Goal: Task Accomplishment & Management: Manage account settings

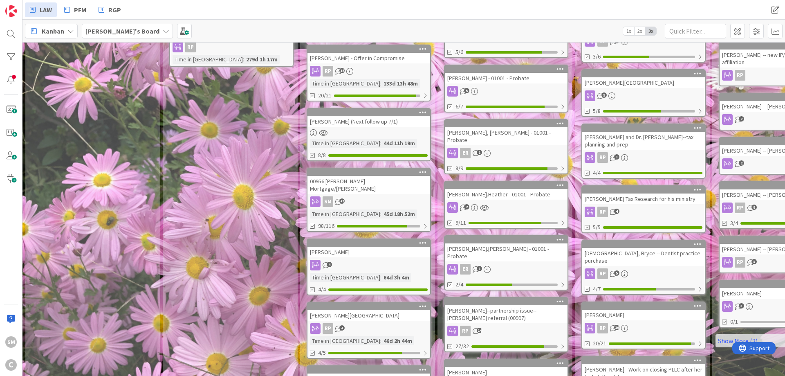
scroll to position [382, 0]
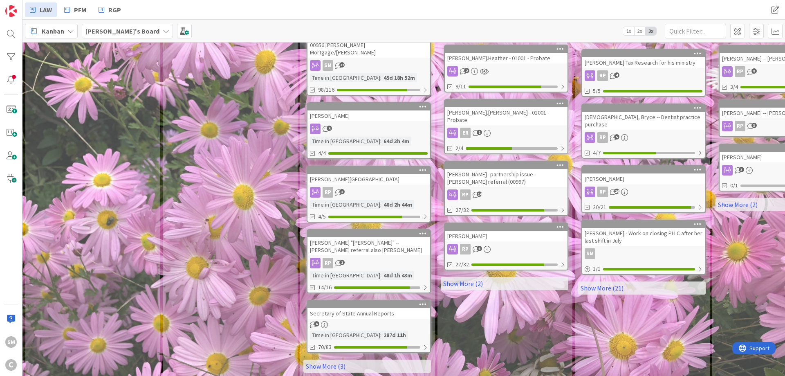
click at [236, 181] on div "In Progress Add Card... [PERSON_NAME]--orthodontist practice startup and condo …" at bounding box center [230, 27] width 134 height 704
click at [377, 237] on div "[PERSON_NAME] "[PERSON_NAME]" -- [PERSON_NAME] referral also [PERSON_NAME]" at bounding box center [369, 246] width 123 height 18
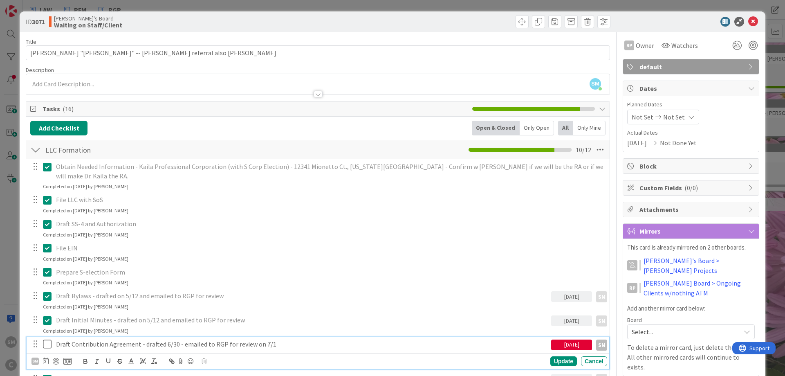
click at [47, 343] on icon at bounding box center [49, 344] width 12 height 10
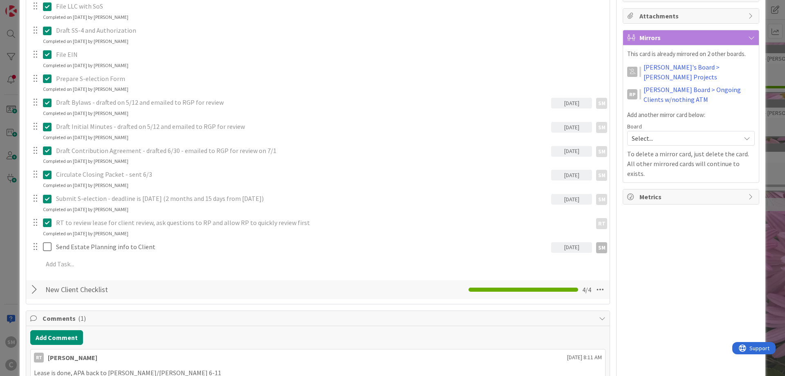
scroll to position [196, 0]
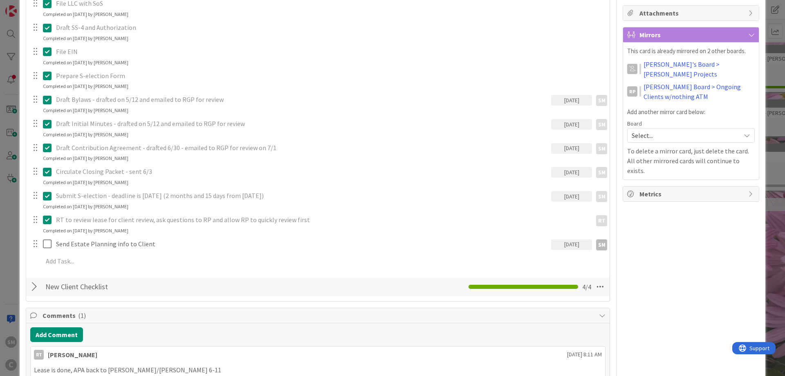
click at [685, 243] on div "RP Owner SM default Dates Planned Dates Not Set Not Set Actual Dates [DATE] Not…" at bounding box center [691, 237] width 137 height 802
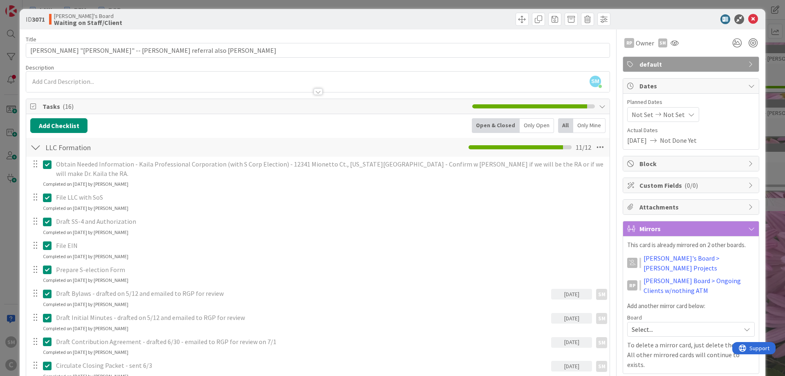
scroll to position [0, 0]
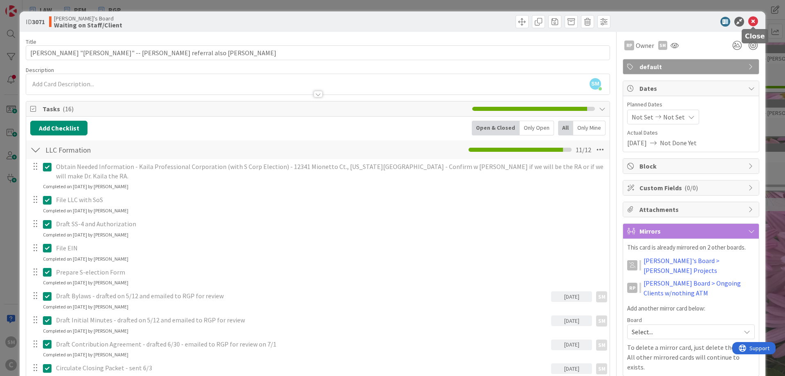
click at [751, 19] on icon at bounding box center [753, 22] width 10 height 10
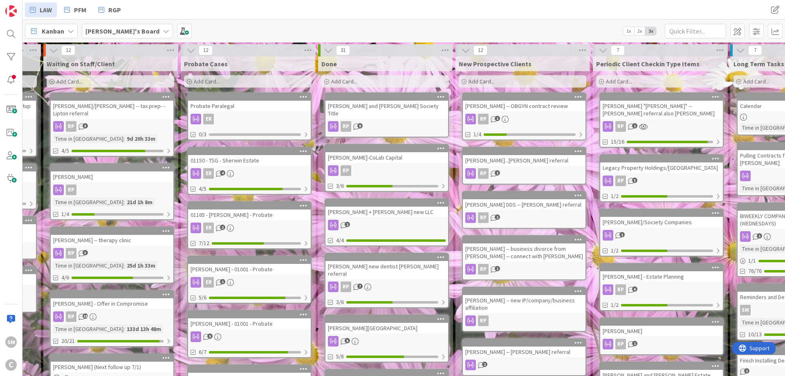
scroll to position [0, 160]
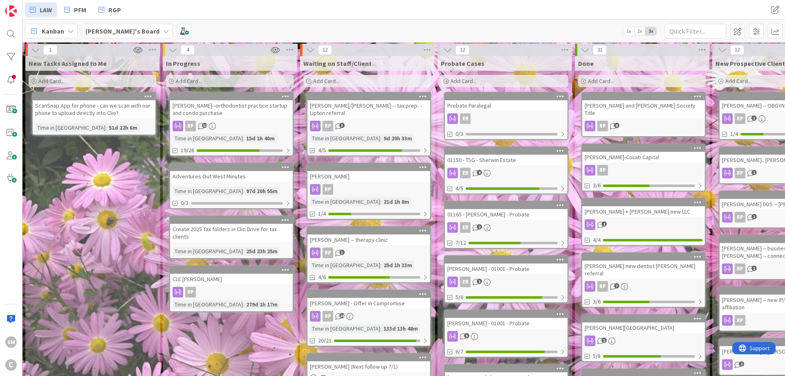
drag, startPoint x: 454, startPoint y: 146, endPoint x: 305, endPoint y: 151, distance: 149.4
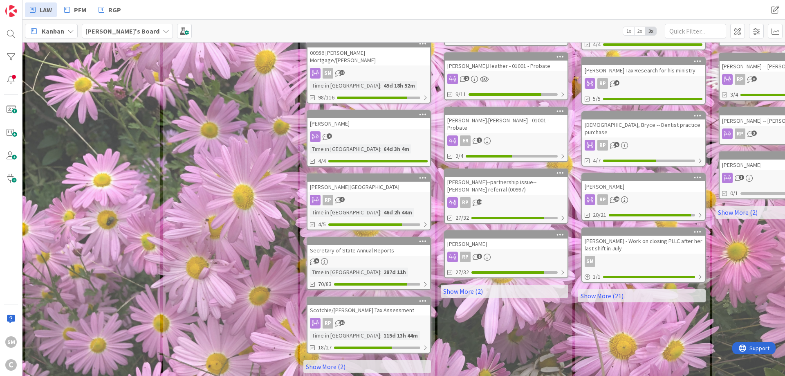
scroll to position [374, 0]
click at [358, 182] on div "[PERSON_NAME][GEOGRAPHIC_DATA]" at bounding box center [369, 186] width 123 height 11
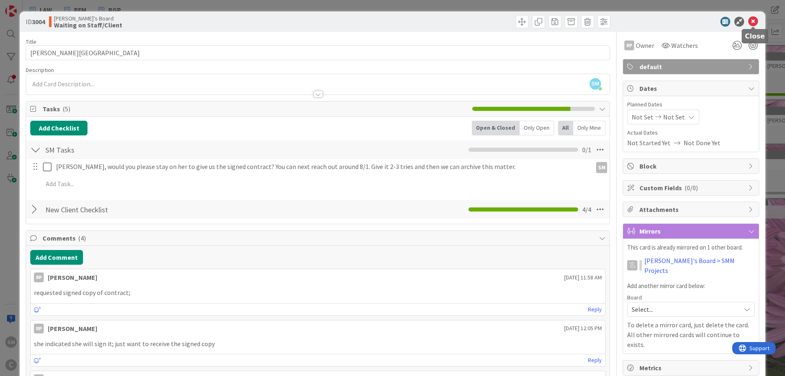
click at [757, 22] on icon at bounding box center [753, 22] width 10 height 10
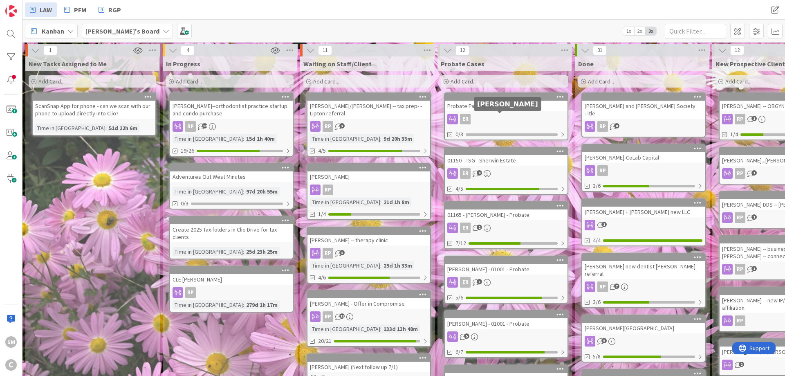
drag, startPoint x: 572, startPoint y: 115, endPoint x: 318, endPoint y: 114, distance: 253.9
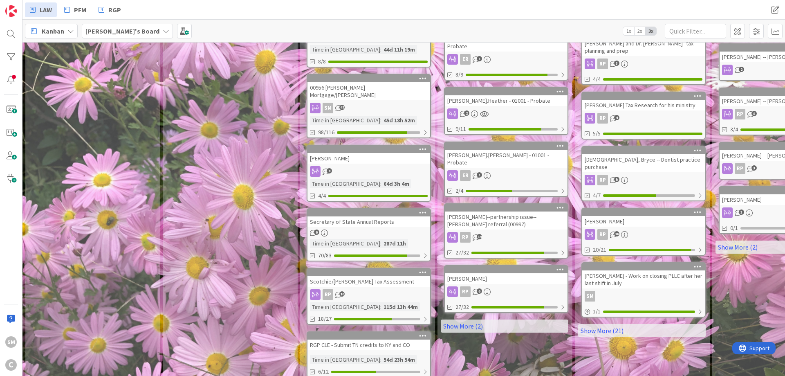
scroll to position [343, 0]
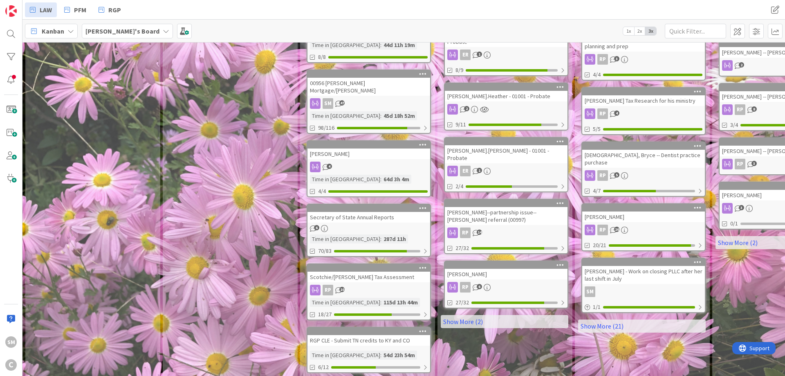
click at [384, 148] on div "[PERSON_NAME]" at bounding box center [369, 153] width 123 height 11
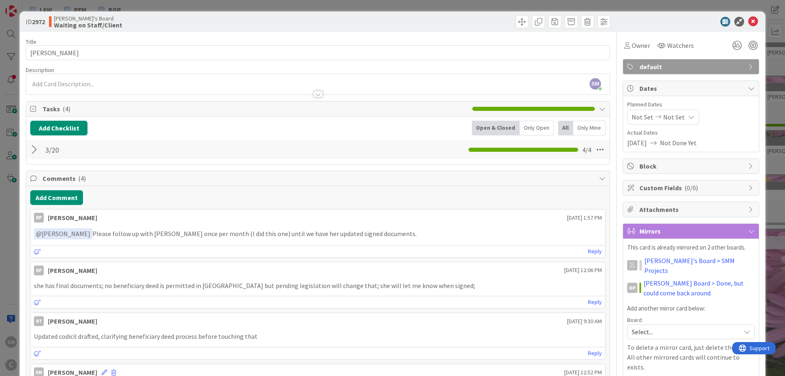
click at [31, 151] on div at bounding box center [35, 149] width 11 height 15
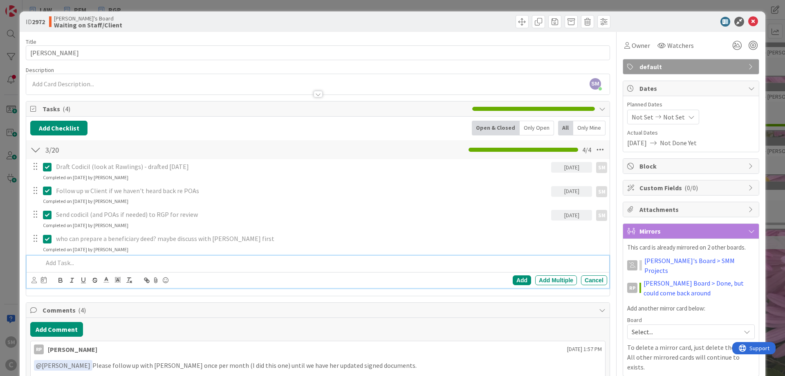
click at [79, 262] on p at bounding box center [323, 262] width 561 height 9
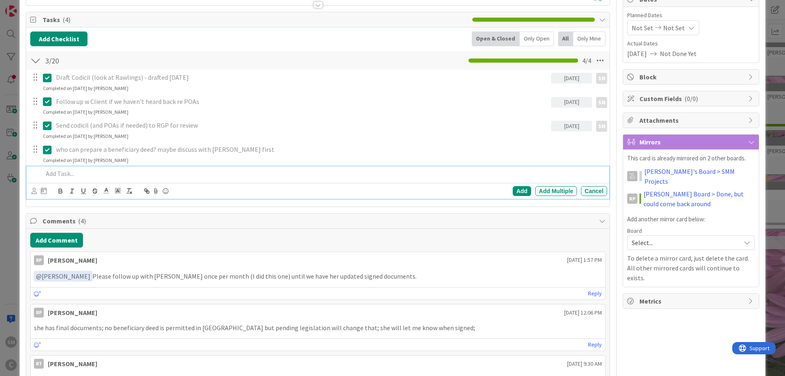
scroll to position [98, 0]
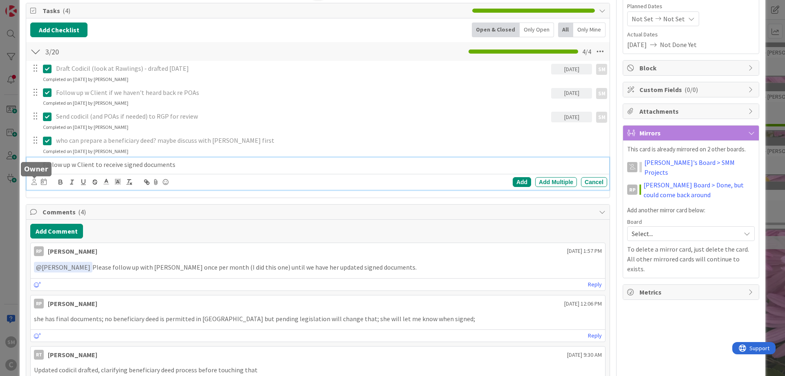
click at [30, 184] on div "Add Add Multiple Cancel" at bounding box center [318, 182] width 583 height 16
click at [34, 184] on icon at bounding box center [33, 182] width 5 height 6
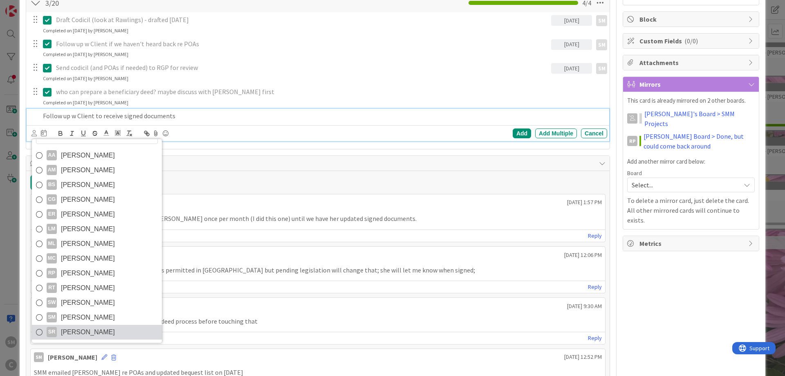
scroll to position [147, 0]
click at [75, 316] on span "[PERSON_NAME]" at bounding box center [88, 317] width 54 height 12
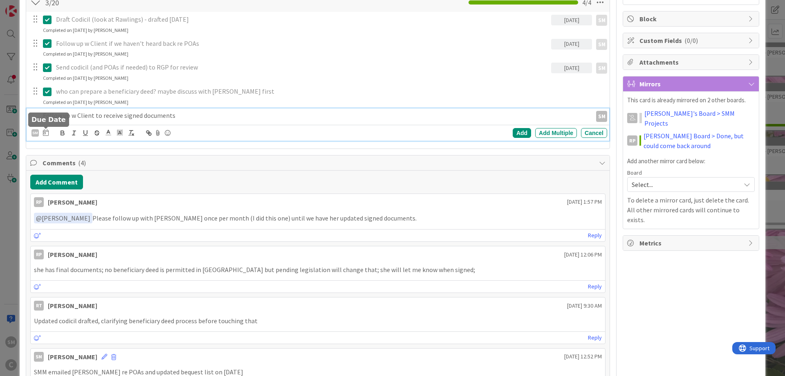
click at [47, 134] on icon at bounding box center [46, 132] width 6 height 7
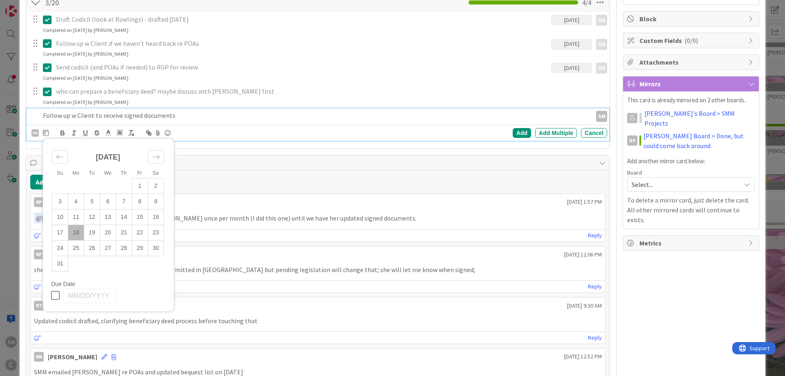
click at [78, 230] on td "18" at bounding box center [76, 232] width 16 height 16
click at [527, 132] on div "Add" at bounding box center [522, 133] width 18 height 10
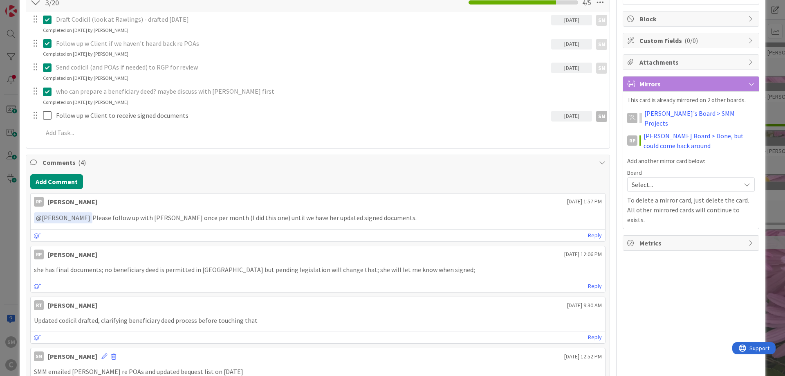
click at [705, 308] on div "Owner SM default Dates Planned Dates Not Set Not Set Actual Dates [DATE] Not Do…" at bounding box center [691, 260] width 137 height 750
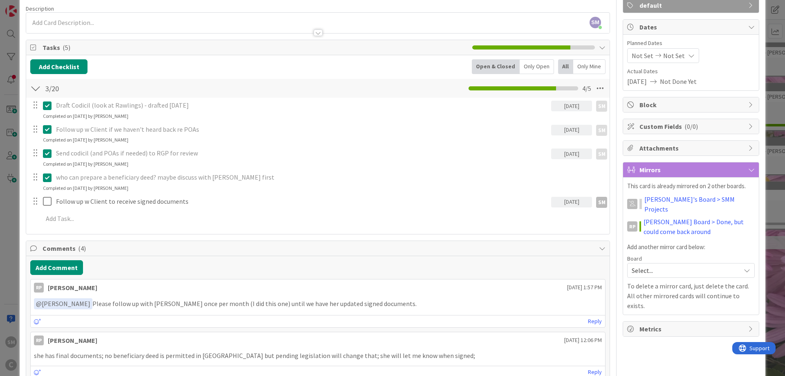
scroll to position [0, 0]
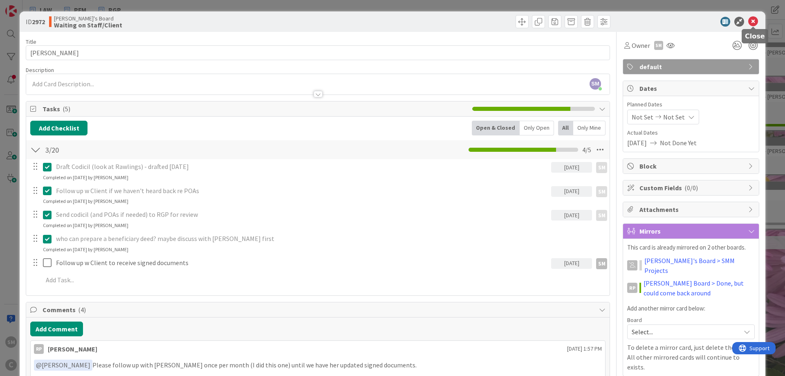
click at [755, 22] on icon at bounding box center [753, 22] width 10 height 10
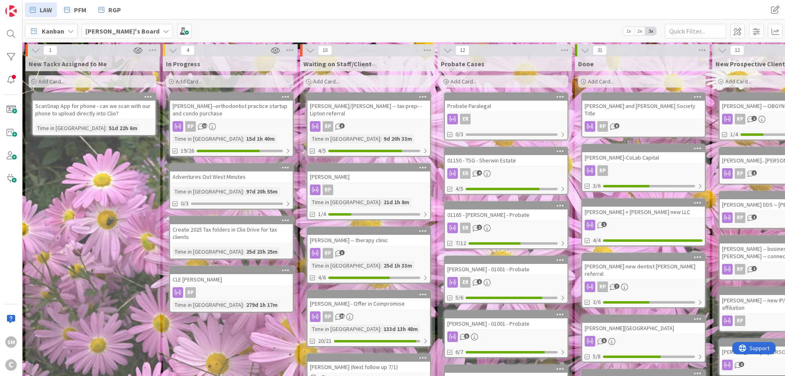
drag, startPoint x: 444, startPoint y: 121, endPoint x: 277, endPoint y: 120, distance: 166.8
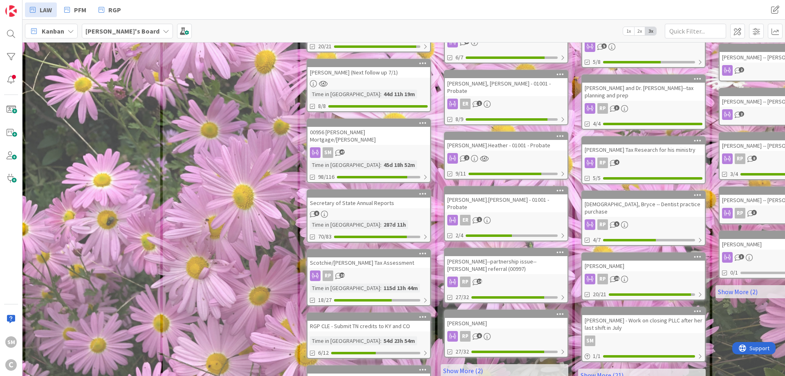
scroll to position [292, 0]
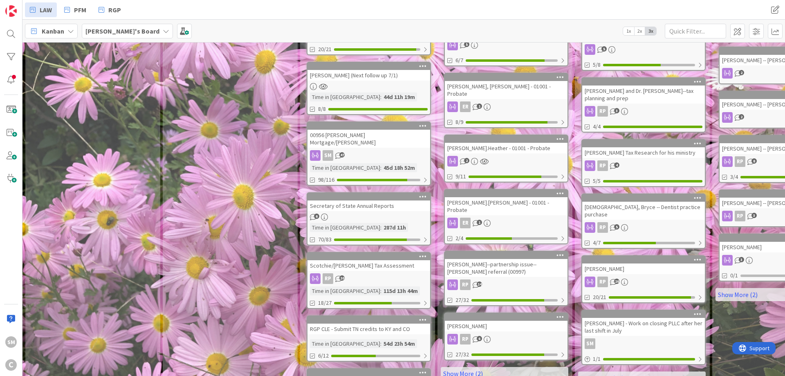
click at [369, 133] on div "00956 [PERSON_NAME] Mortgage/[PERSON_NAME]" at bounding box center [369, 139] width 123 height 18
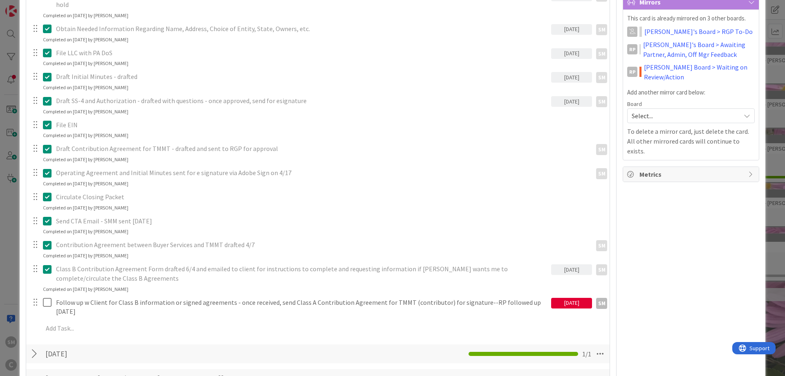
scroll to position [343, 0]
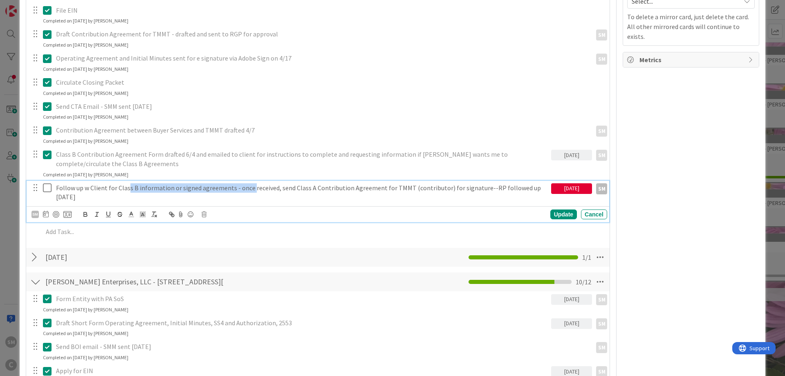
drag, startPoint x: 129, startPoint y: 177, endPoint x: 302, endPoint y: 177, distance: 173.4
click at [256, 183] on p "Follow up w Client for Class B information or signed agreements - once received…" at bounding box center [302, 192] width 492 height 18
click at [319, 183] on p "Follow up w Client for Class B information or signed agreements - once received…" at bounding box center [302, 192] width 492 height 18
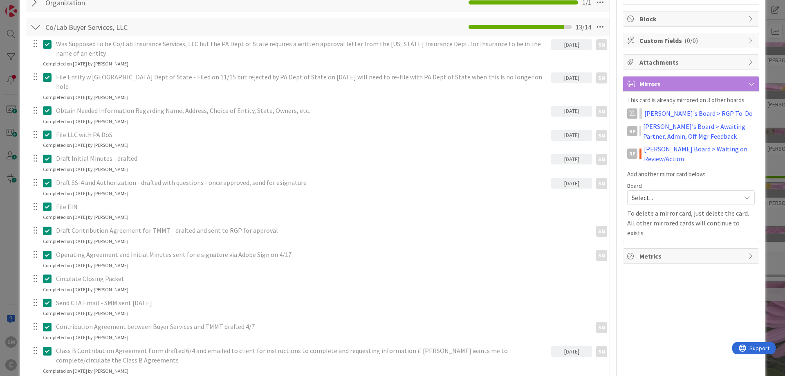
scroll to position [0, 0]
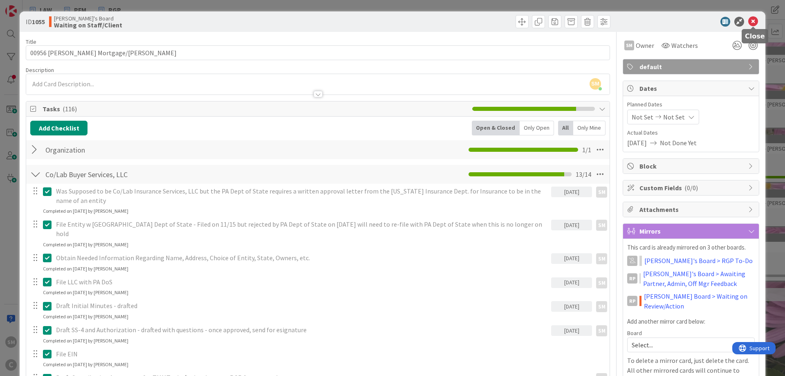
click at [757, 26] on icon at bounding box center [753, 22] width 10 height 10
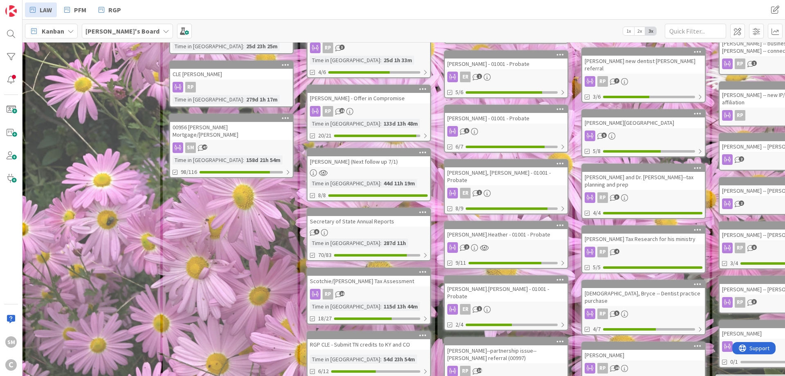
scroll to position [184, 0]
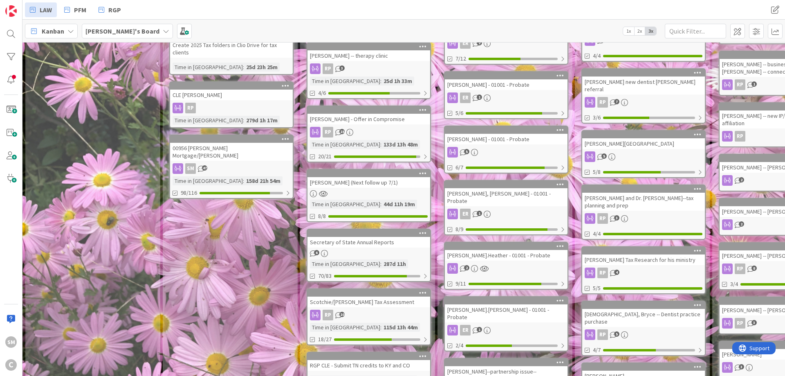
click at [366, 186] on div "[PERSON_NAME] (Next follow up 7/1)" at bounding box center [369, 182] width 123 height 11
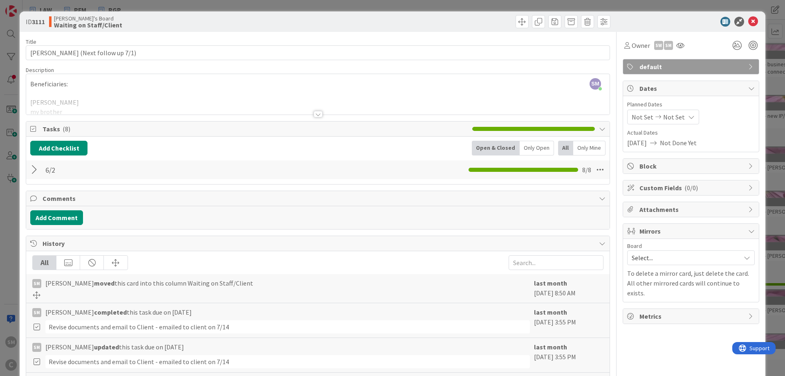
click at [32, 170] on div at bounding box center [35, 169] width 11 height 15
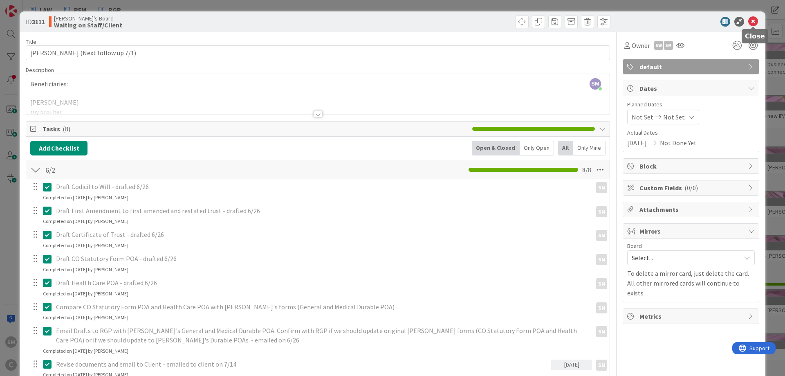
click at [753, 18] on icon at bounding box center [753, 22] width 10 height 10
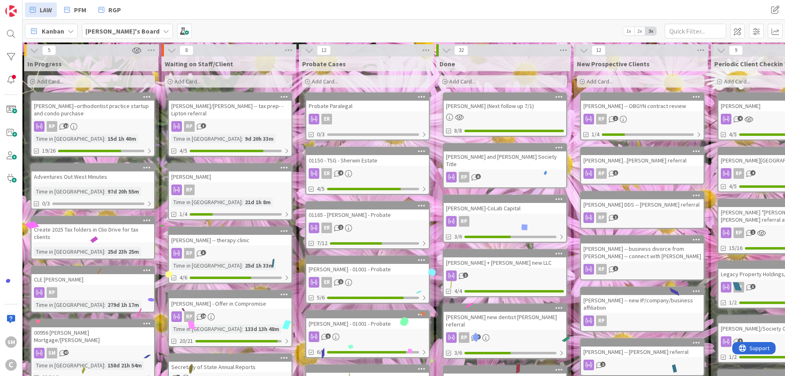
scroll to position [1, 48]
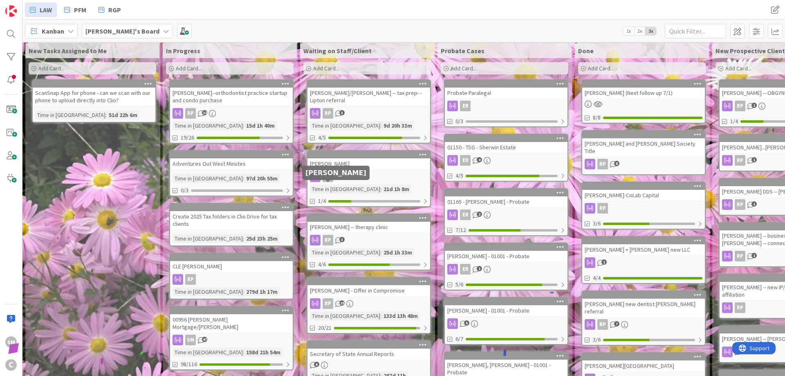
drag, startPoint x: 432, startPoint y: 183, endPoint x: 289, endPoint y: 194, distance: 143.2
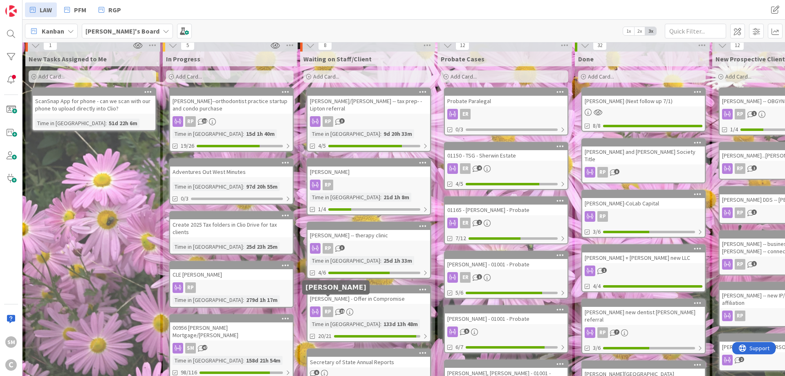
scroll to position [0, 0]
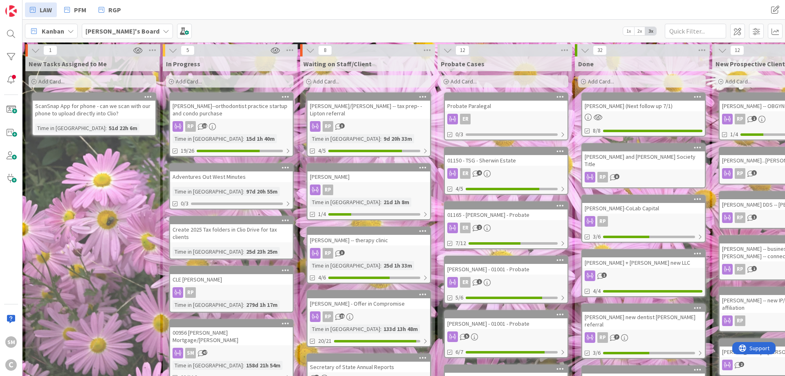
click at [365, 235] on div "[PERSON_NAME] -- therapy clinic" at bounding box center [369, 240] width 123 height 11
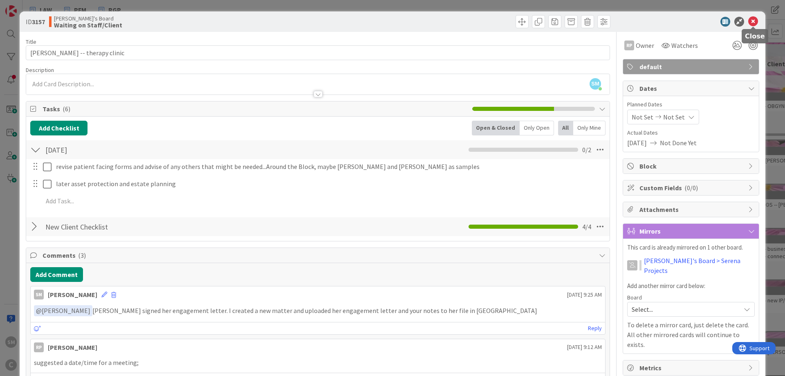
click at [754, 21] on icon at bounding box center [753, 22] width 10 height 10
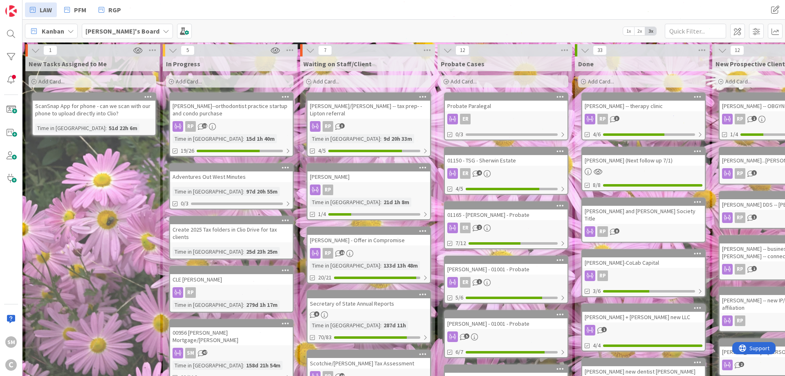
click at [366, 183] on link "[PERSON_NAME] Time in [GEOGRAPHIC_DATA] : 21d 1h 8m 1/4" at bounding box center [369, 191] width 124 height 57
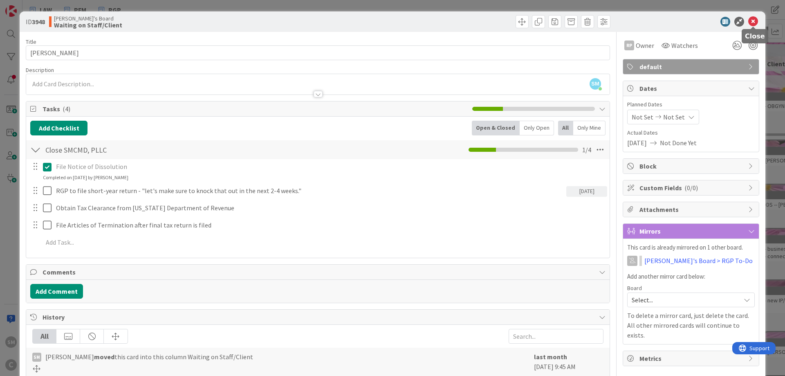
click at [754, 20] on icon at bounding box center [753, 22] width 10 height 10
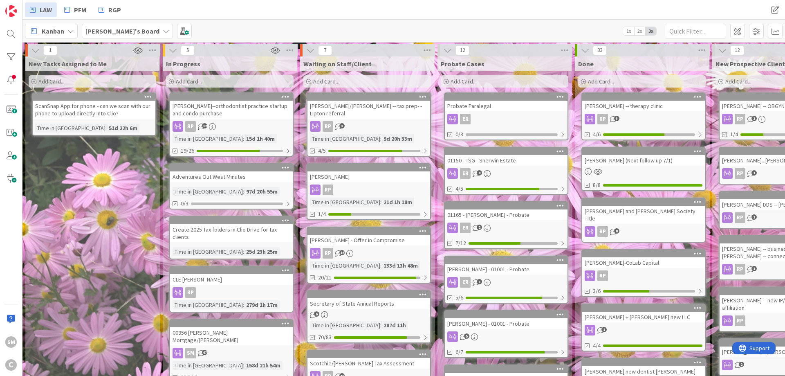
click at [360, 123] on div "RP 3" at bounding box center [369, 126] width 123 height 11
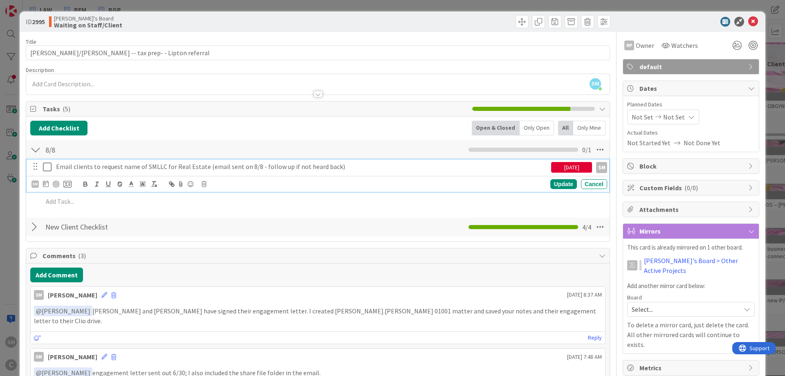
click at [342, 171] on div "Email clients to request name of SMLLC for Real Estate (email sent on 8/8 - fol…" at bounding box center [302, 166] width 498 height 14
click at [562, 166] on div "[DATE]" at bounding box center [571, 167] width 41 height 11
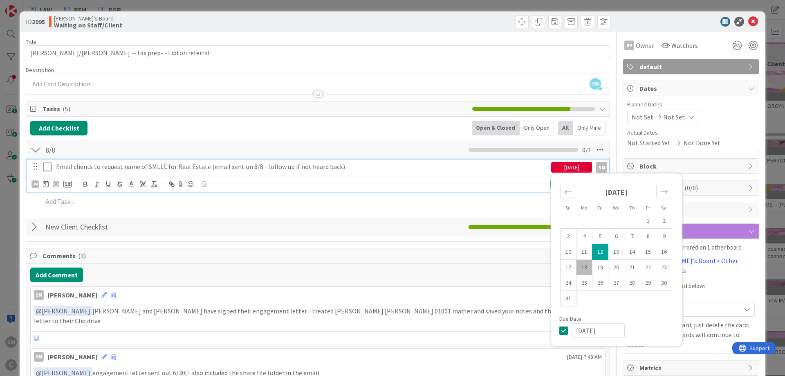
click at [590, 266] on td "18" at bounding box center [585, 268] width 16 height 16
click at [633, 270] on td "21" at bounding box center [632, 268] width 16 height 16
type input "[DATE]"
click at [673, 365] on div "RP Owner SM default Dates Planned Dates Not Set Not Set Actual Dates Not Starte…" at bounding box center [691, 365] width 137 height 667
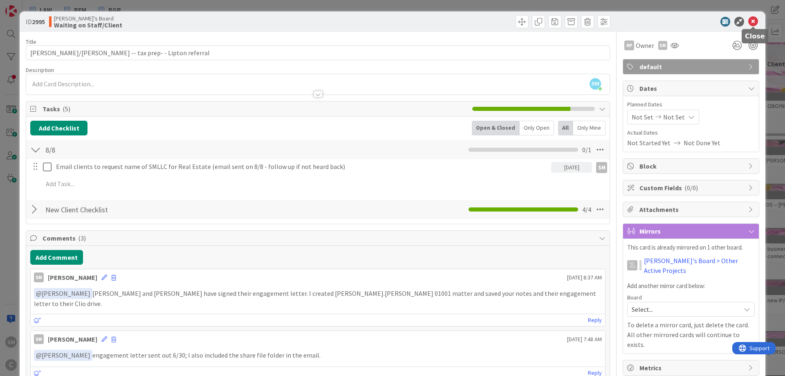
click at [754, 19] on icon at bounding box center [753, 22] width 10 height 10
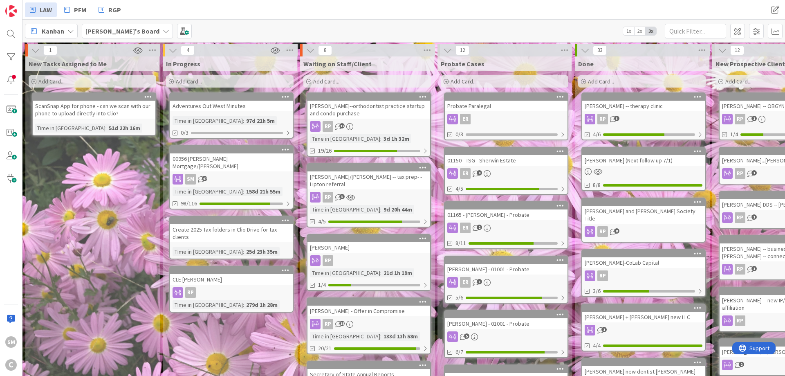
click at [78, 206] on div "New Tasks Assigned to Me Add Card... ScanSnap App for phone - can we scan with …" at bounding box center [92, 367] width 134 height 622
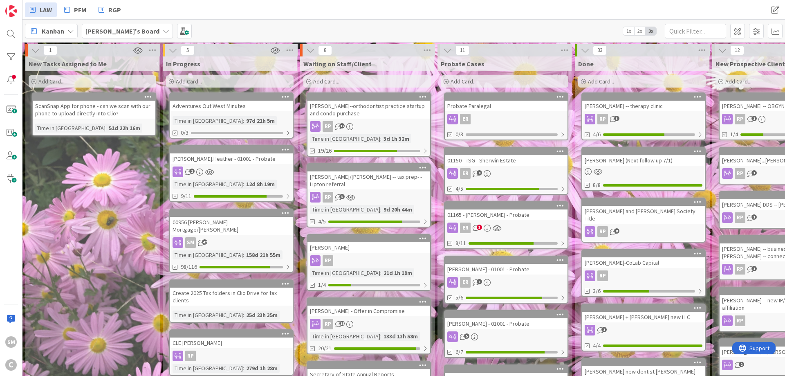
drag, startPoint x: 84, startPoint y: 177, endPoint x: 79, endPoint y: 162, distance: 16.6
click at [84, 177] on div "New Tasks Assigned to Me Add Card... ScanSnap App for phone - can we scan with …" at bounding box center [92, 370] width 134 height 629
click at [9, 80] on div at bounding box center [11, 80] width 16 height 16
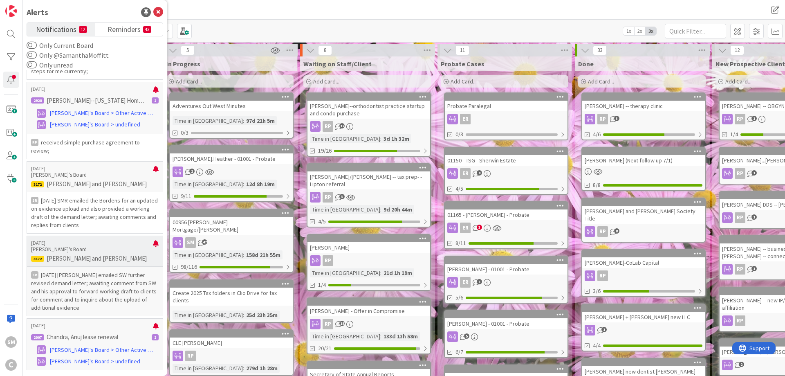
scroll to position [696, 0]
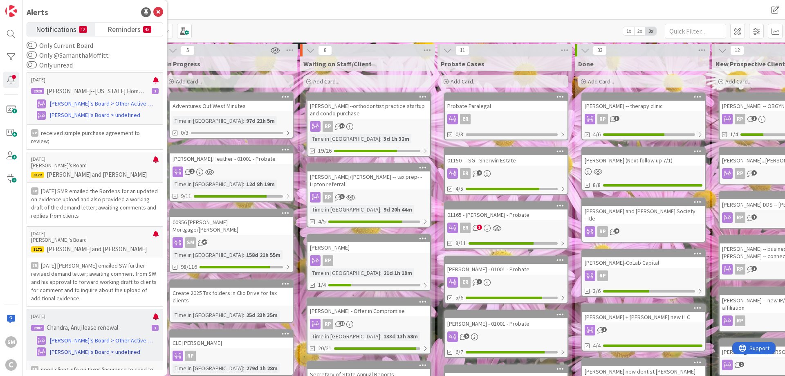
click at [119, 348] on span "[PERSON_NAME]'s Board > undefined" at bounding box center [95, 352] width 90 height 9
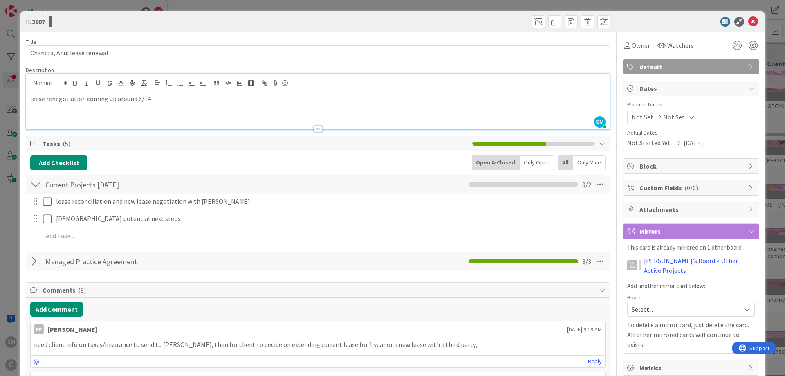
click at [178, 92] on div "lease renegotiation coming up around 6/14" at bounding box center [318, 110] width 584 height 37
click at [190, 101] on p "lease renegotiation coming up around 6/14" at bounding box center [317, 98] width 575 height 9
click at [755, 19] on icon at bounding box center [753, 22] width 10 height 10
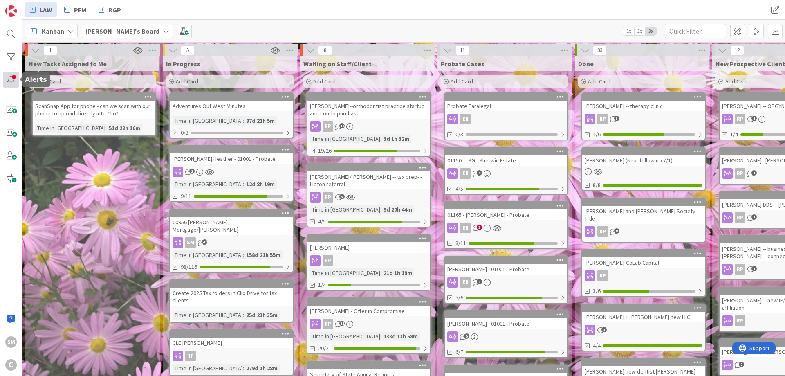
click at [8, 79] on div at bounding box center [11, 80] width 16 height 16
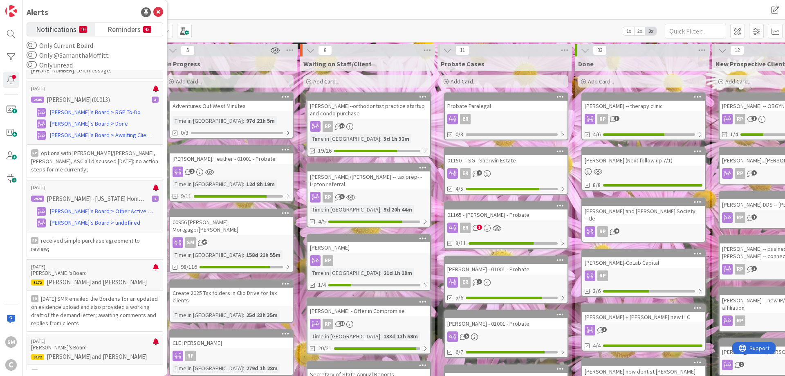
scroll to position [696, 0]
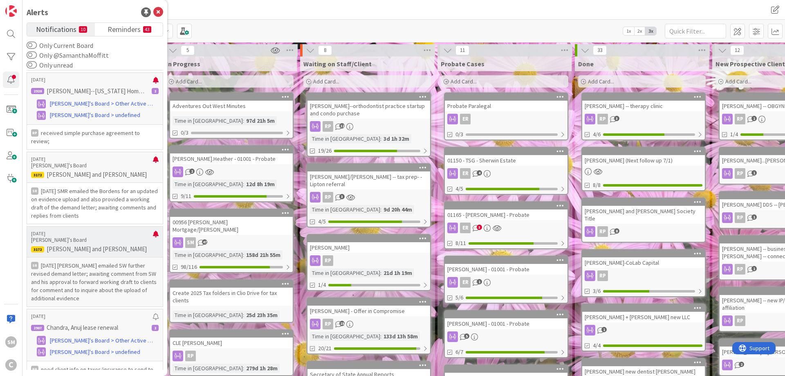
click at [103, 261] on p "[DATE] [PERSON_NAME] emailed SW further revised demand letter; awaiting comment…" at bounding box center [95, 281] width 128 height 41
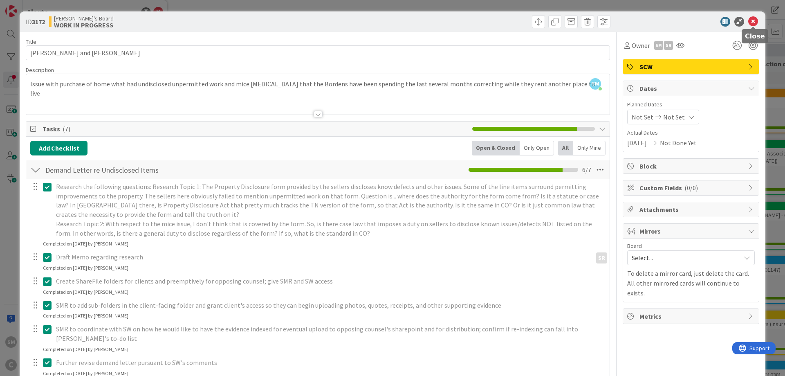
click at [754, 22] on icon at bounding box center [753, 22] width 10 height 10
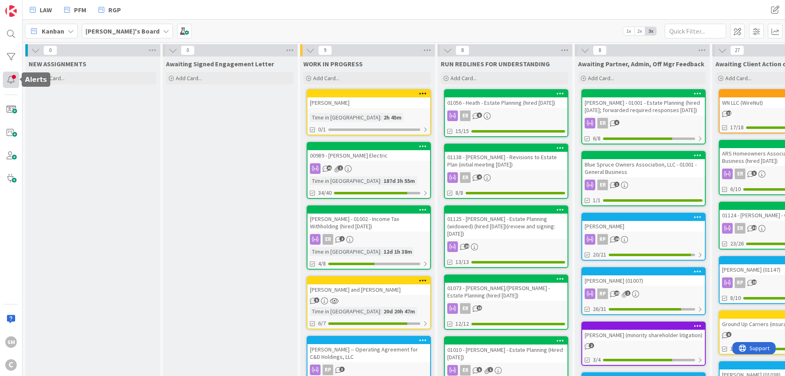
click at [13, 81] on div at bounding box center [11, 80] width 16 height 16
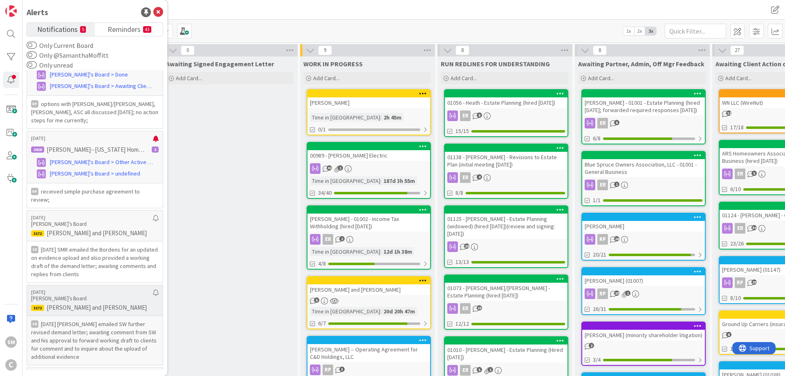
scroll to position [696, 0]
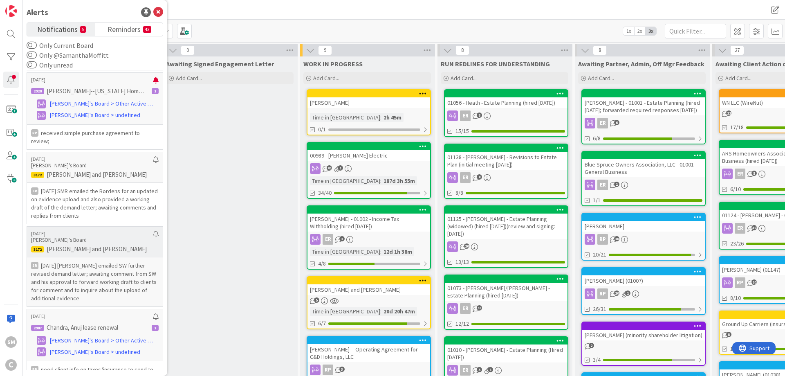
click at [85, 257] on div "SR [DATE] [PERSON_NAME] emailed SW further revised demand letter; awaiting comm…" at bounding box center [95, 281] width 136 height 49
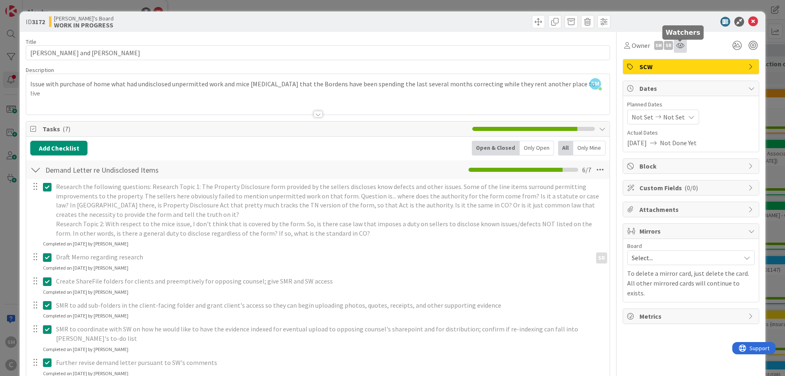
click at [682, 43] on icon at bounding box center [680, 45] width 8 height 7
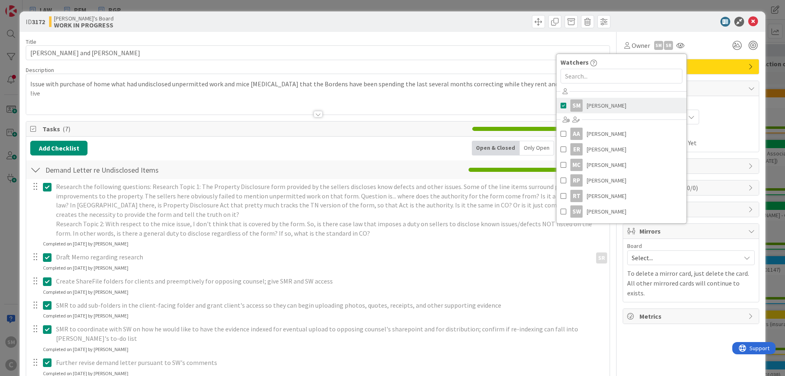
click at [563, 104] on span at bounding box center [564, 105] width 6 height 12
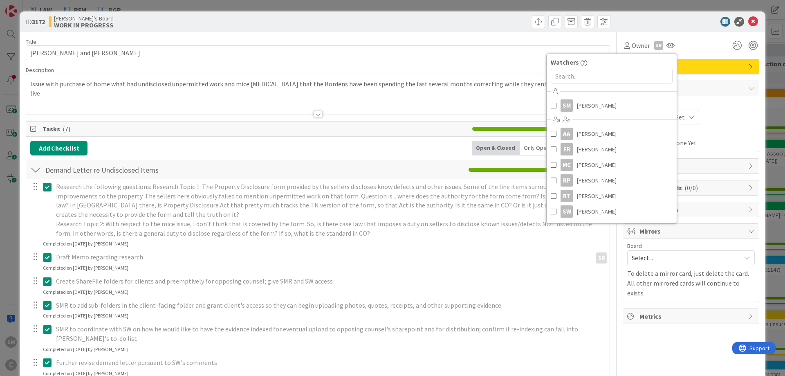
click at [697, 27] on div "ID 3172 [PERSON_NAME]'s Board WORK IN PROGRESS" at bounding box center [393, 21] width 746 height 20
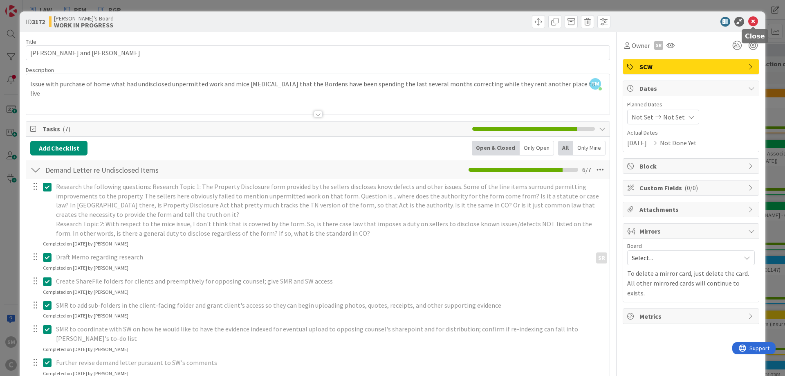
click at [757, 21] on icon at bounding box center [753, 22] width 10 height 10
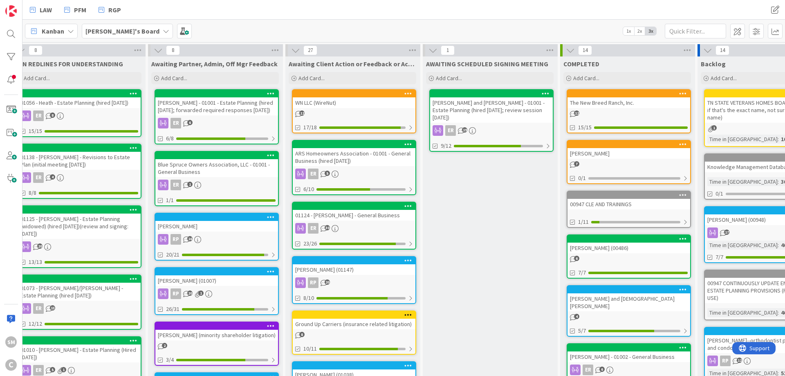
scroll to position [0, 521]
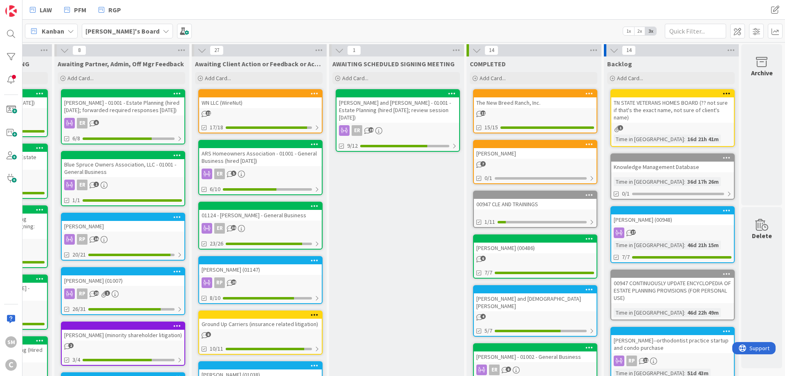
drag, startPoint x: 143, startPoint y: 170, endPoint x: 211, endPoint y: 170, distance: 68.3
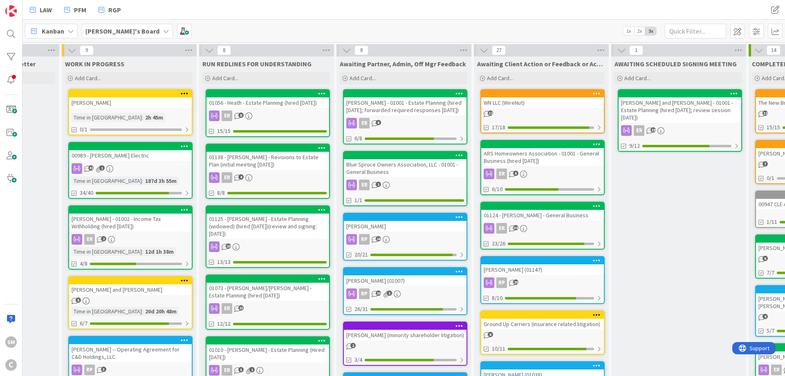
scroll to position [0, 0]
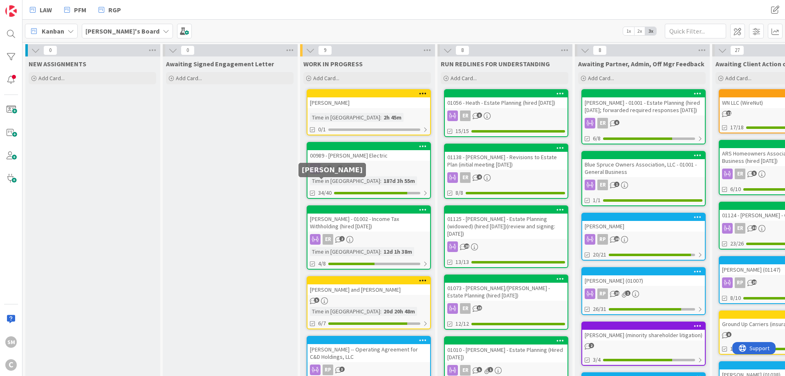
drag, startPoint x: 422, startPoint y: 184, endPoint x: 241, endPoint y: 175, distance: 181.4
click at [751, 35] on span at bounding box center [756, 31] width 15 height 15
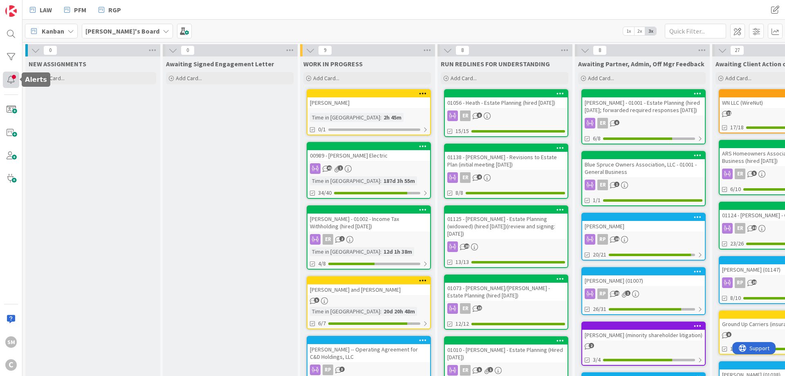
click at [10, 80] on div at bounding box center [11, 80] width 16 height 16
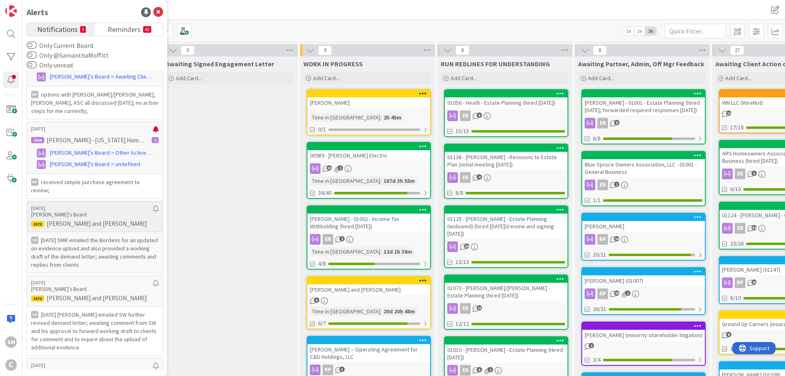
scroll to position [598, 0]
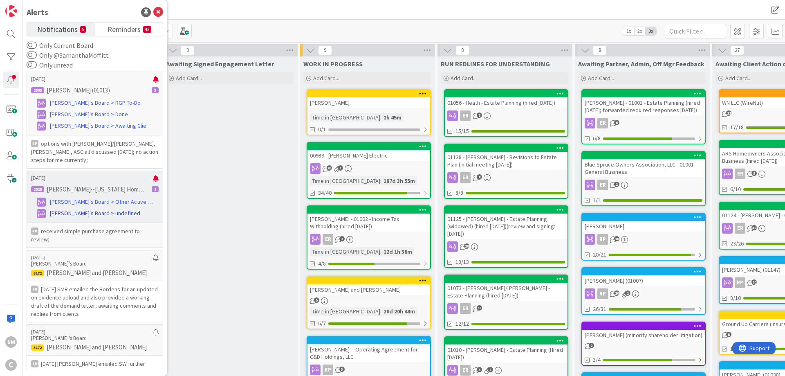
click at [99, 209] on span "[PERSON_NAME]'s Board > undefined" at bounding box center [95, 213] width 90 height 9
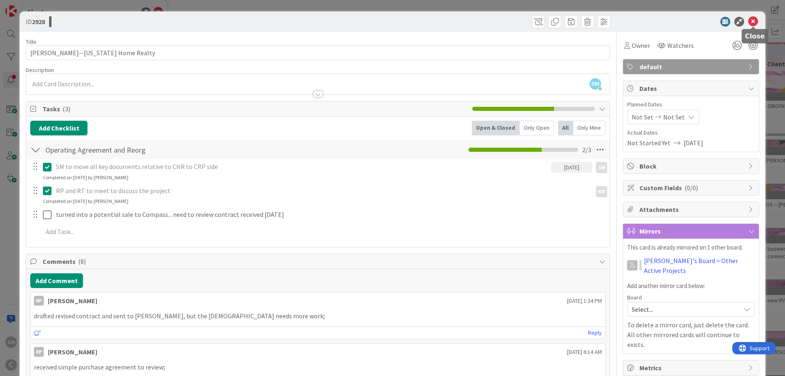
click at [754, 20] on icon at bounding box center [753, 22] width 10 height 10
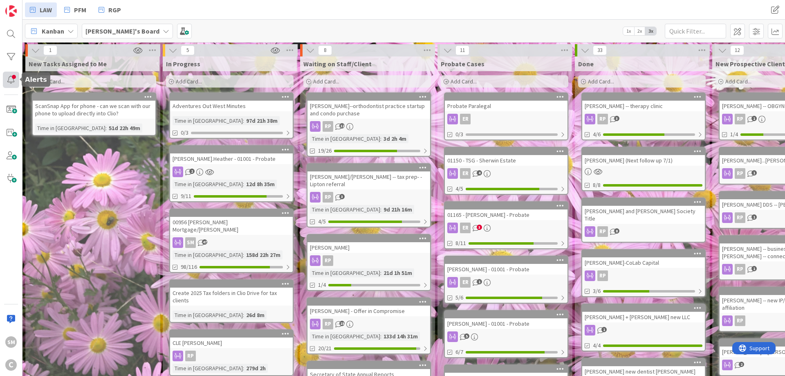
click at [11, 77] on div at bounding box center [11, 80] width 16 height 16
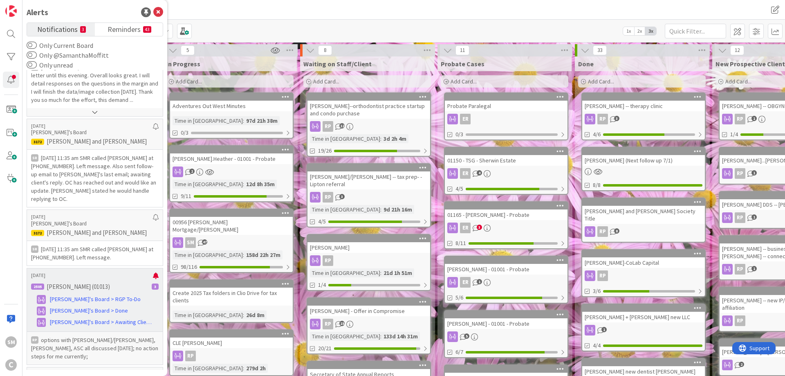
scroll to position [451, 0]
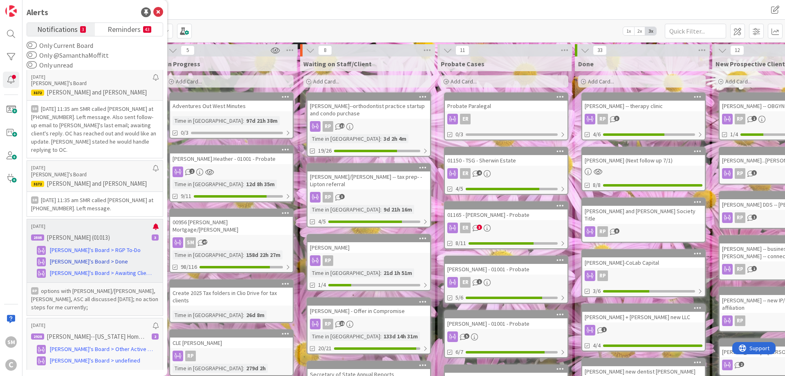
click at [80, 257] on span "[PERSON_NAME]'s Board > Done" at bounding box center [89, 261] width 78 height 9
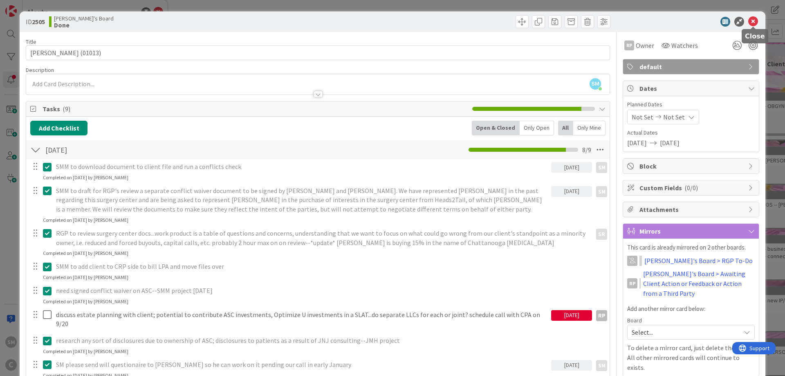
click at [754, 19] on icon at bounding box center [753, 22] width 10 height 10
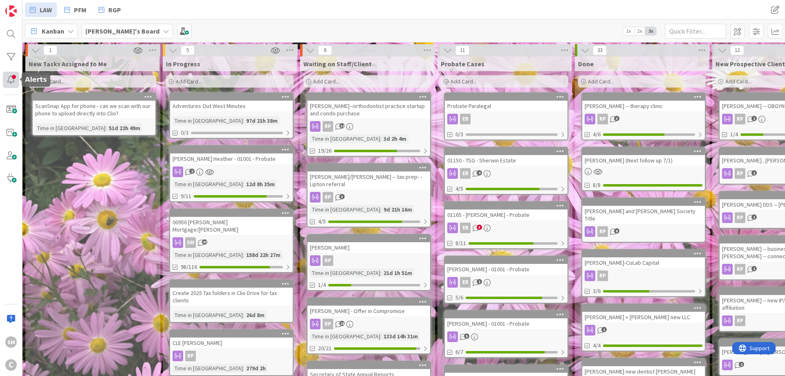
click at [13, 76] on div at bounding box center [11, 80] width 16 height 16
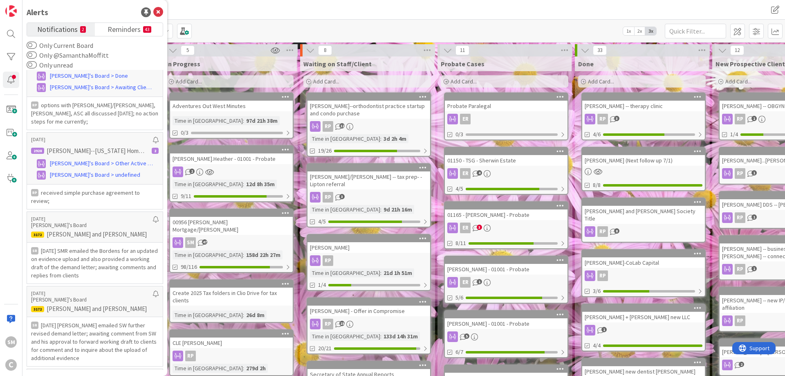
scroll to position [638, 0]
click at [83, 169] on span "[PERSON_NAME]'s Board > undefined" at bounding box center [95, 173] width 90 height 9
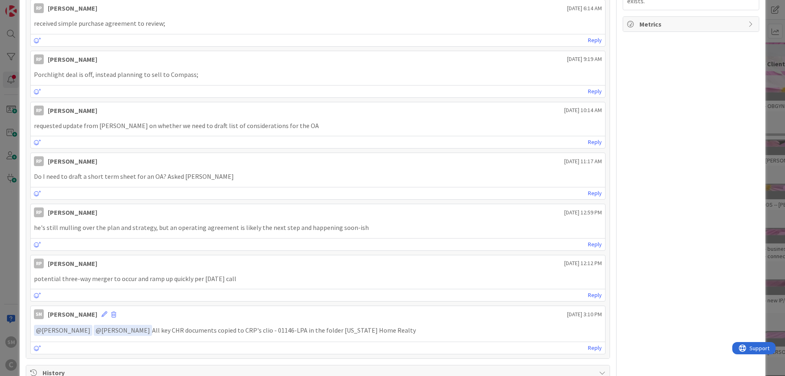
scroll to position [589, 0]
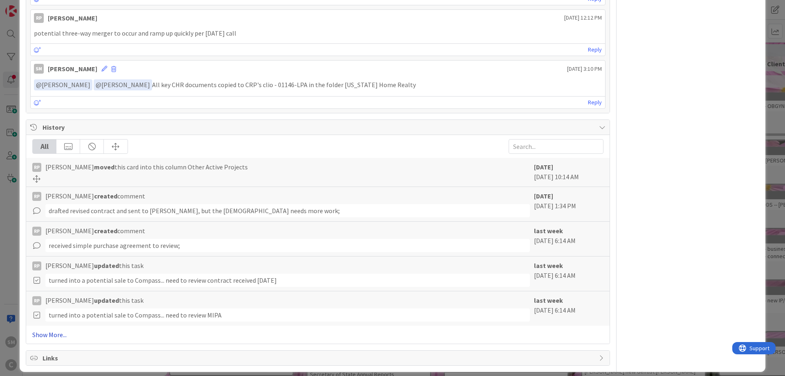
click at [50, 337] on link "Show More..." at bounding box center [317, 335] width 571 height 10
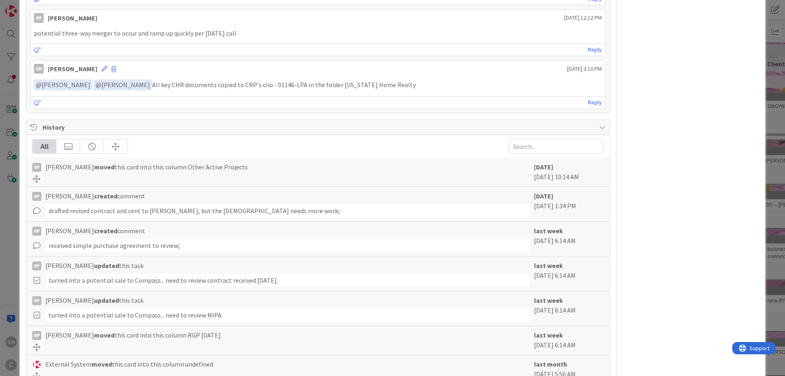
scroll to position [687, 0]
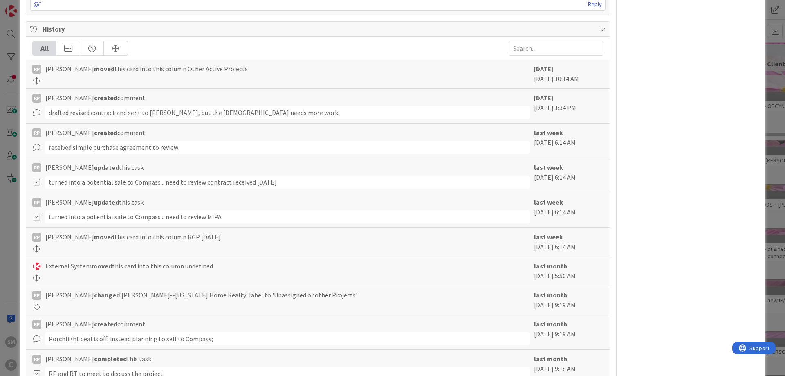
drag, startPoint x: 233, startPoint y: 266, endPoint x: 58, endPoint y: 266, distance: 175.0
click at [58, 266] on div "External System moved this card into this column undefined" at bounding box center [281, 266] width 498 height 10
click at [233, 265] on div "External System moved this card into this column undefined" at bounding box center [281, 266] width 498 height 10
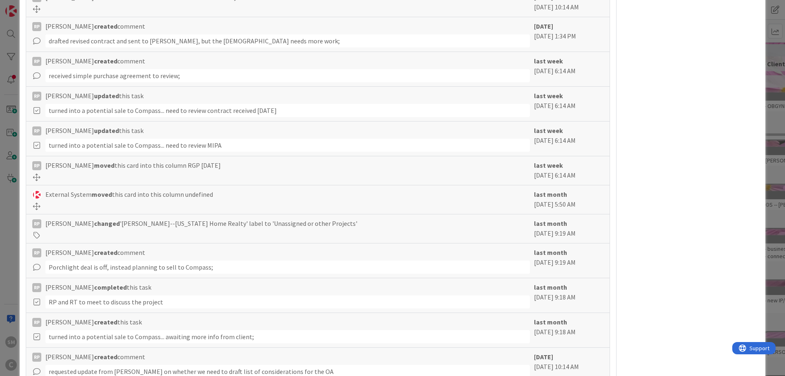
scroll to position [785, 0]
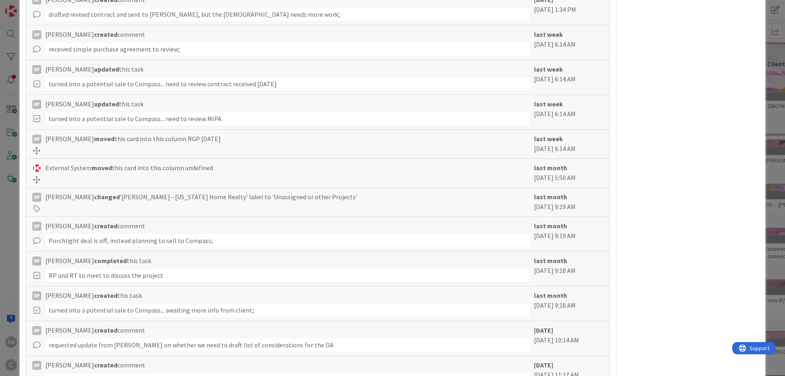
click at [225, 167] on div "External System moved this card into this column undefined" at bounding box center [281, 168] width 498 height 10
click at [227, 167] on div "External System moved this card into this column undefined" at bounding box center [281, 168] width 498 height 10
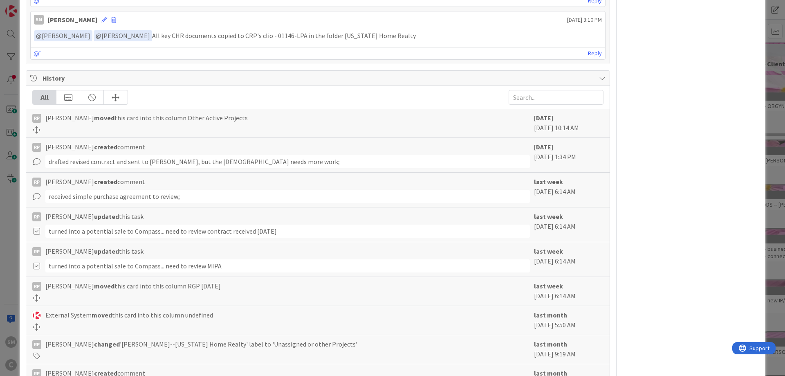
scroll to position [834, 0]
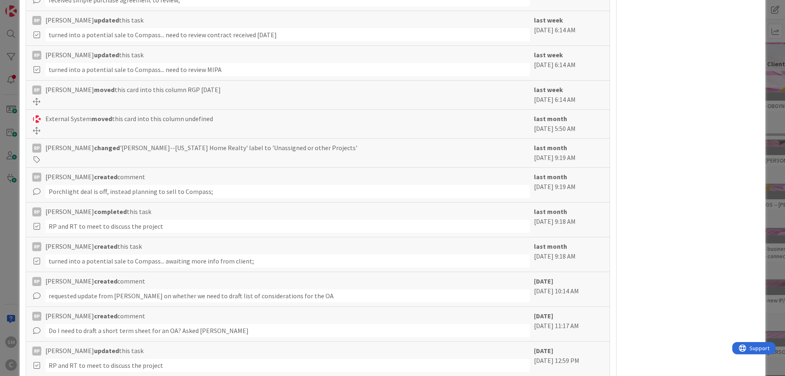
click at [121, 258] on div "turned into a potential sale to Compass... awaiting more info from client;" at bounding box center [287, 260] width 485 height 13
click at [113, 224] on div "RP and RT to meet to discuss the project" at bounding box center [287, 226] width 485 height 13
click at [116, 186] on div "Porchlight deal is off, instead planning to sell to Compass;" at bounding box center [287, 191] width 485 height 13
drag, startPoint x: 47, startPoint y: 118, endPoint x: 250, endPoint y: 118, distance: 203.2
click at [250, 118] on div "External System moved this card into this column undefined" at bounding box center [281, 119] width 498 height 10
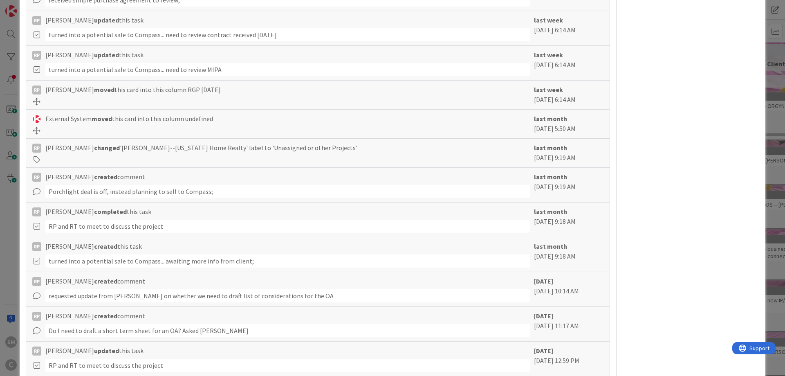
click at [260, 118] on div "External System moved this card into this column undefined" at bounding box center [281, 119] width 498 height 10
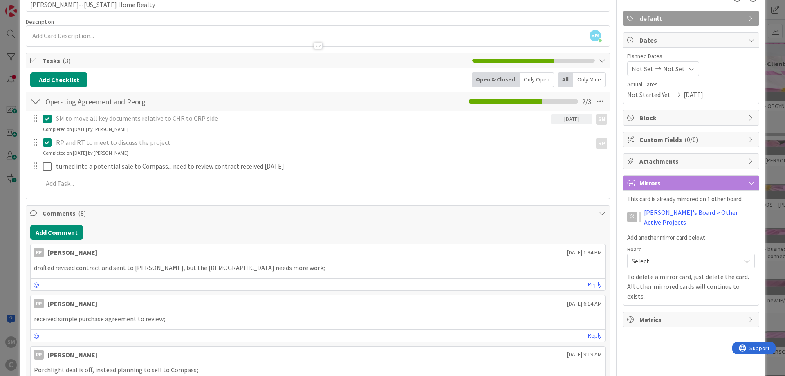
scroll to position [0, 0]
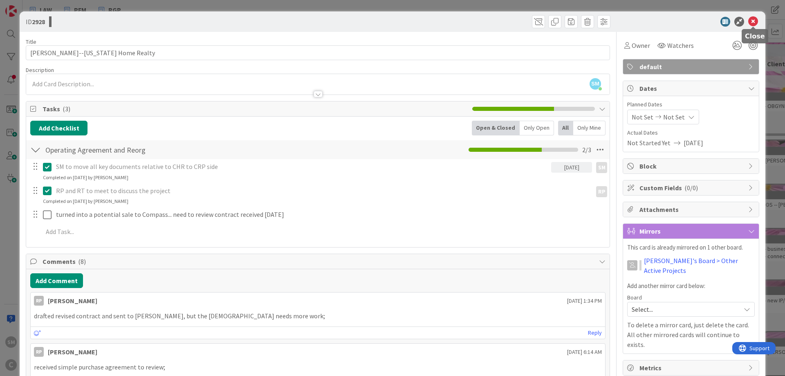
click at [753, 18] on icon at bounding box center [753, 22] width 10 height 10
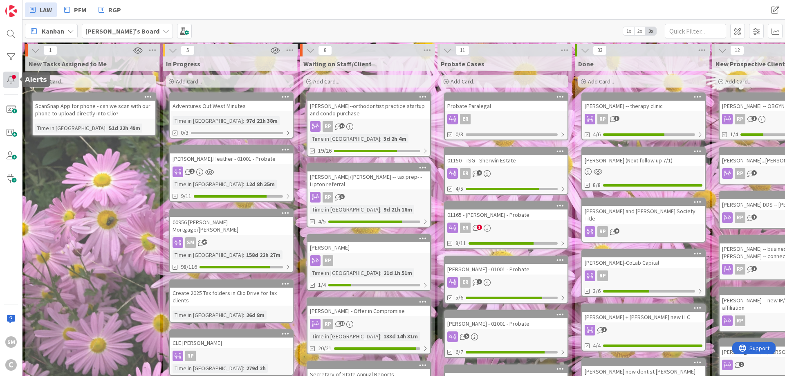
click at [9, 81] on div at bounding box center [11, 80] width 16 height 16
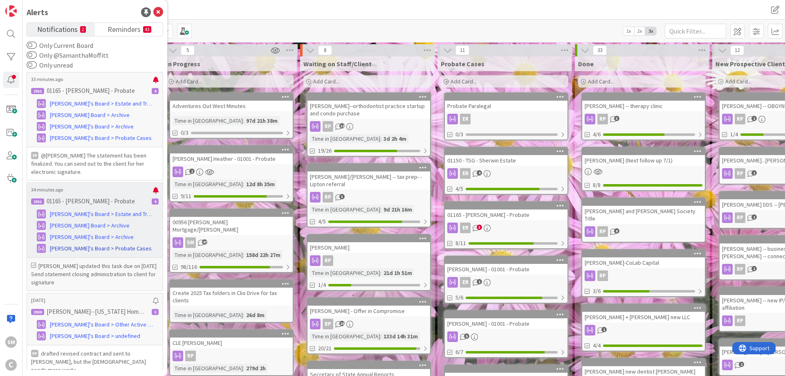
click at [79, 245] on span "[PERSON_NAME]'s Board > Probate Cases" at bounding box center [101, 248] width 102 height 9
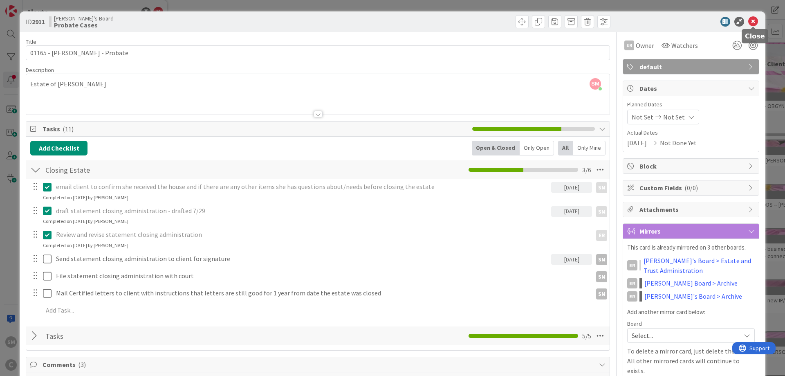
click at [752, 21] on icon at bounding box center [753, 22] width 10 height 10
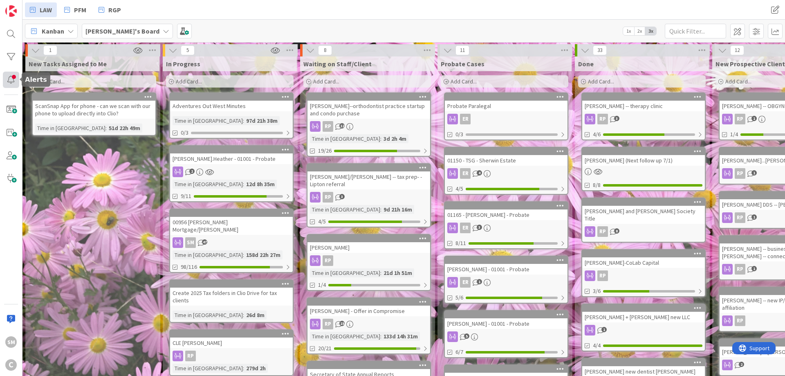
click at [12, 81] on div at bounding box center [11, 80] width 16 height 16
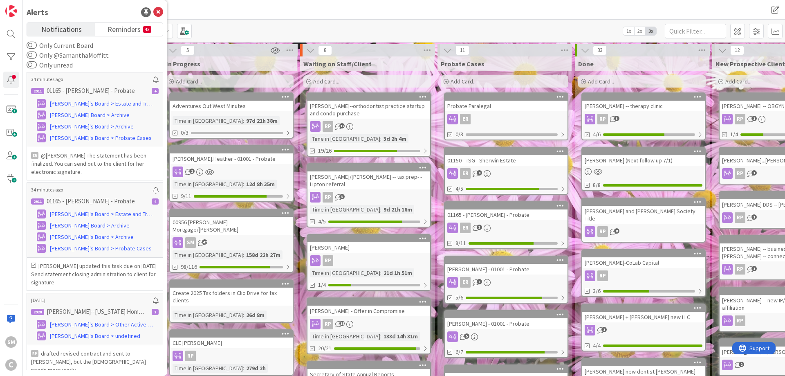
click at [433, 169] on div "Waiting on Staff/Client Add Card... [PERSON_NAME]--orthodontist practice startu…" at bounding box center [367, 370] width 134 height 629
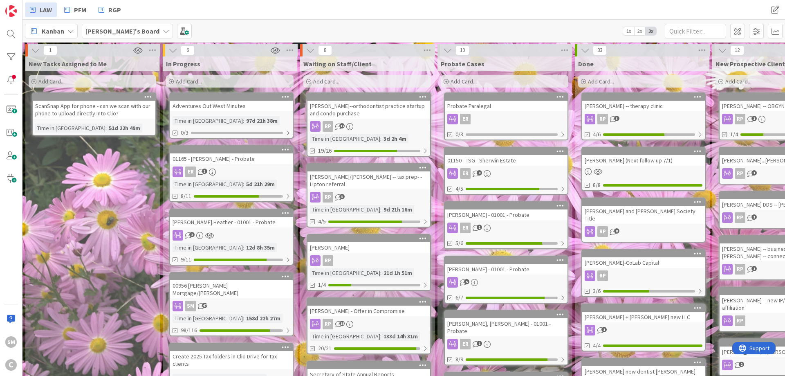
click at [528, 160] on div "01150 - TSG - Sherwin Estate" at bounding box center [506, 160] width 123 height 11
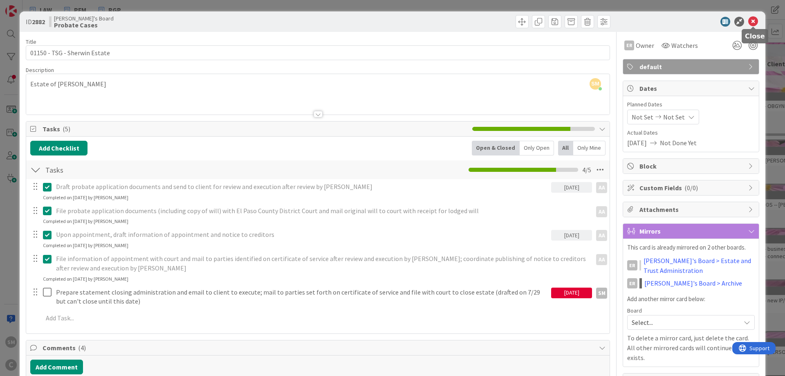
click at [753, 25] on icon at bounding box center [753, 22] width 10 height 10
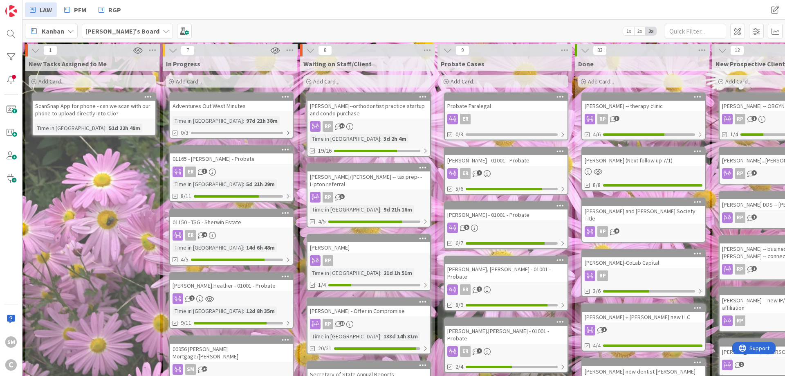
click at [497, 162] on div "[PERSON_NAME] - 01001 - Probate" at bounding box center [506, 160] width 123 height 11
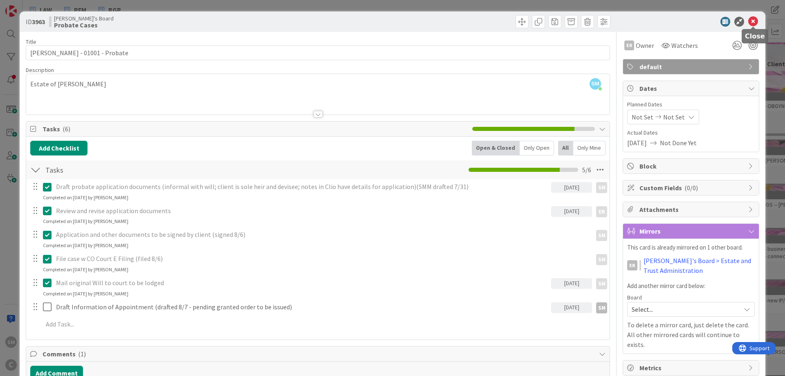
click at [754, 21] on icon at bounding box center [753, 22] width 10 height 10
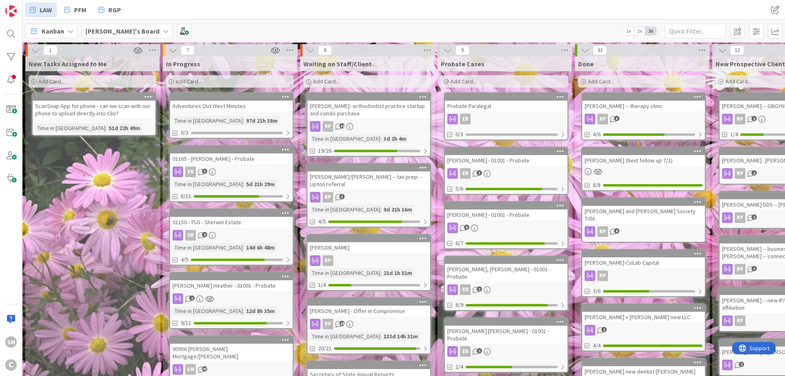
click at [487, 222] on link "[PERSON_NAME] - 01001 - Probate 5 6/7" at bounding box center [506, 225] width 124 height 48
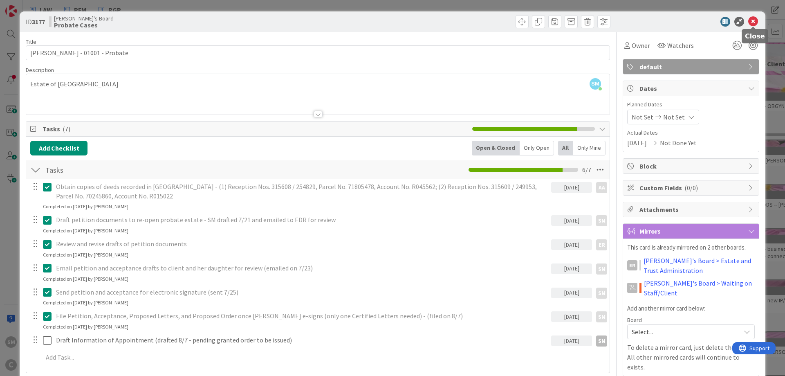
click at [752, 22] on icon at bounding box center [753, 22] width 10 height 10
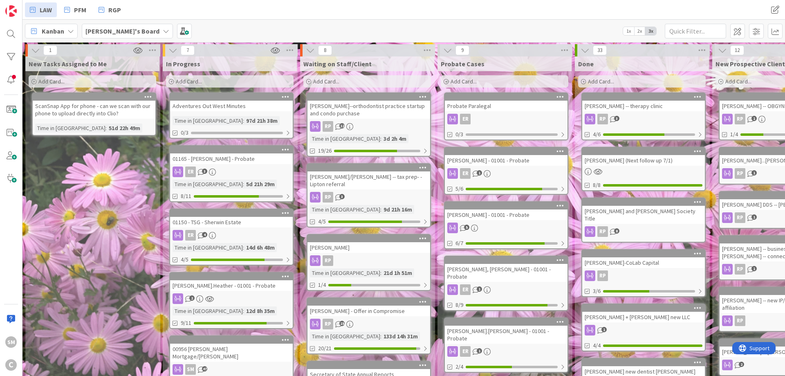
click at [507, 268] on div "[PERSON_NAME], [PERSON_NAME] - 01001 - Probate" at bounding box center [506, 273] width 123 height 18
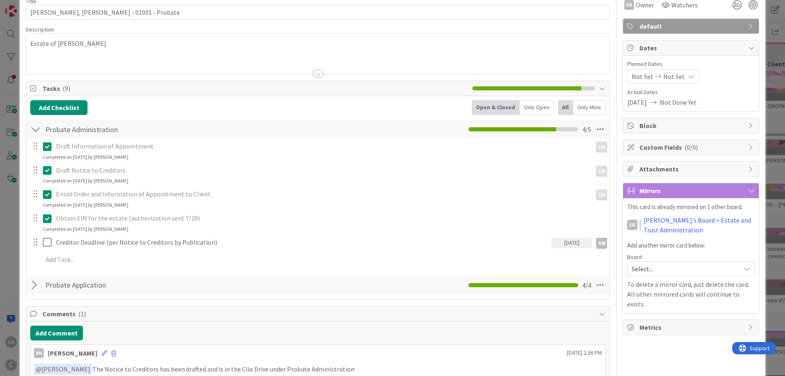
scroll to position [98, 0]
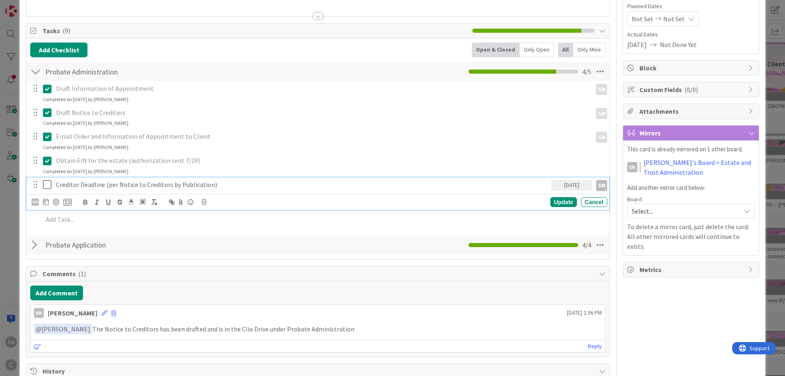
click at [268, 182] on p "Creditor Deadline (per Notice to Creditors by Publication)" at bounding box center [302, 184] width 492 height 9
click at [667, 310] on div "ER Owner Watchers default Dates Planned Dates Not Set Not Set Actual Dates [DAT…" at bounding box center [691, 266] width 137 height 664
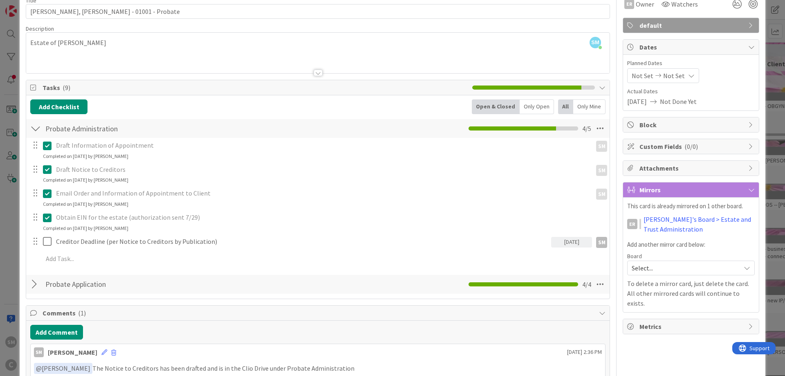
scroll to position [0, 0]
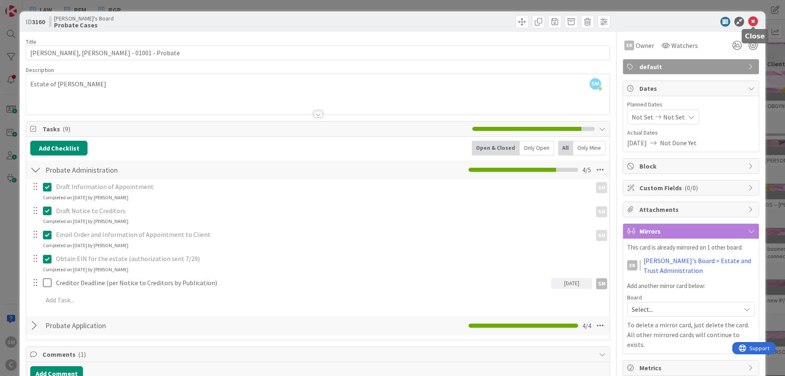
click at [755, 19] on icon at bounding box center [753, 22] width 10 height 10
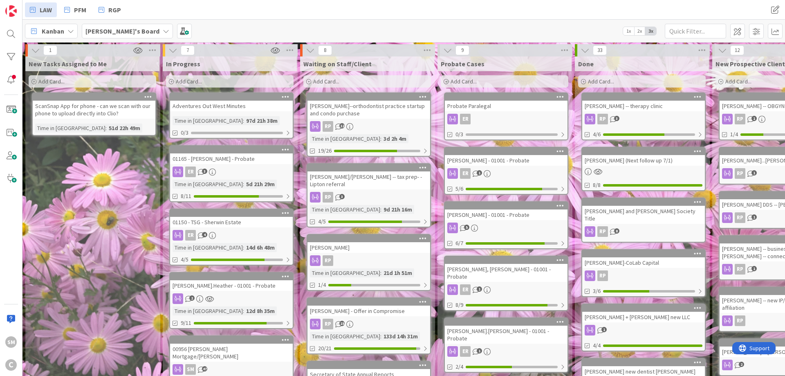
click at [507, 331] on link "[PERSON_NAME].[PERSON_NAME] - 01001 - Probate ER 1 2/4" at bounding box center [506, 344] width 124 height 55
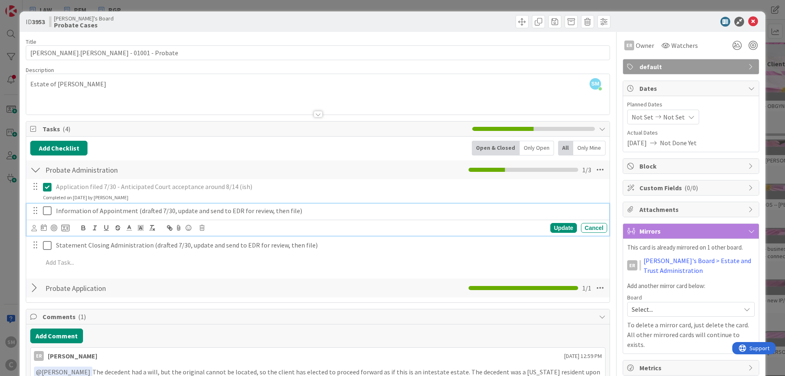
click at [176, 212] on p "Information of Appointment (drafted 7/30, update and send to EDR for review, th…" at bounding box center [330, 210] width 548 height 9
drag, startPoint x: 267, startPoint y: 213, endPoint x: 442, endPoint y: 214, distance: 175.8
click at [267, 213] on p "Information of Appointment (drafted 7/30, update and send to EDR for review, th…" at bounding box center [330, 210] width 548 height 9
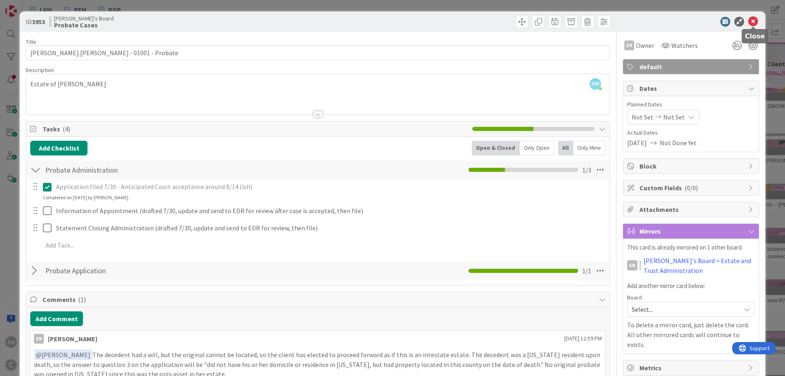
click at [753, 25] on icon at bounding box center [753, 22] width 10 height 10
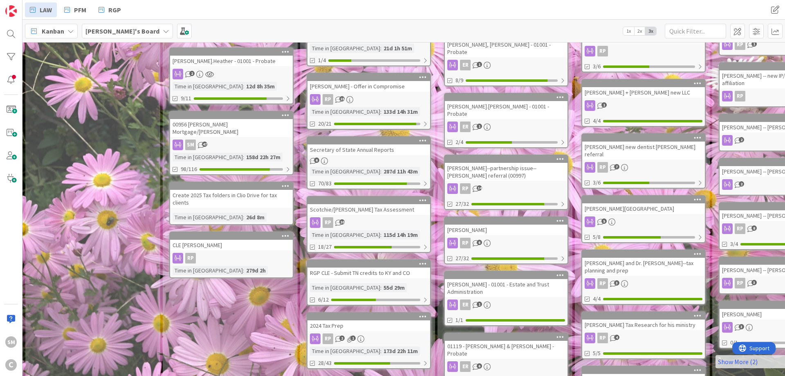
scroll to position [245, 0]
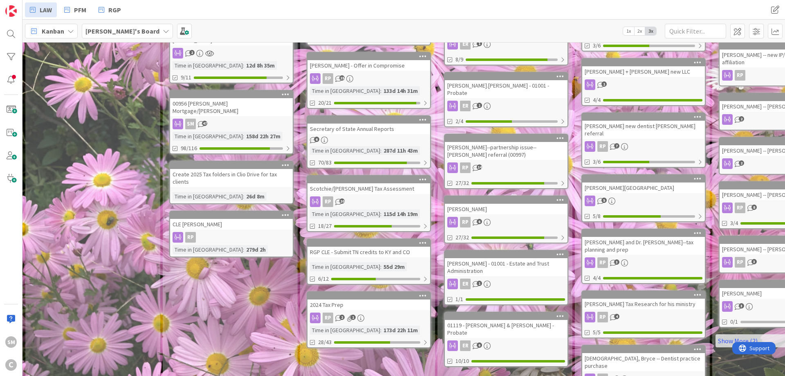
click at [511, 258] on div "[PERSON_NAME] - 01001 - Estate and Trust Administration" at bounding box center [506, 267] width 123 height 18
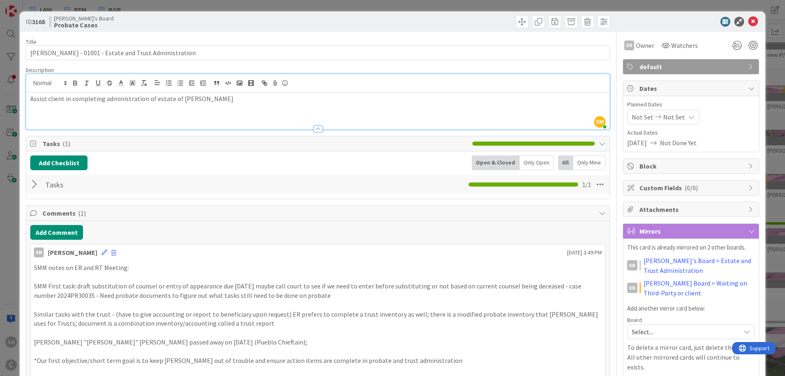
click at [30, 92] on div "Assist client in completing administration of estate of [PERSON_NAME]" at bounding box center [318, 110] width 584 height 37
click at [429, 32] on div "Title 56 / 128 [PERSON_NAME] - 01001 - Estate and Trust Administration Descript…" at bounding box center [318, 360] width 584 height 656
click at [51, 106] on div "Assist client in completing administration of estate of [PERSON_NAME]" at bounding box center [318, 110] width 584 height 37
click at [31, 97] on p "Assist client in completing administration of estate of [PERSON_NAME]" at bounding box center [317, 98] width 575 height 9
click at [263, 101] on p "Assist client in completing administration of estate of [PERSON_NAME]" at bounding box center [317, 98] width 575 height 9
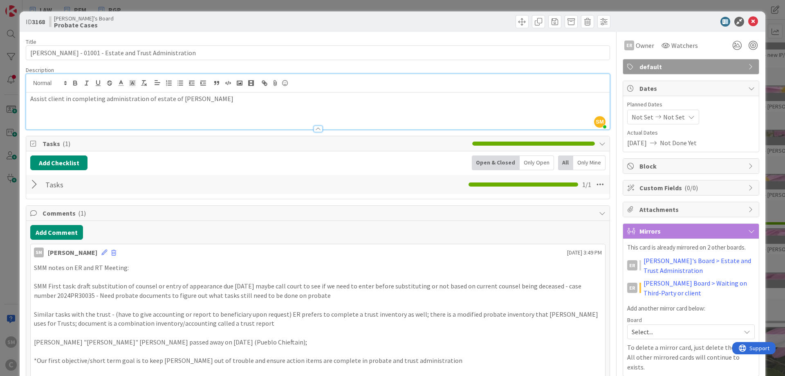
click at [430, 24] on div at bounding box center [465, 21] width 290 height 13
click at [750, 19] on icon at bounding box center [753, 22] width 10 height 10
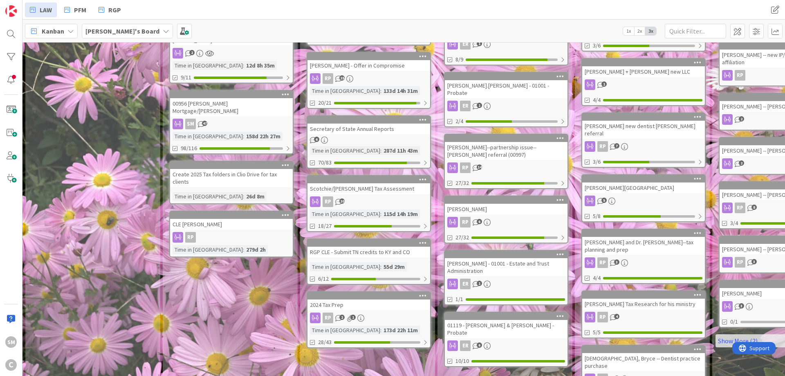
click at [502, 320] on div "01119 - [PERSON_NAME] & [PERSON_NAME] - Probate" at bounding box center [506, 329] width 123 height 18
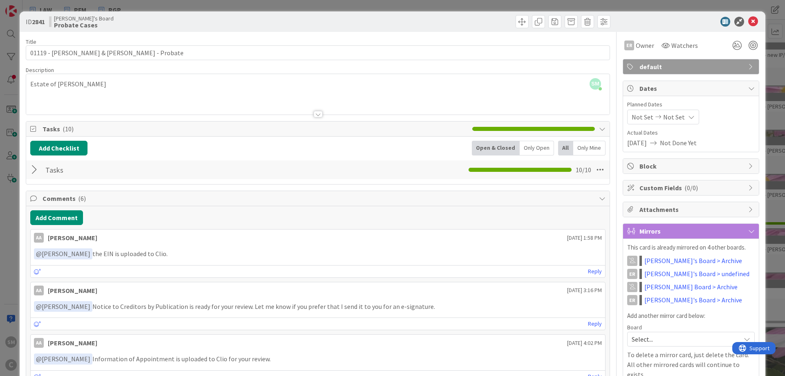
click at [33, 171] on div at bounding box center [35, 169] width 11 height 15
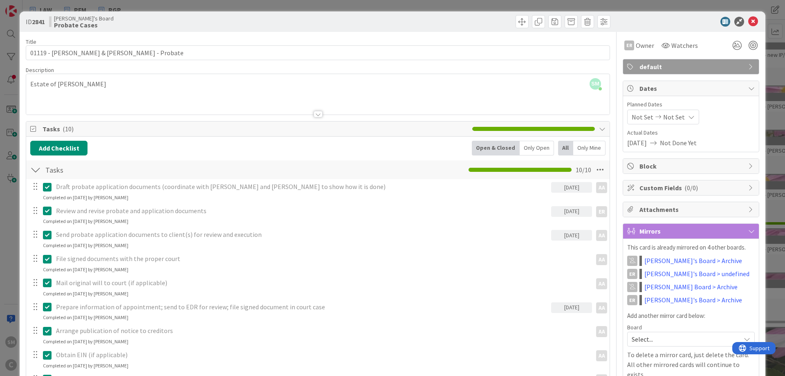
click at [33, 172] on div at bounding box center [35, 169] width 11 height 15
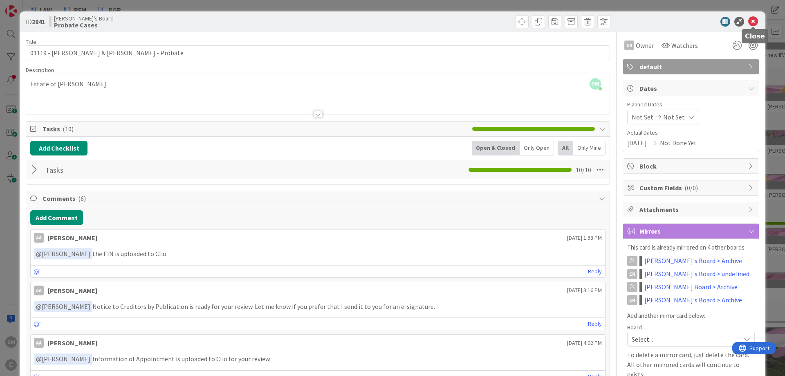
click at [756, 22] on icon at bounding box center [753, 22] width 10 height 10
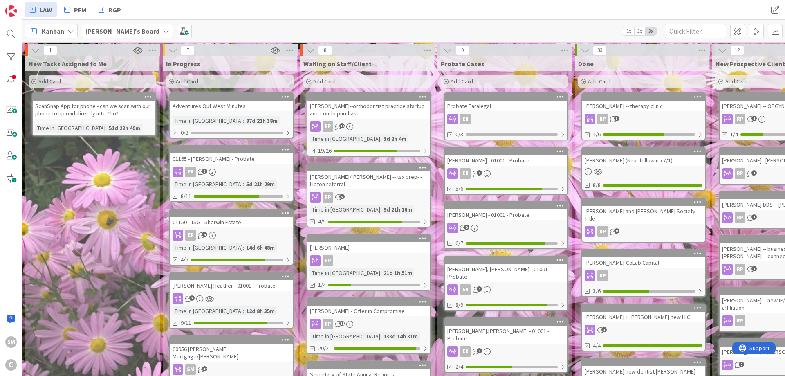
click at [95, 227] on div "New Tasks Assigned to Me Add Card... ScanSnap App for phone - can we scan with …" at bounding box center [92, 363] width 134 height 615
click at [81, 189] on div "New Tasks Assigned to Me Add Card... ScanSnap App for phone - can we scan with …" at bounding box center [92, 363] width 134 height 615
click at [11, 80] on div at bounding box center [11, 80] width 16 height 16
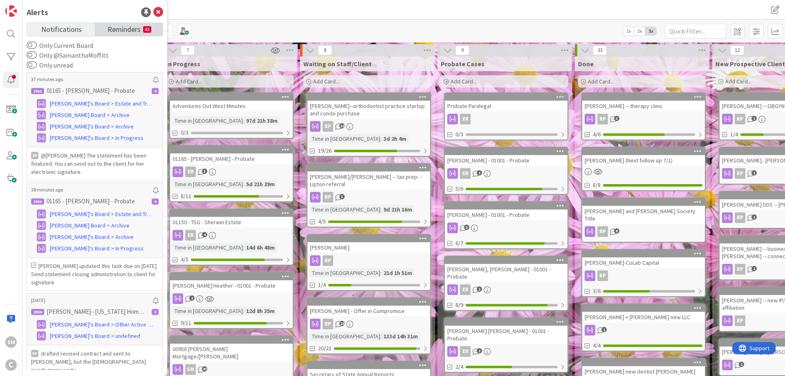
click at [117, 29] on span "Reminders" at bounding box center [124, 28] width 33 height 11
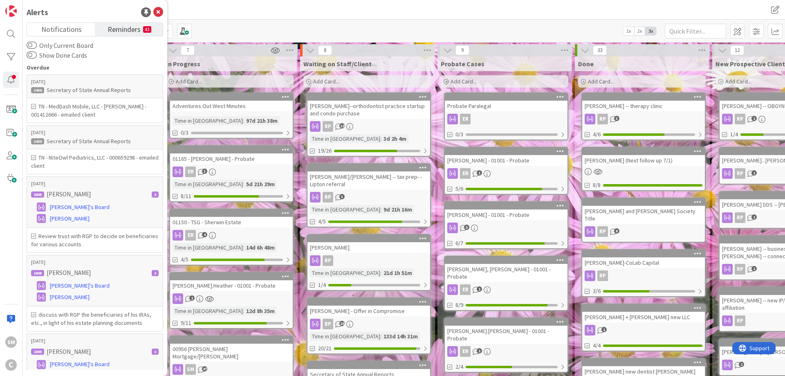
click at [401, 28] on div "Kanban [PERSON_NAME]'s Board 1x 2x 3x Kanban Options Card ID Time in Column Pla…" at bounding box center [403, 31] width 763 height 22
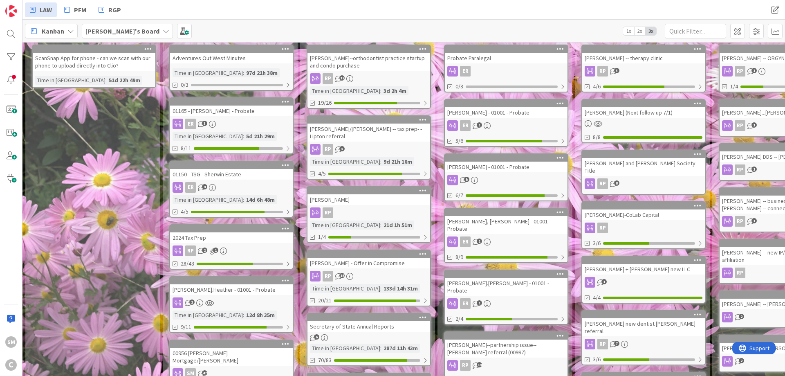
scroll to position [56, 0]
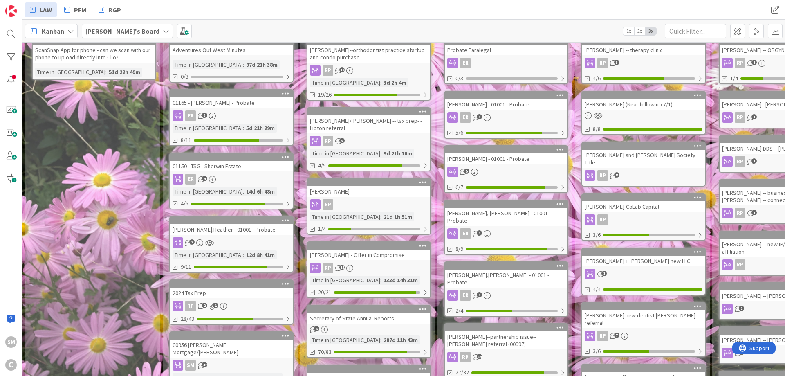
click at [380, 319] on div "Secretary of State Annual Reports" at bounding box center [369, 318] width 123 height 11
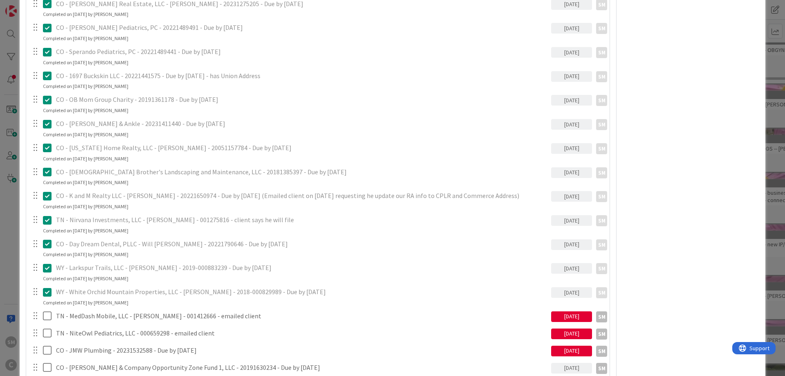
scroll to position [1080, 0]
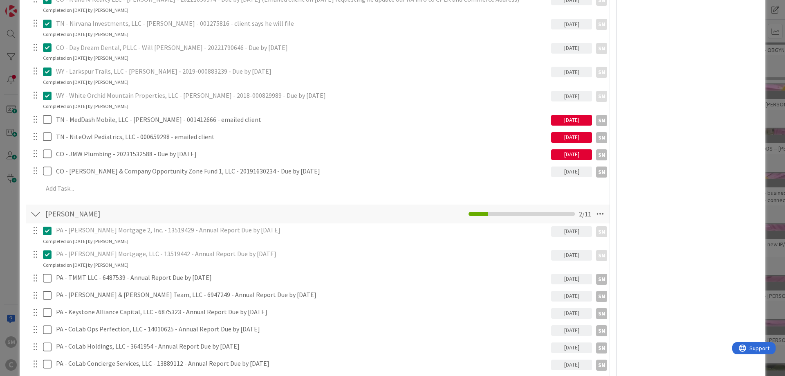
click at [586, 121] on div "[DATE]" at bounding box center [571, 120] width 41 height 11
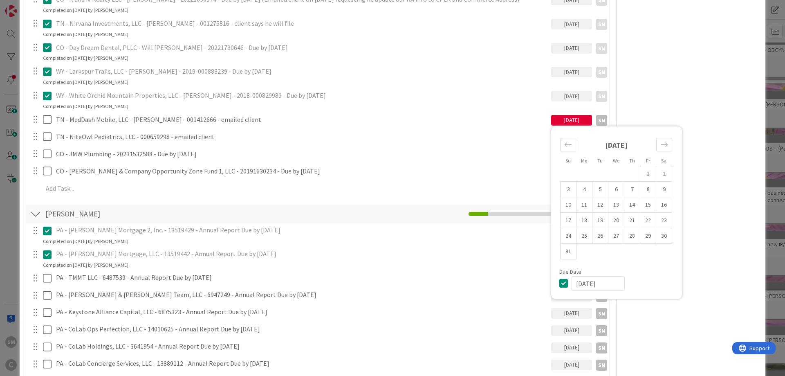
click at [700, 100] on div "Owner Watchers default Dates Planned Dates Not Set Not Set Actual Dates [DATE] …" at bounding box center [691, 49] width 137 height 2195
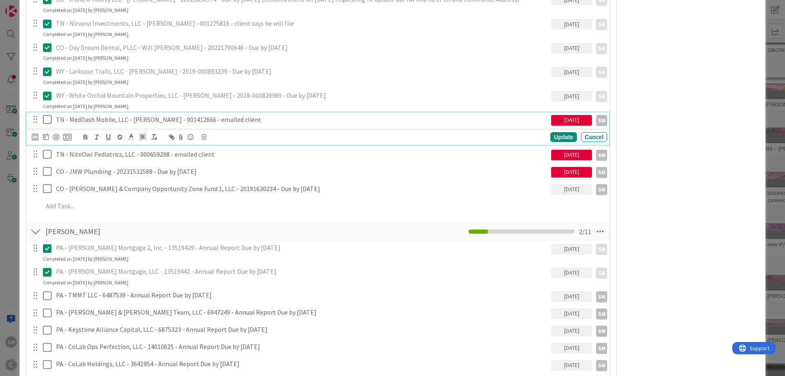
click at [190, 121] on p "TN - MedDash Mobile, LLC - [PERSON_NAME] - 001412666 - emailed client" at bounding box center [302, 119] width 492 height 9
drag, startPoint x: 200, startPoint y: 122, endPoint x: 274, endPoint y: 122, distance: 74.0
click at [274, 122] on p "TN - MedDash Mobile, LLC - [PERSON_NAME] - 001412666 - emailed client" at bounding box center [302, 119] width 492 height 9
copy p "- administratively dissolved due to not filing annual report"
click at [579, 117] on div "[DATE]" at bounding box center [571, 120] width 41 height 11
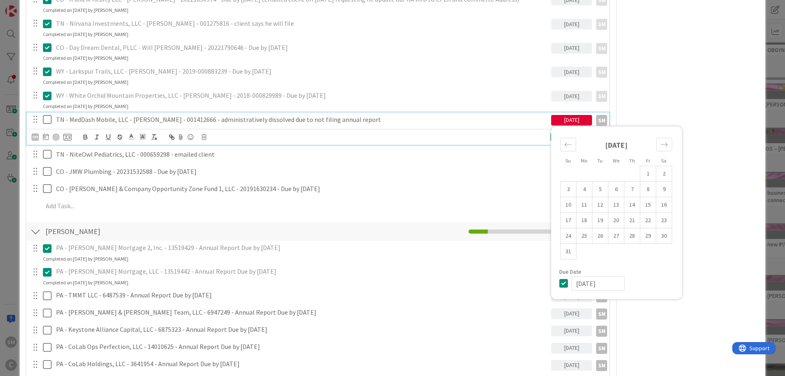
click at [660, 104] on div "Owner Watchers default Dates Planned Dates Not Set Not Set Actual Dates [DATE] …" at bounding box center [691, 58] width 137 height 2212
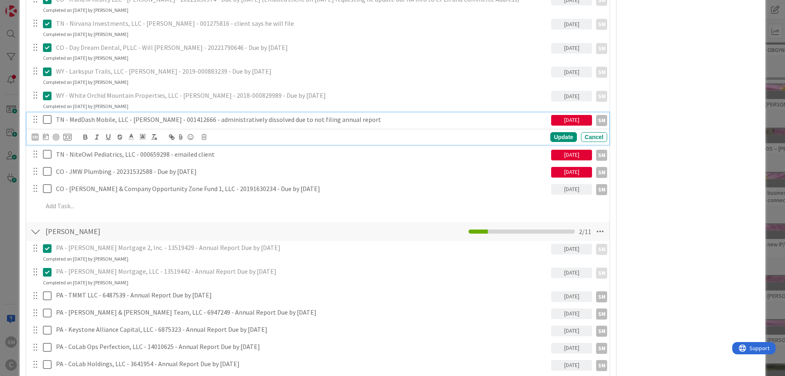
click at [45, 118] on icon at bounding box center [49, 119] width 12 height 10
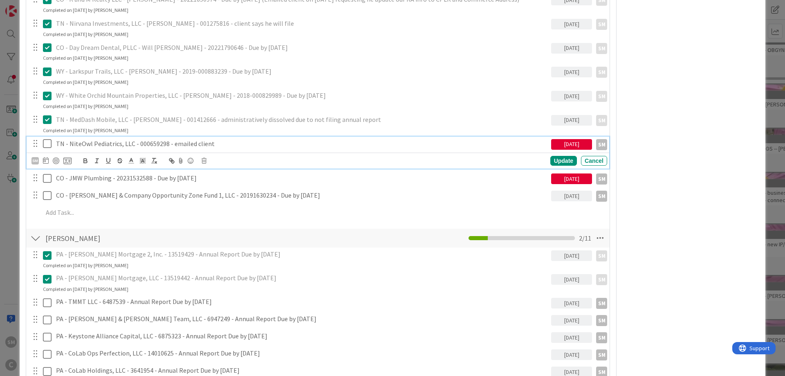
click at [104, 143] on p "TN - NiteOwl Pediatrics, LLC - 000659298 - emailed client" at bounding box center [302, 143] width 492 height 9
drag, startPoint x: 222, startPoint y: 143, endPoint x: 171, endPoint y: 143, distance: 51.5
click at [171, 143] on p "TN - NiteOwl Pediatrics, LLC - 000659298 - emailed client" at bounding box center [302, 143] width 492 height 9
click at [46, 142] on icon at bounding box center [49, 144] width 12 height 10
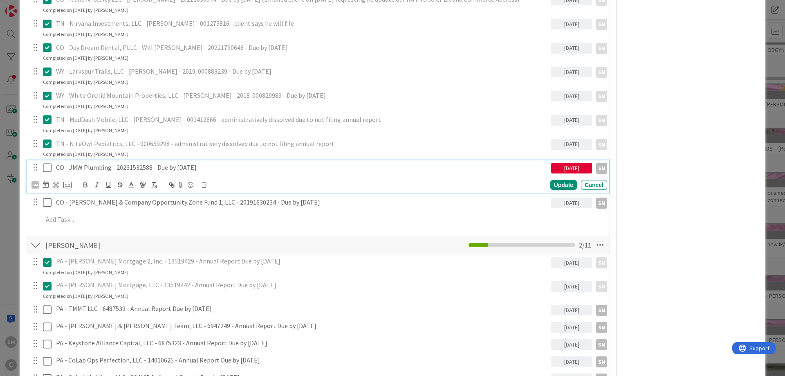
click at [105, 164] on p "CO - JMW Plumbing - 20231532588 - Due by [DATE]" at bounding box center [302, 167] width 492 height 9
click at [665, 147] on div "Owner SM default Dates Planned Dates Not Set Not Set Actual Dates [DATE] Not Do…" at bounding box center [691, 65] width 137 height 2226
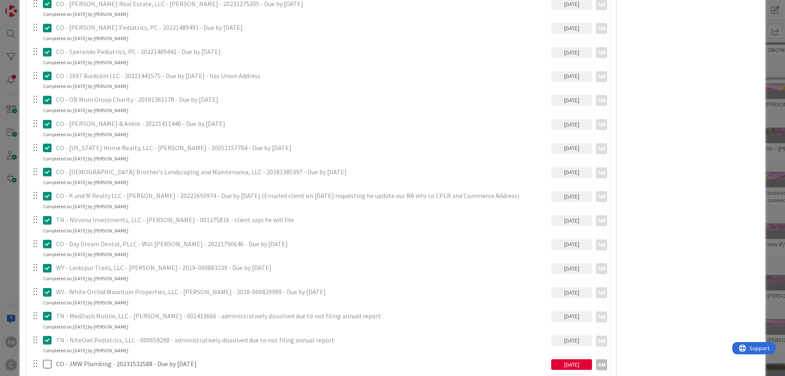
scroll to position [1129, 0]
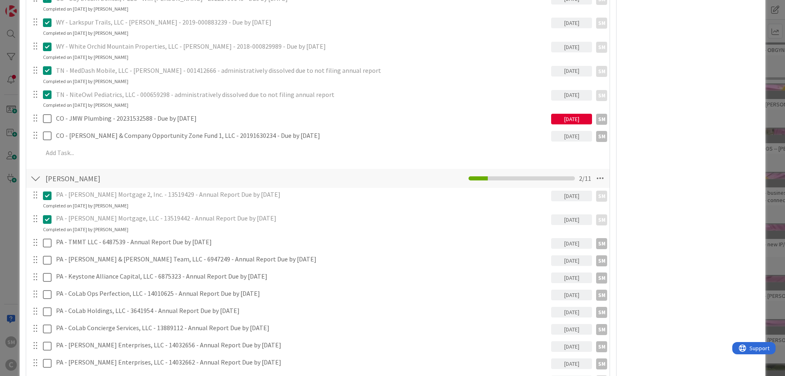
drag, startPoint x: 628, startPoint y: 130, endPoint x: 632, endPoint y: 131, distance: 4.8
click at [628, 130] on div "Owner SM default Dates Planned Dates Not Set Not Set Actual Dates [DATE] Not Do…" at bounding box center [691, 7] width 137 height 2209
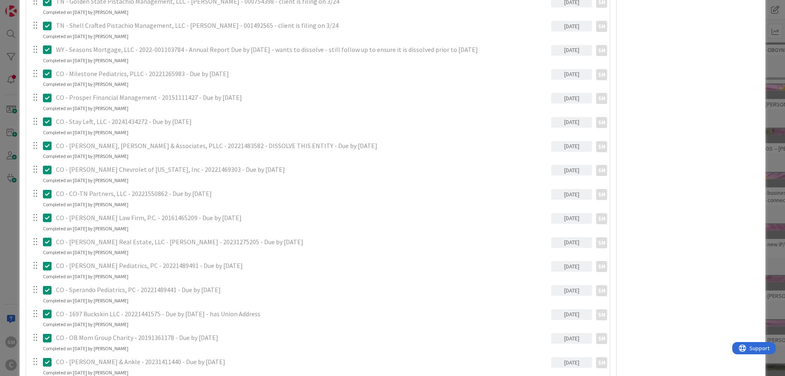
scroll to position [0, 0]
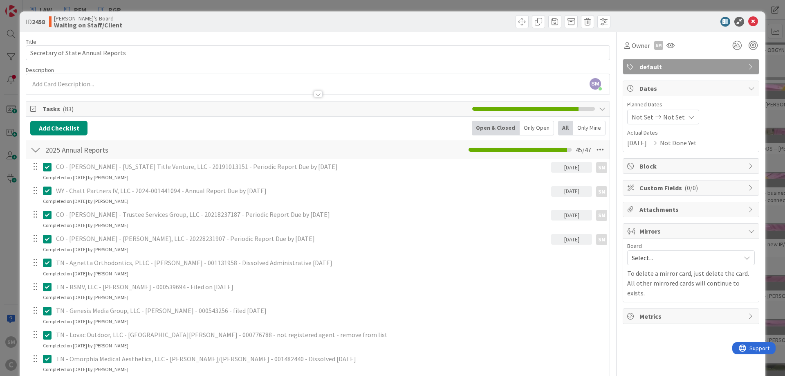
drag, startPoint x: 651, startPoint y: 150, endPoint x: 702, endPoint y: 7, distance: 151.6
click at [753, 20] on icon at bounding box center [753, 22] width 10 height 10
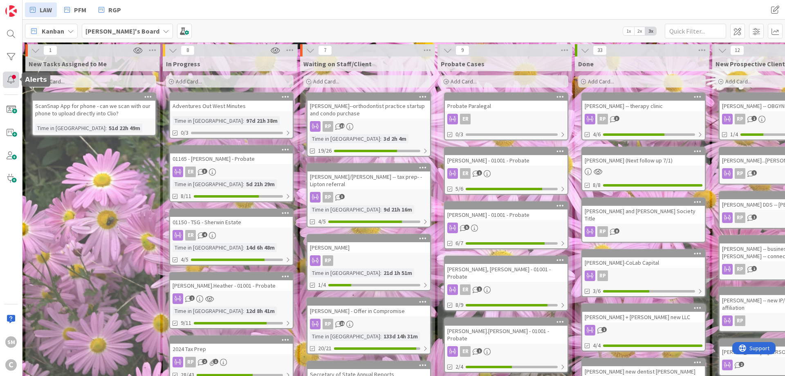
click at [8, 77] on div at bounding box center [11, 80] width 16 height 16
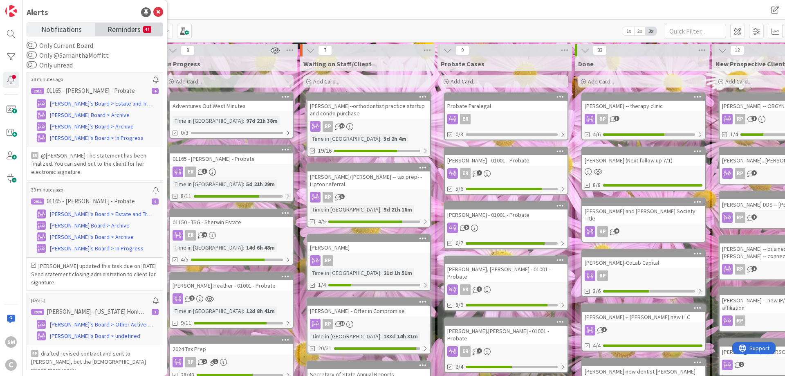
click at [153, 25] on link "Reminders 41" at bounding box center [129, 29] width 68 height 13
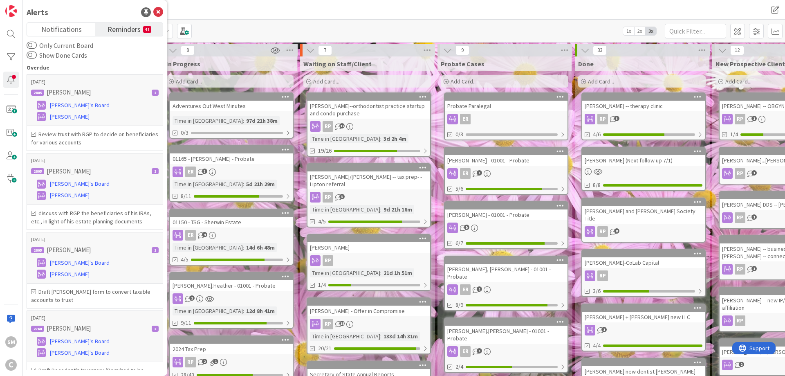
click at [129, 22] on div "Notifications Reminders 41" at bounding box center [95, 29] width 137 height 14
click at [129, 26] on span "Reminders" at bounding box center [124, 28] width 33 height 11
click at [104, 136] on h6 "Review trust with RGP to decide on beneficiaries for various accounts" at bounding box center [95, 138] width 128 height 16
click at [57, 45] on label "Only Current Board" at bounding box center [60, 45] width 67 height 10
click at [37, 45] on button "Only Current Board" at bounding box center [32, 45] width 10 height 8
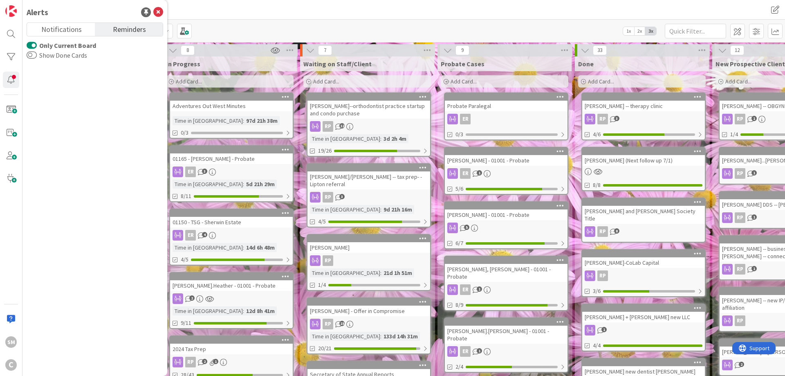
click at [54, 48] on label "Only Current Board" at bounding box center [62, 45] width 70 height 10
click at [37, 48] on button "Only Current Board" at bounding box center [32, 45] width 10 height 8
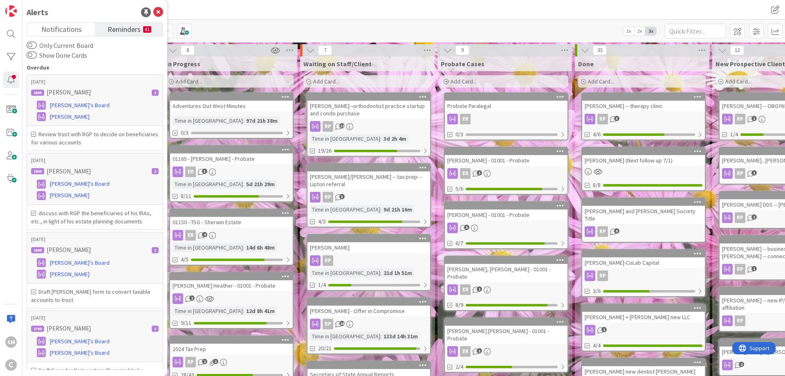
click at [53, 54] on label "Show Done Cards" at bounding box center [57, 55] width 61 height 10
click at [37, 54] on button "Show Done Cards" at bounding box center [32, 55] width 10 height 8
click at [53, 56] on label "Show Done Cards" at bounding box center [59, 55] width 64 height 10
click at [37, 56] on button "Show Done Cards" at bounding box center [32, 55] width 10 height 8
click at [61, 119] on span "[PERSON_NAME]" at bounding box center [70, 116] width 40 height 9
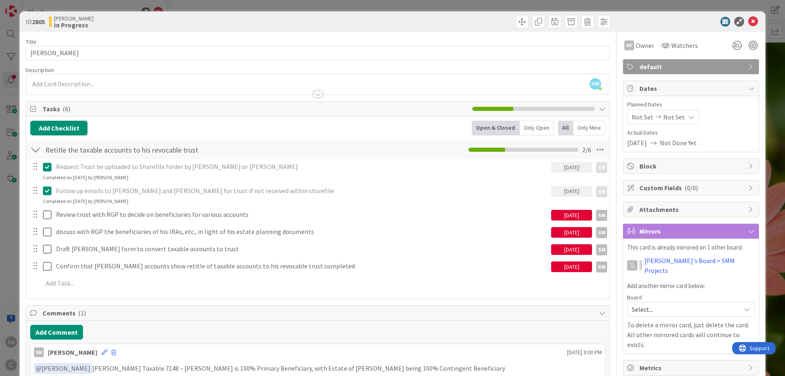
click at [568, 217] on div "[DATE]" at bounding box center [571, 215] width 41 height 11
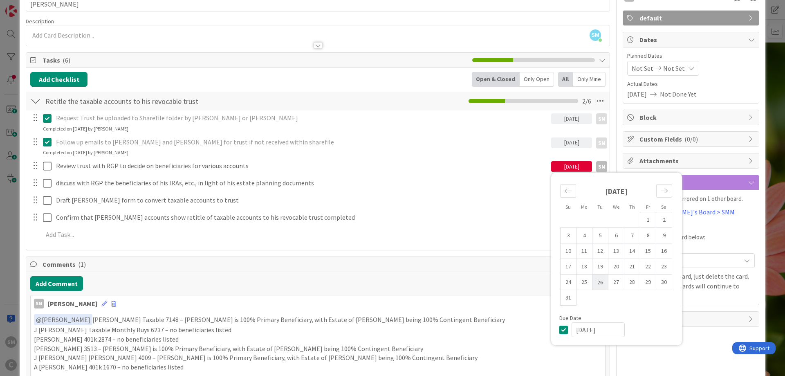
scroll to position [49, 0]
click at [579, 166] on div "[DATE]" at bounding box center [571, 166] width 41 height 11
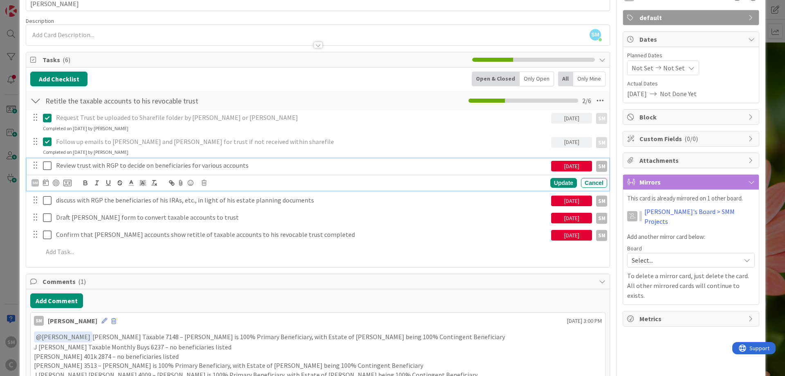
drag, startPoint x: 250, startPoint y: 165, endPoint x: 150, endPoint y: 176, distance: 100.4
click at [250, 165] on p "Review trust with RGP to decide on beneficiaries for various accounts" at bounding box center [302, 165] width 492 height 9
click at [46, 183] on icon at bounding box center [46, 182] width 6 height 7
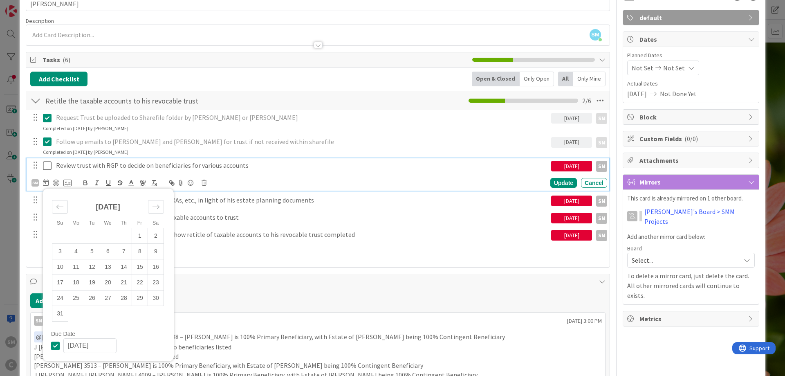
click at [55, 349] on icon at bounding box center [57, 346] width 12 height 10
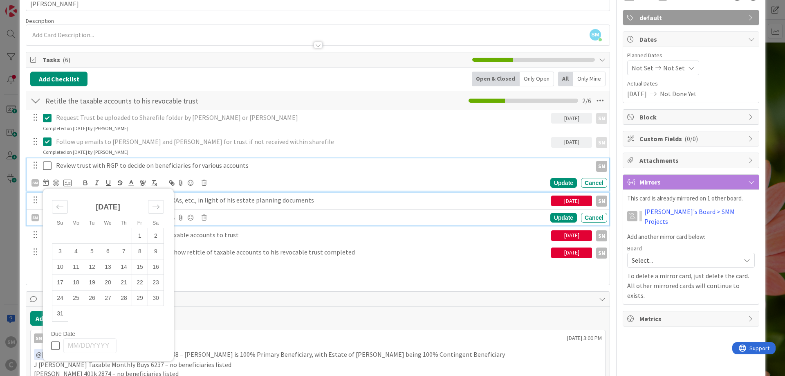
click at [236, 197] on p "discuss with RGP the beneficiaries of his IRAs, etc., in light of his estate pl…" at bounding box center [302, 199] width 492 height 9
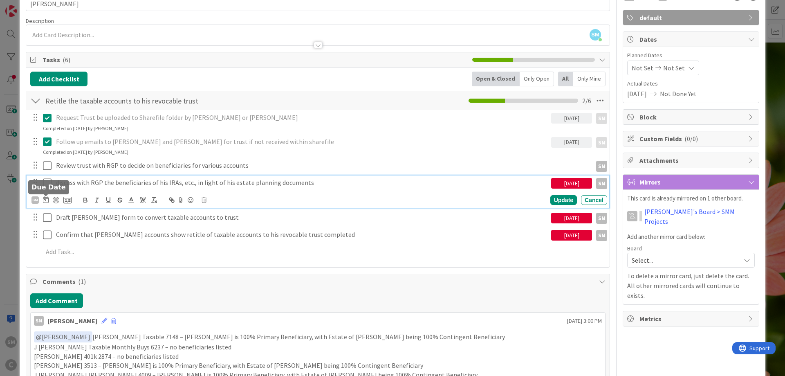
click at [44, 202] on icon at bounding box center [46, 199] width 6 height 7
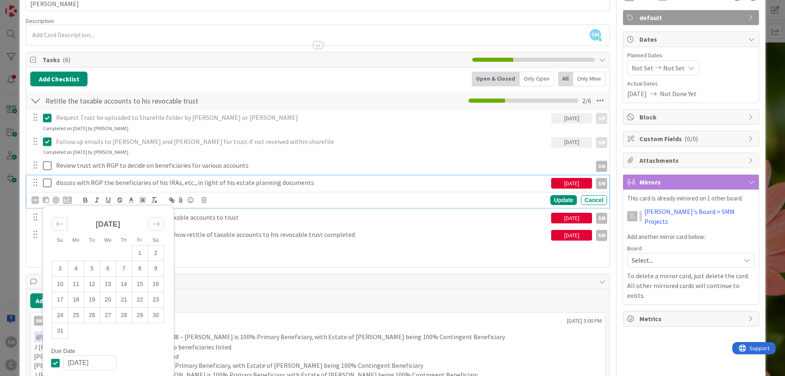
click at [58, 359] on icon at bounding box center [57, 363] width 12 height 10
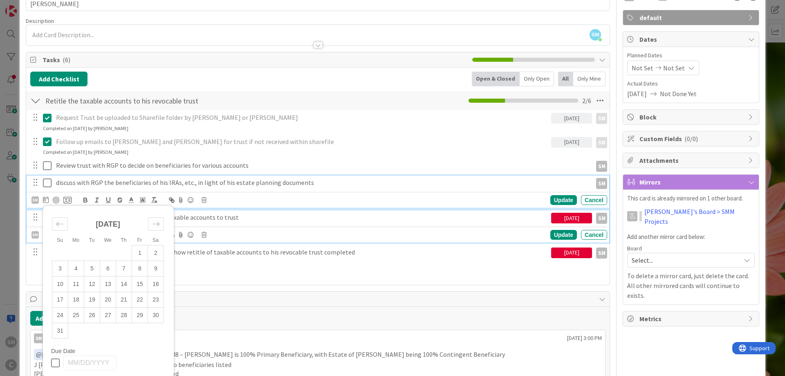
click at [218, 214] on p "Draft [PERSON_NAME] form to convert taxable accounts to trust" at bounding box center [302, 217] width 492 height 9
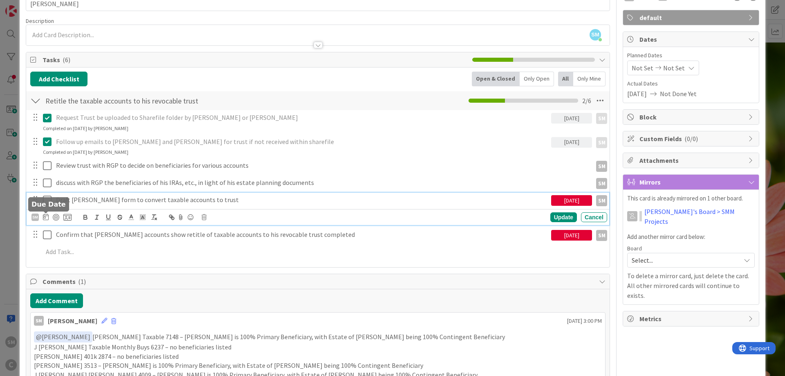
click at [45, 217] on icon at bounding box center [46, 216] width 6 height 7
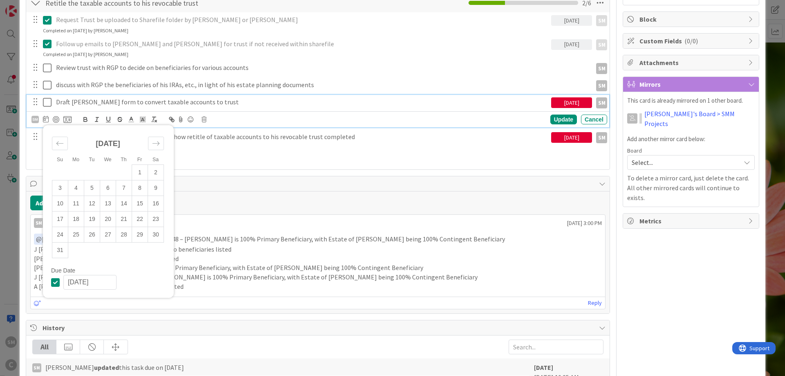
scroll to position [147, 0]
click at [52, 282] on icon at bounding box center [57, 282] width 12 height 10
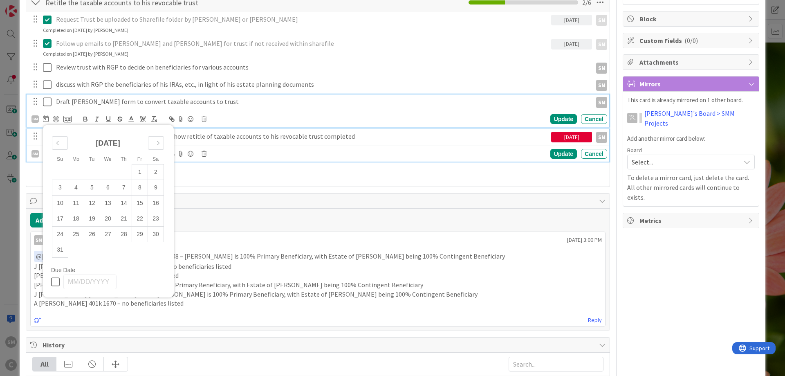
click at [219, 139] on p "Confirm that [PERSON_NAME] accounts show retitle of taxable accounts to his rev…" at bounding box center [302, 136] width 492 height 9
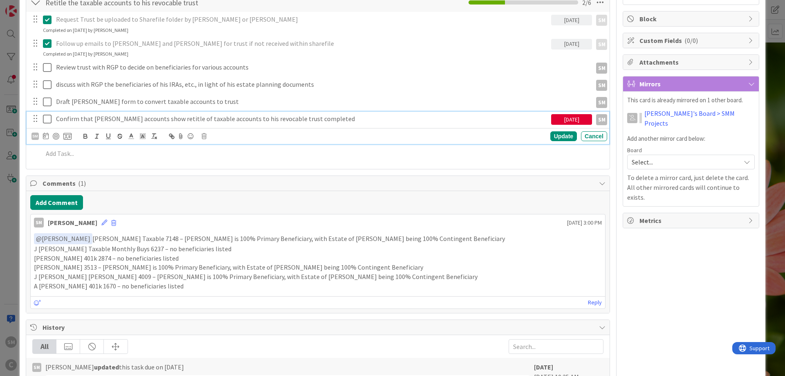
click at [679, 253] on div "RP Owner SM default Dates Planned Dates Not Set Not Set Actual Dates [DATE] Not…" at bounding box center [691, 239] width 137 height 708
click at [114, 119] on p "Confirm that [PERSON_NAME] accounts show retitle of taxable accounts to his rev…" at bounding box center [302, 118] width 492 height 9
click at [45, 134] on icon at bounding box center [46, 135] width 6 height 7
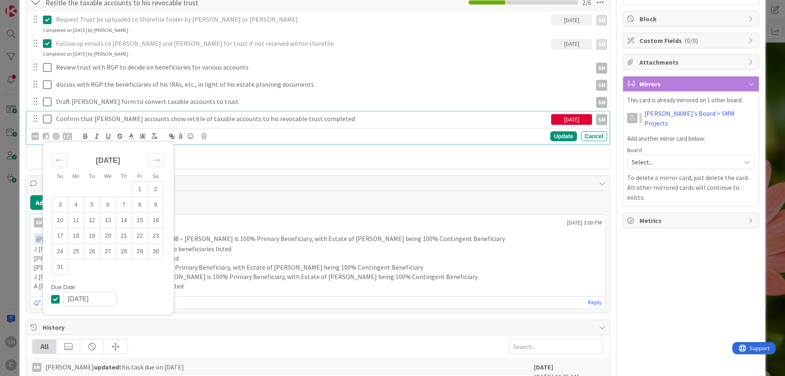
click at [59, 297] on icon at bounding box center [57, 299] width 12 height 10
click at [697, 260] on div "RP Owner SM default Dates Planned Dates Not Set Not Set Actual Dates [DATE] Not…" at bounding box center [691, 239] width 137 height 708
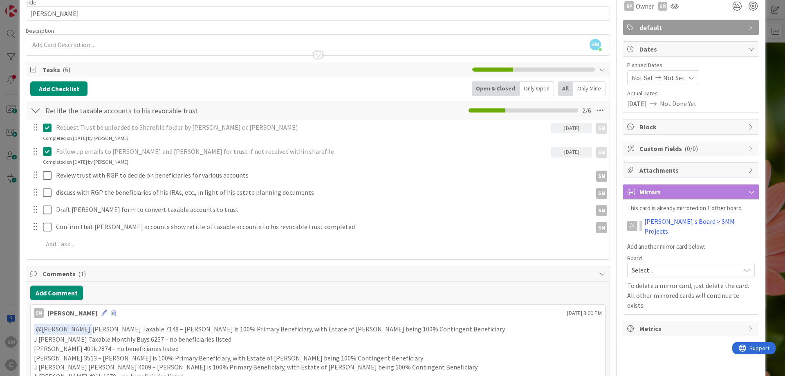
scroll to position [0, 0]
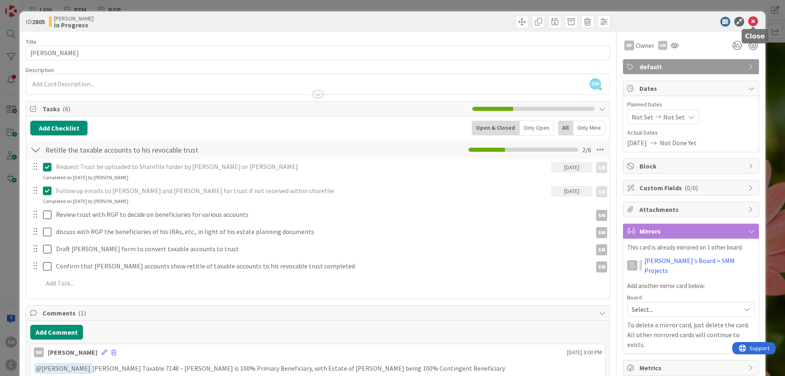
click at [752, 18] on icon at bounding box center [753, 22] width 10 height 10
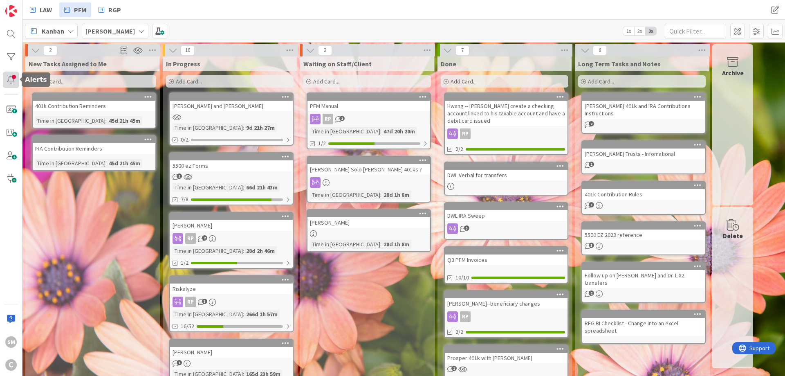
click at [11, 87] on div at bounding box center [11, 80] width 16 height 16
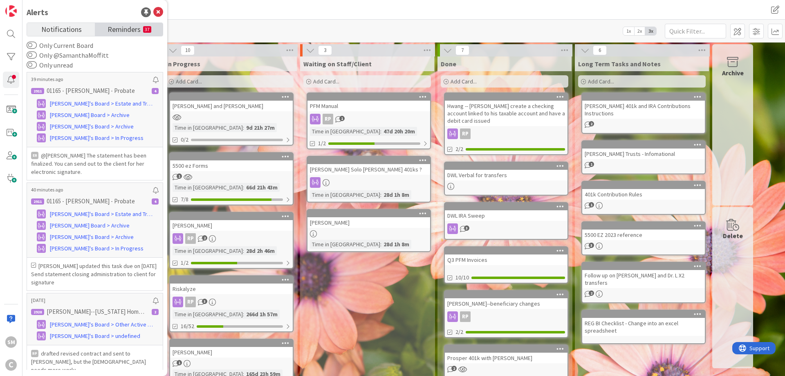
click at [133, 25] on span "Reminders" at bounding box center [124, 28] width 33 height 11
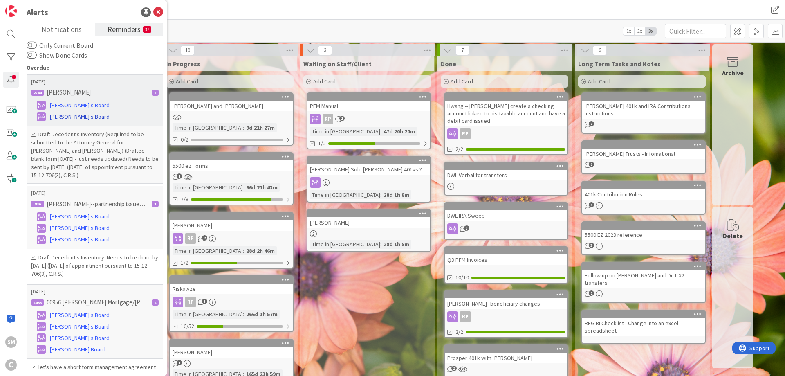
click at [87, 115] on span "[PERSON_NAME]'s Board" at bounding box center [80, 116] width 60 height 9
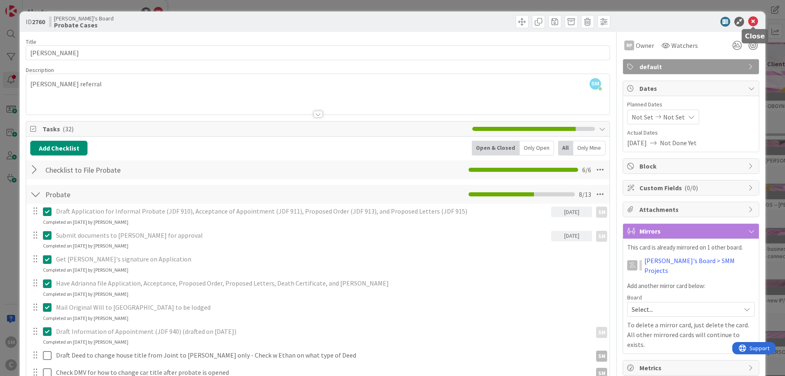
click at [752, 20] on icon at bounding box center [753, 22] width 10 height 10
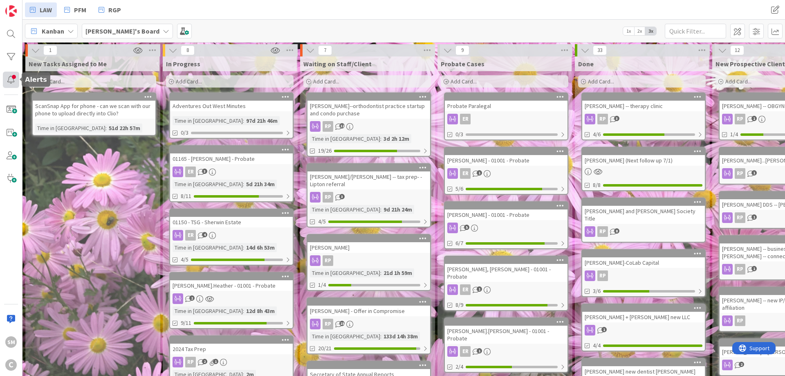
click at [7, 80] on div at bounding box center [11, 80] width 16 height 16
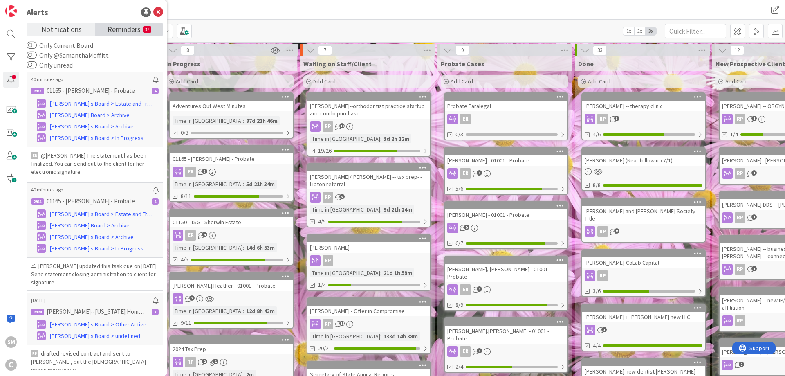
click at [114, 29] on span "Reminders" at bounding box center [124, 28] width 33 height 11
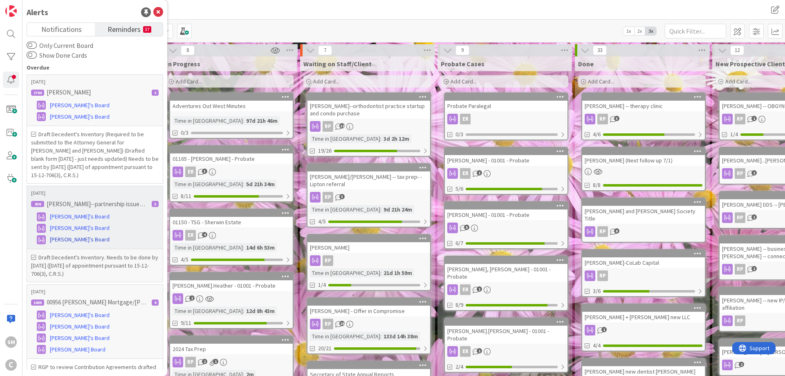
click at [75, 241] on span "[PERSON_NAME]'s Board" at bounding box center [80, 239] width 60 height 9
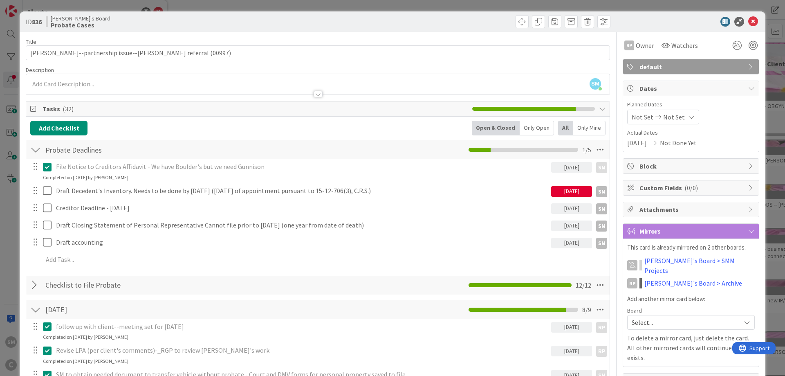
click at [572, 191] on div "[DATE]" at bounding box center [571, 191] width 41 height 11
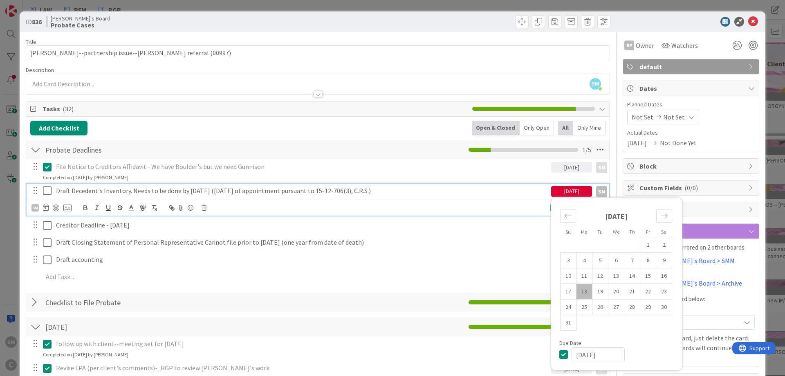
click at [265, 191] on p "Draft Decedent's Inventory. Needs to be done by [DATE] ([DATE] of appointment p…" at bounding box center [302, 190] width 492 height 9
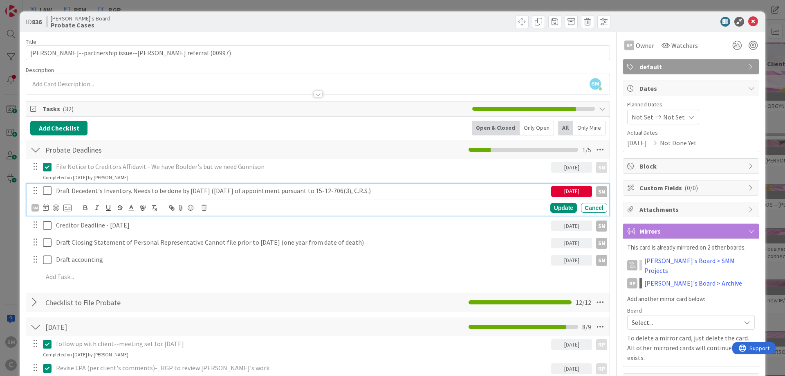
click at [47, 189] on icon at bounding box center [49, 191] width 12 height 10
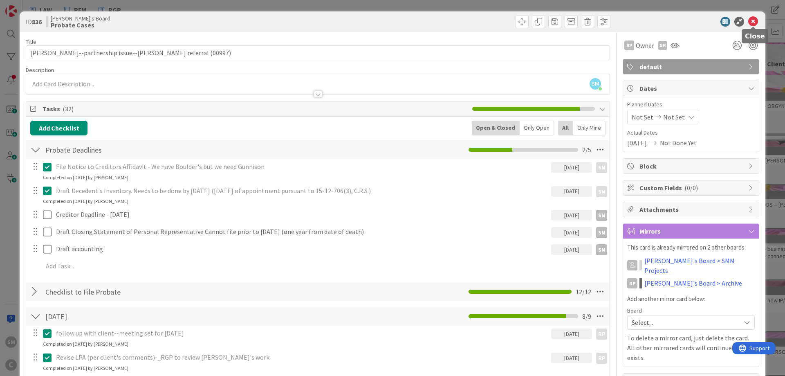
click at [752, 22] on icon at bounding box center [753, 22] width 10 height 10
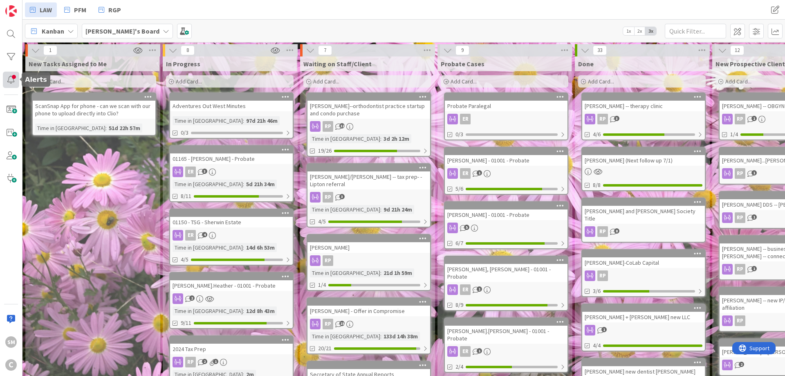
click at [10, 76] on div at bounding box center [11, 80] width 16 height 16
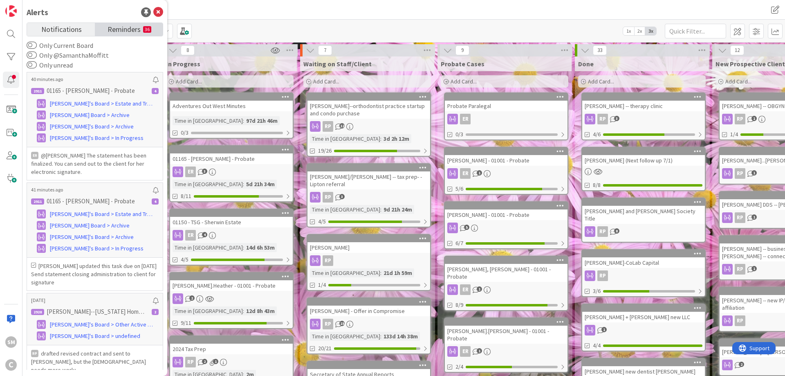
click at [122, 25] on span "Reminders" at bounding box center [124, 28] width 33 height 11
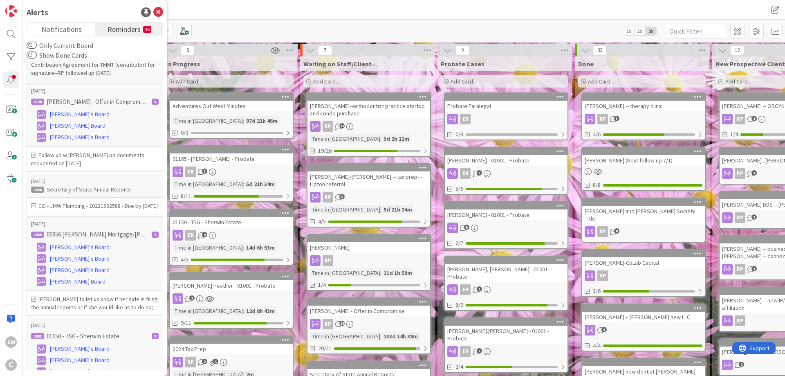
scroll to position [736, 0]
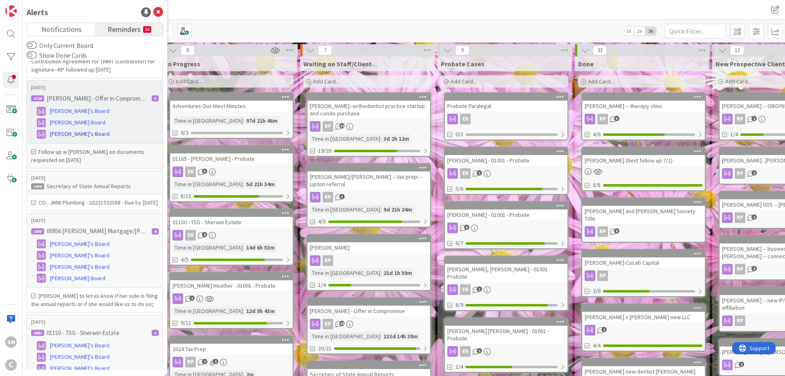
click at [65, 130] on span "[PERSON_NAME]'s Board" at bounding box center [80, 134] width 60 height 9
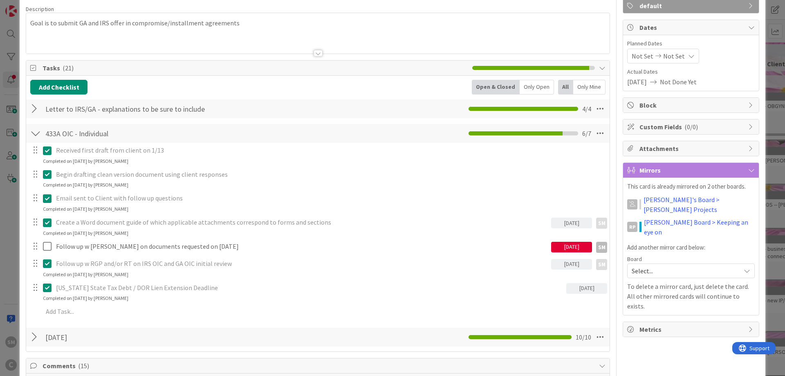
scroll to position [147, 0]
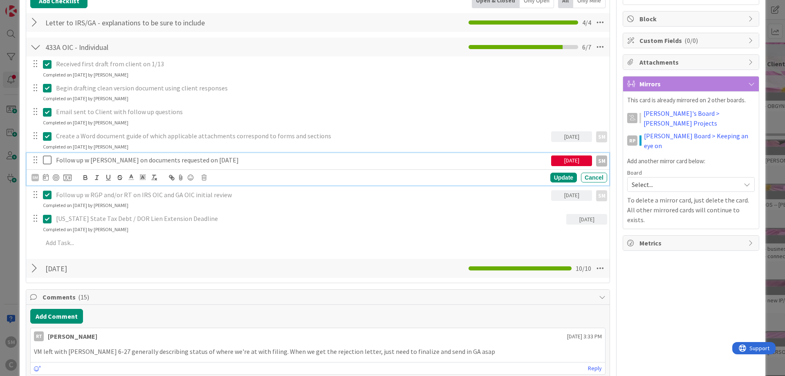
click at [74, 162] on p "Follow up w [PERSON_NAME] on documents requested on [DATE]" at bounding box center [302, 159] width 492 height 9
click at [47, 159] on icon at bounding box center [49, 160] width 12 height 10
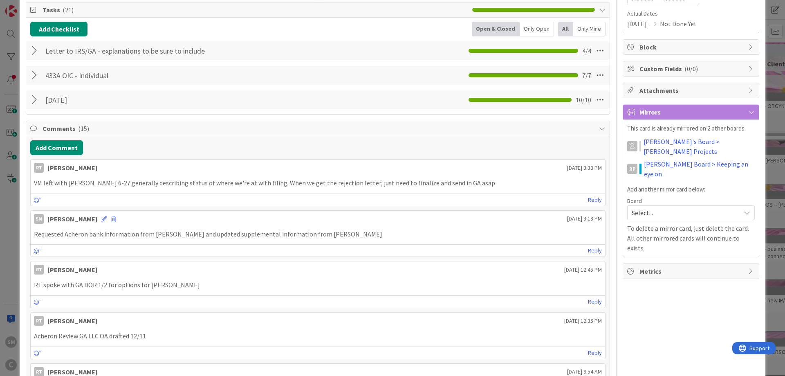
scroll to position [98, 0]
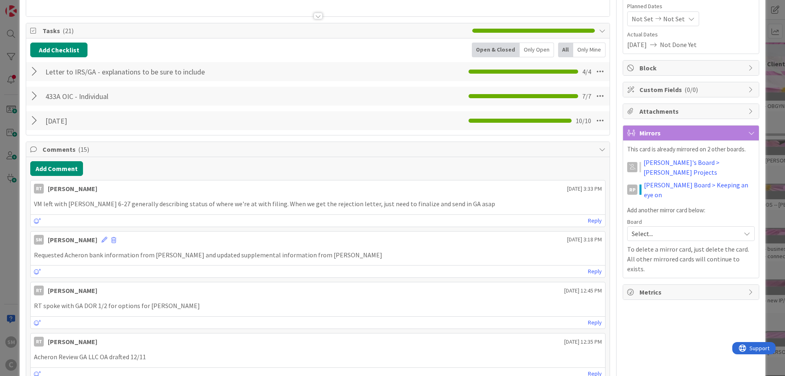
click at [33, 73] on div at bounding box center [35, 71] width 11 height 15
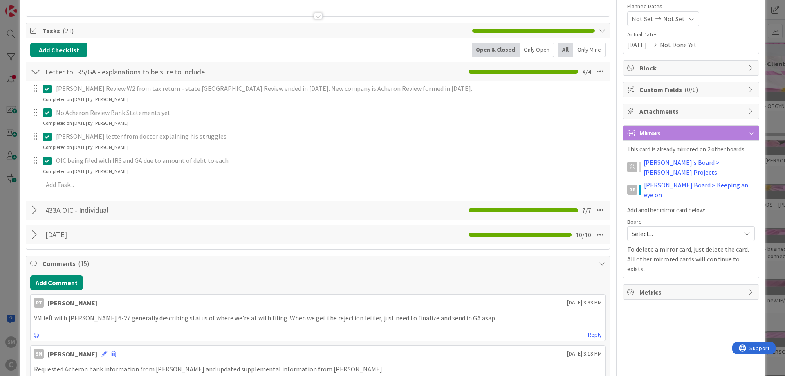
click at [34, 72] on div at bounding box center [35, 71] width 11 height 15
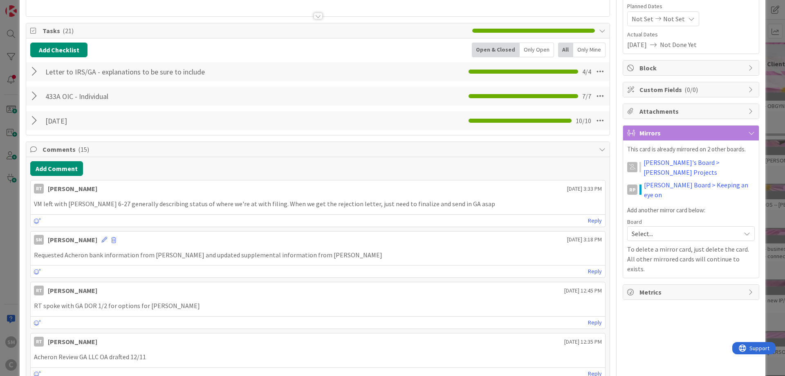
click at [38, 88] on div "433A OIC - Individual Checklist Name 21 / 64 433A OIC - Individual 7 / 7" at bounding box center [318, 96] width 584 height 19
click at [36, 94] on div at bounding box center [35, 96] width 11 height 15
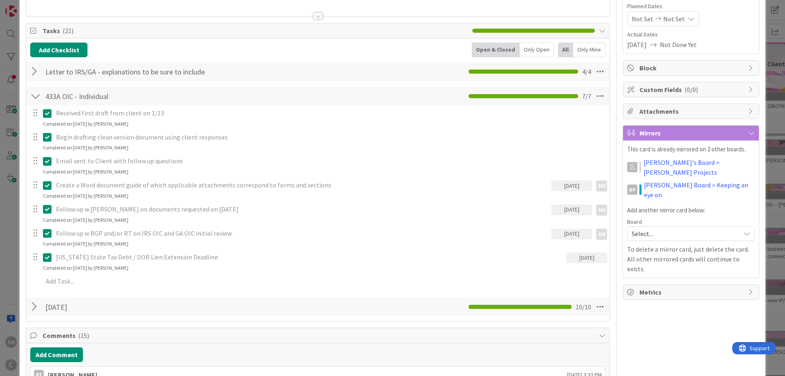
click at [32, 98] on div at bounding box center [35, 96] width 11 height 15
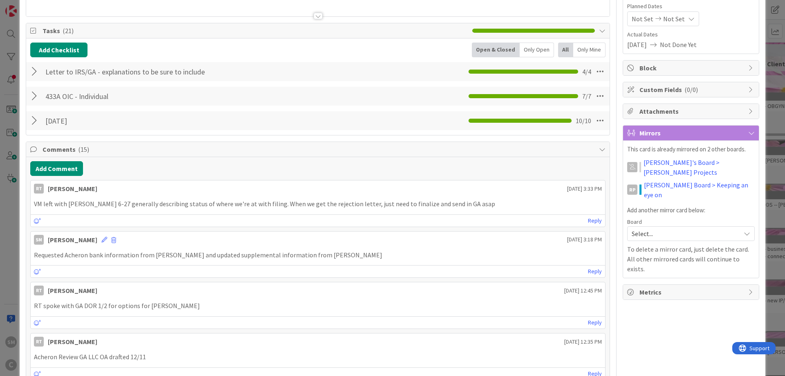
click at [30, 118] on div "[DATE] Checklist Name 9 / 64 [DATE] 10 / 10" at bounding box center [318, 120] width 584 height 19
click at [33, 121] on div at bounding box center [35, 120] width 11 height 15
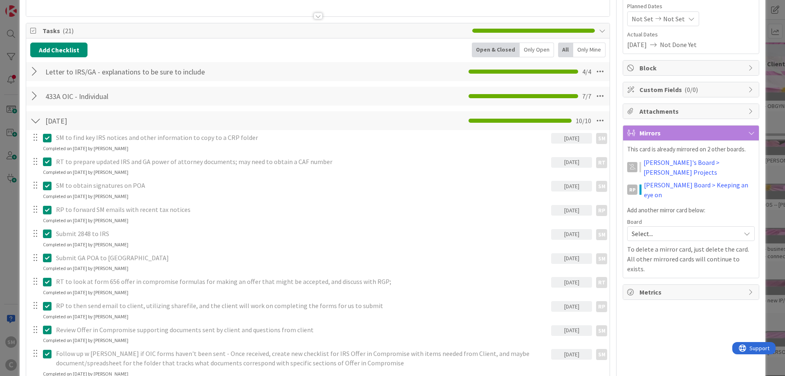
click at [33, 121] on div at bounding box center [35, 120] width 11 height 15
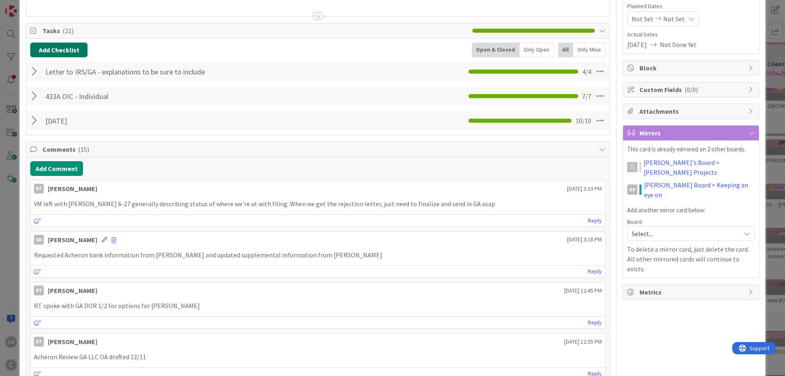
click at [64, 50] on button "Add Checklist" at bounding box center [58, 50] width 57 height 15
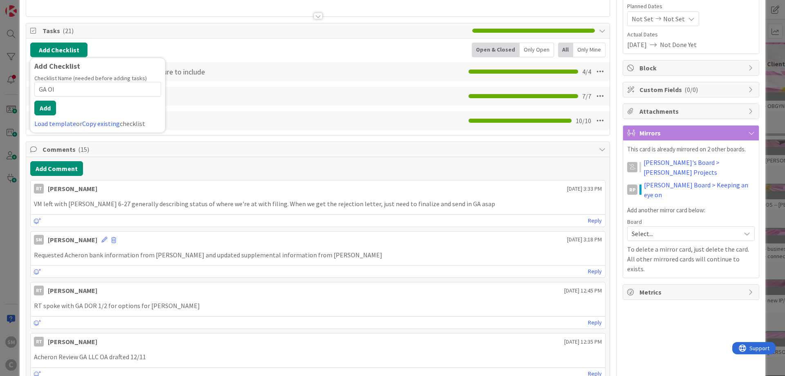
type input "GA OIC"
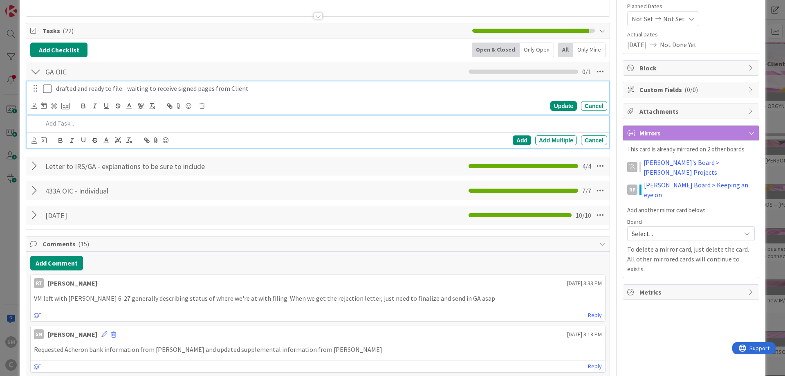
click at [115, 82] on div "drafted and ready to file - waiting to receive signed pages from Client" at bounding box center [330, 88] width 554 height 14
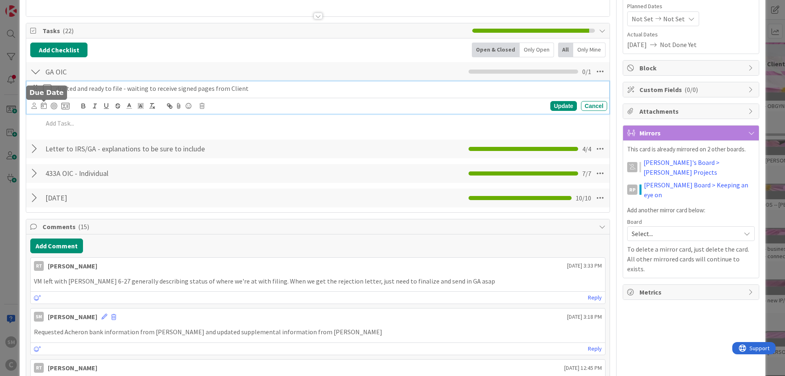
click at [43, 103] on icon at bounding box center [44, 105] width 6 height 7
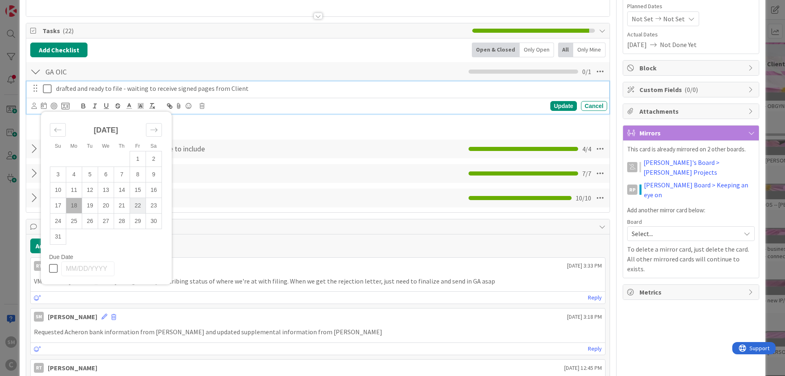
click at [140, 208] on td "22" at bounding box center [138, 206] width 16 height 16
type input "[DATE]"
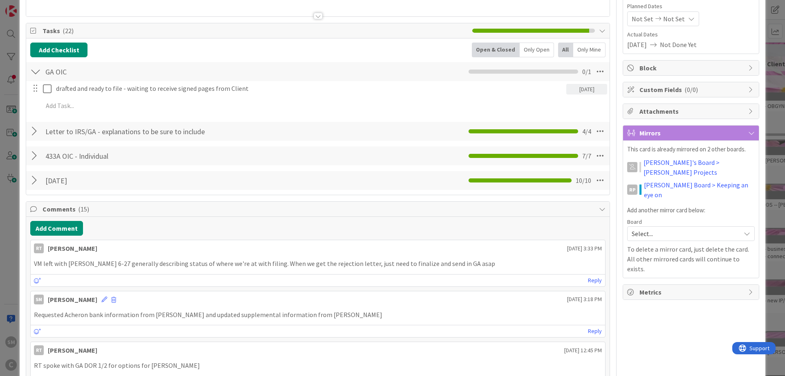
scroll to position [0, 0]
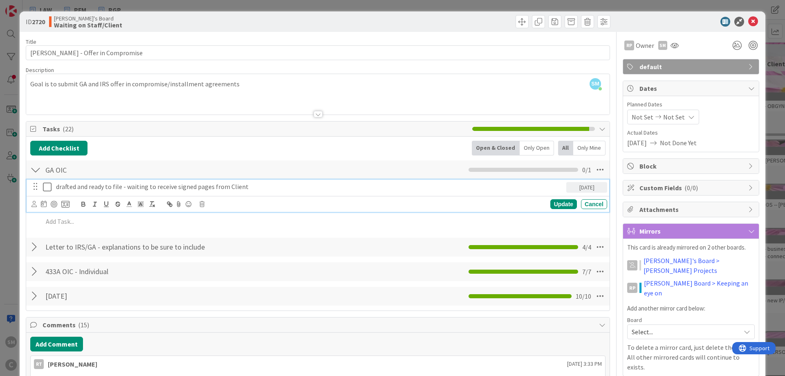
click at [125, 185] on p "drafted and ready to file - waiting to receive signed pages from Client" at bounding box center [309, 186] width 507 height 9
click at [32, 206] on icon at bounding box center [33, 204] width 5 height 6
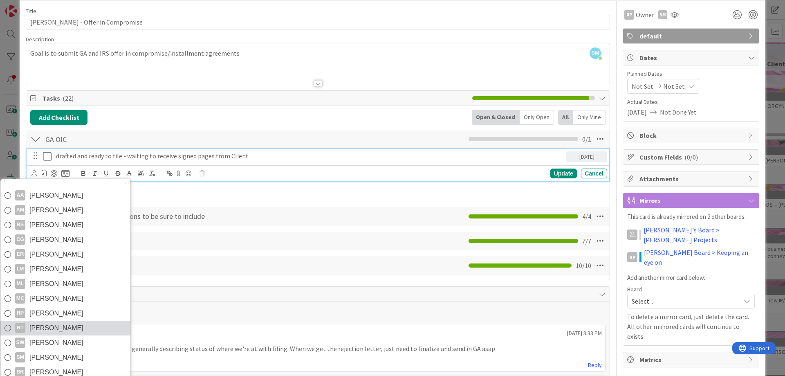
scroll to position [98, 0]
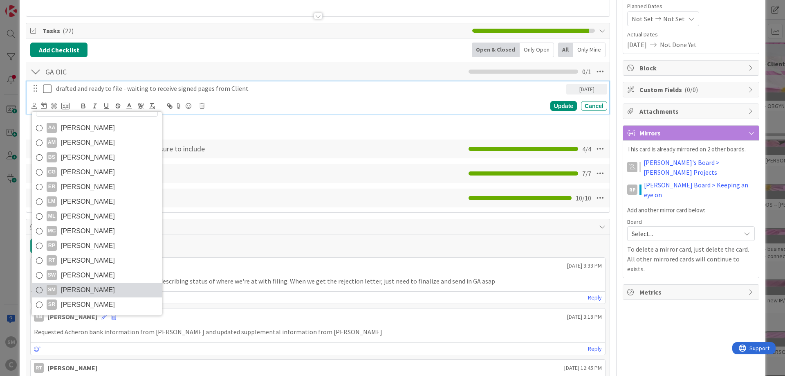
click at [79, 287] on span "[PERSON_NAME]" at bounding box center [88, 290] width 54 height 12
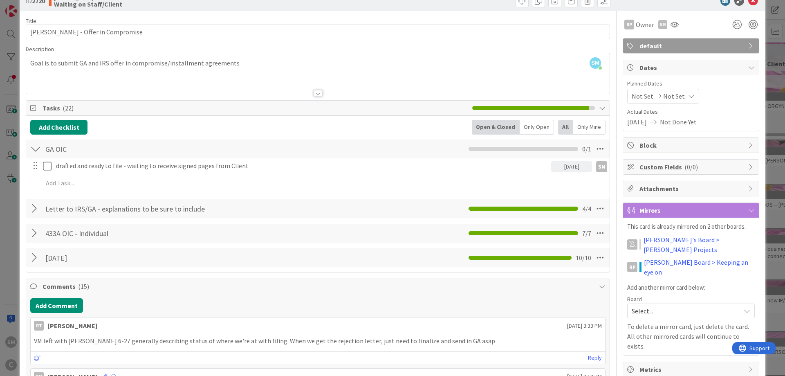
scroll to position [0, 0]
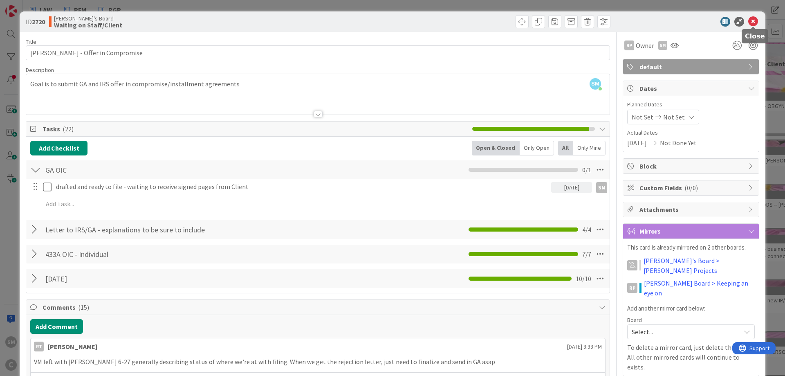
click at [756, 21] on icon at bounding box center [753, 22] width 10 height 10
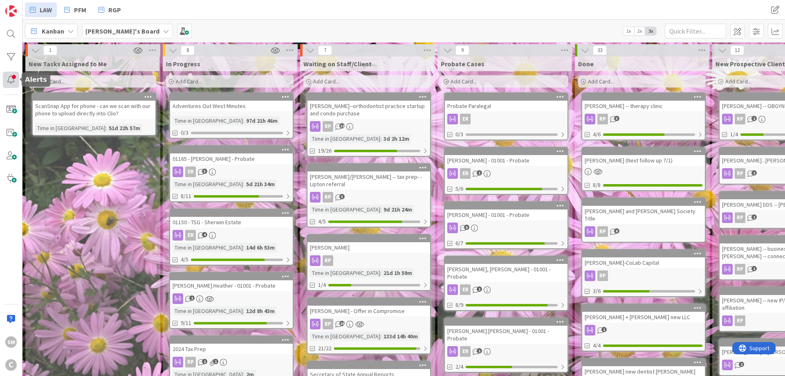
click at [10, 79] on div at bounding box center [11, 80] width 16 height 16
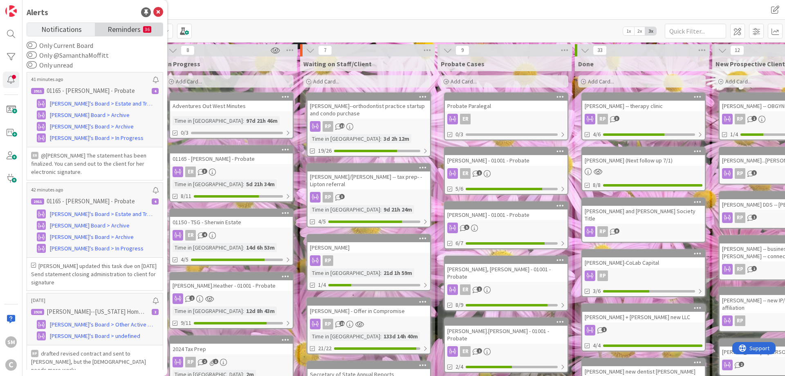
click at [131, 27] on span "Reminders" at bounding box center [124, 28] width 33 height 11
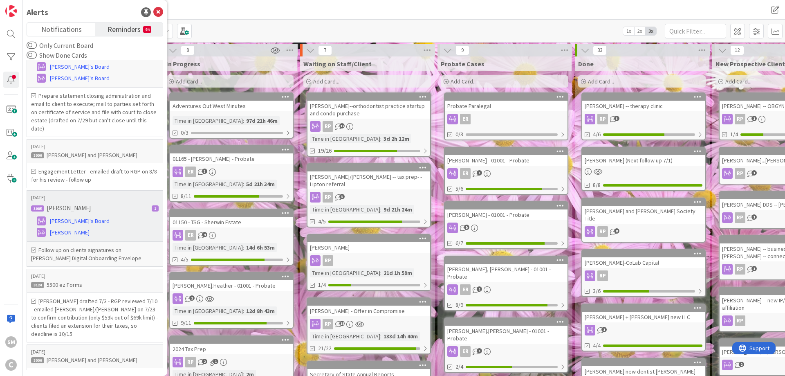
scroll to position [932, 0]
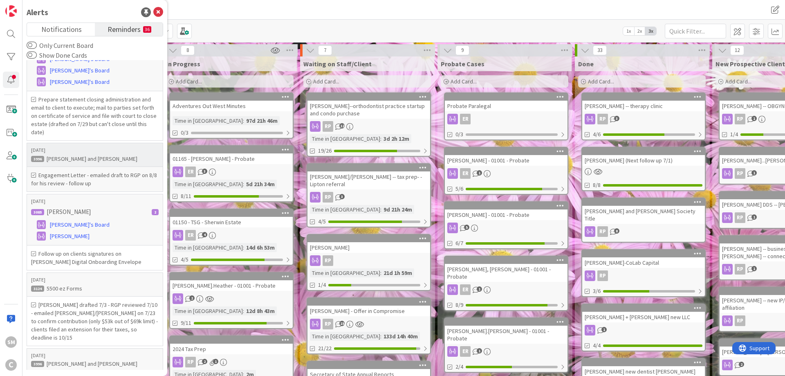
click at [87, 171] on h6 "Engagement Letter - emailed draft to RGP on 8/8 for his review - follow up" at bounding box center [95, 179] width 128 height 16
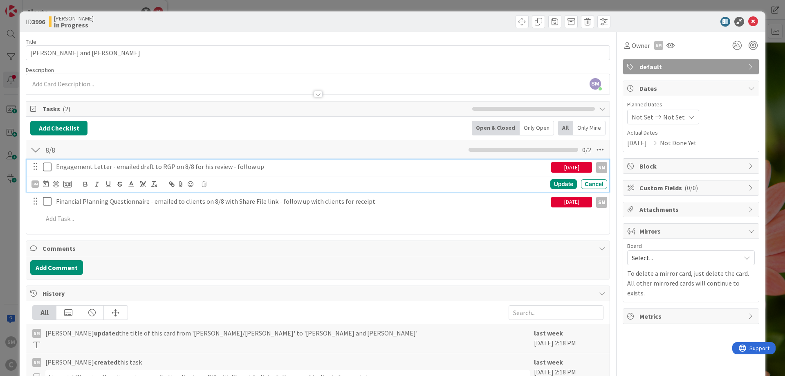
click at [97, 167] on p "Engagement Letter - emailed draft to RGP on 8/8 for his review - follow up" at bounding box center [302, 166] width 492 height 9
drag, startPoint x: 114, startPoint y: 167, endPoint x: 273, endPoint y: 168, distance: 159.5
click at [273, 168] on p "Engagement Letter - emailed draft to RGP on 8/8 for his review - follow up" at bounding box center [302, 166] width 492 height 9
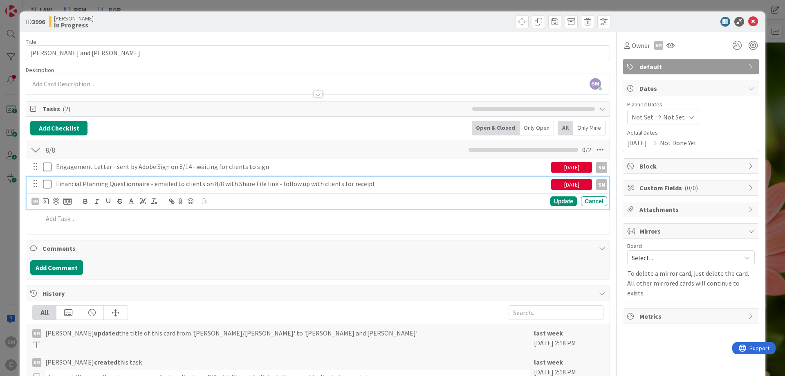
click at [166, 185] on p "Financial Planning Questionnaire - emailed to clients on 8/8 with Share File li…" at bounding box center [302, 183] width 492 height 9
click at [307, 187] on p "Financial Planning Questionnaire - emailed to clients on 8/8 with Share File li…" at bounding box center [302, 183] width 492 height 9
click at [570, 181] on div "[DATE]" at bounding box center [571, 184] width 41 height 11
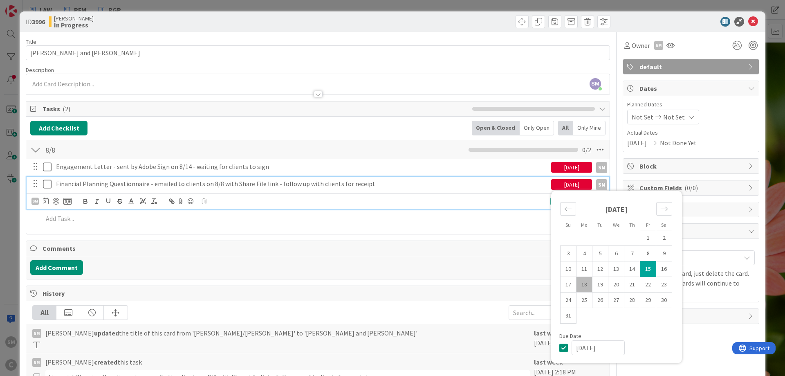
click at [297, 182] on p "Financial Planning Questionnaire - emailed to clients on 8/8 with Share File li…" at bounding box center [302, 183] width 492 height 9
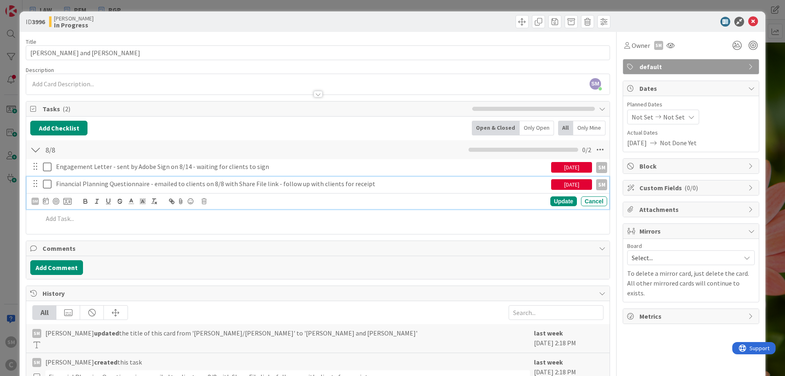
click at [271, 183] on p "Financial Planning Questionnaire - emailed to clients on 8/8 with Share File li…" at bounding box center [302, 183] width 492 height 9
click at [583, 182] on div "[DATE]" at bounding box center [571, 184] width 41 height 11
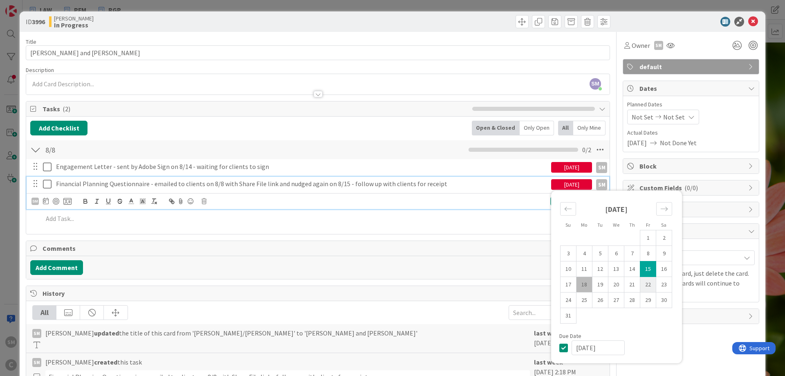
click at [649, 280] on td "22" at bounding box center [648, 285] width 16 height 16
type input "[DATE]"
click at [717, 338] on div "Owner SM default Dates Planned Dates Not Set Not Set Actual Dates [DATE] Not Do…" at bounding box center [691, 288] width 137 height 512
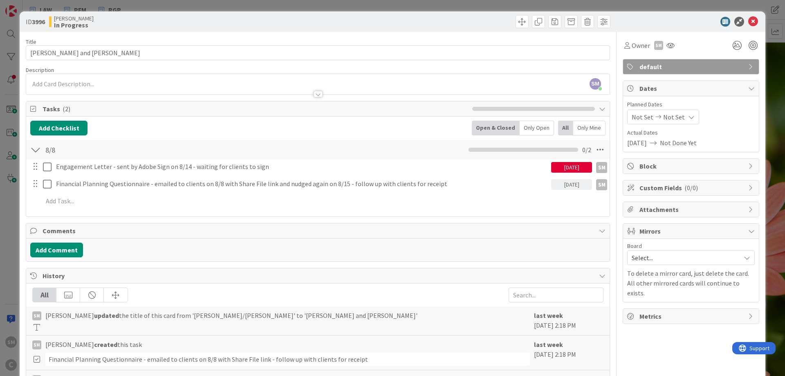
click at [585, 168] on div "[DATE]" at bounding box center [571, 167] width 41 height 11
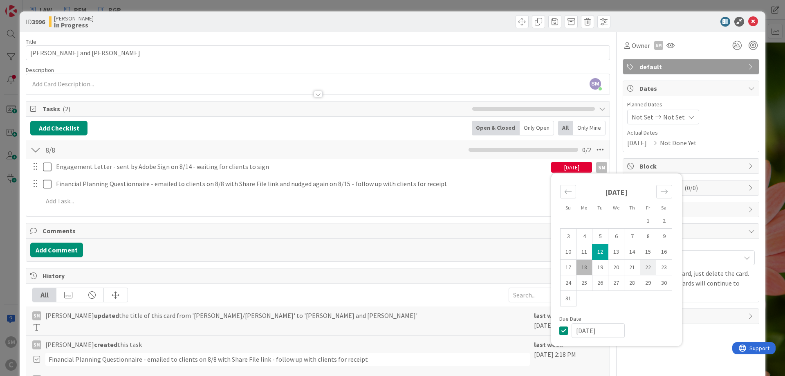
click at [647, 265] on td "22" at bounding box center [648, 268] width 16 height 16
type input "[DATE]"
click at [690, 352] on div "Owner SM default Dates Planned Dates Not Set Not Set Actual Dates [DATE] Not Do…" at bounding box center [691, 279] width 137 height 495
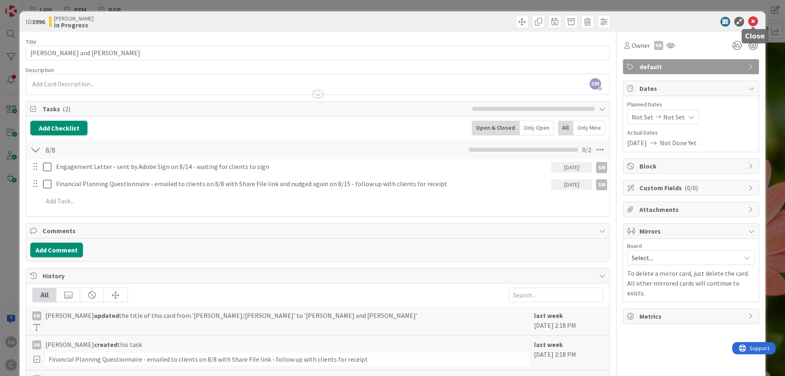
click at [752, 19] on icon at bounding box center [753, 22] width 10 height 10
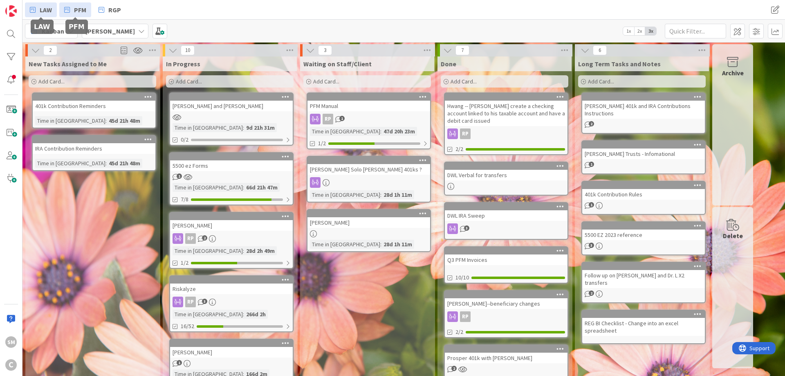
click at [52, 9] on span "LAW" at bounding box center [46, 10] width 12 height 10
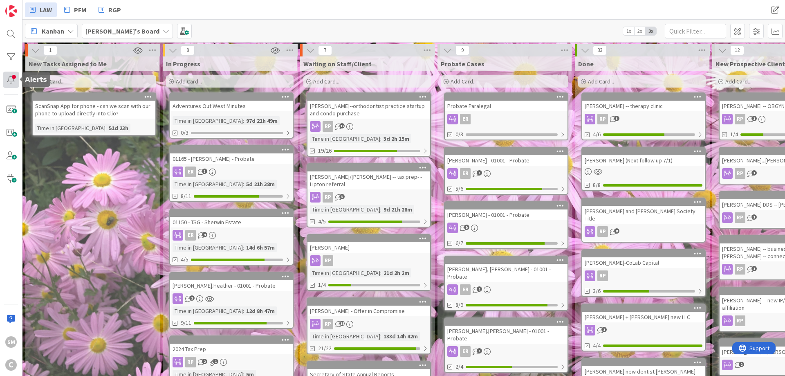
click at [12, 78] on div at bounding box center [11, 80] width 16 height 16
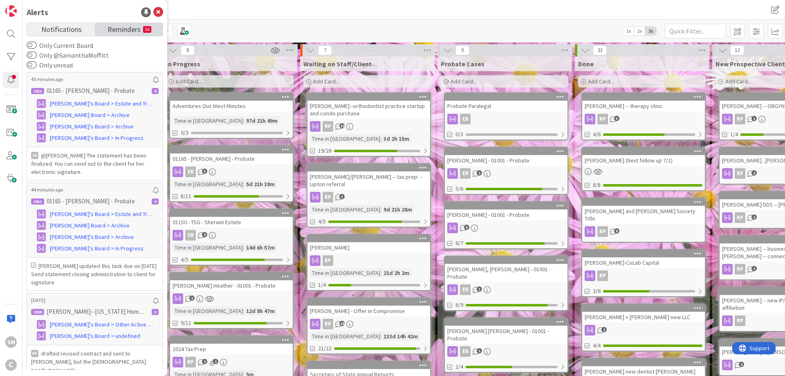
click at [124, 26] on span "Reminders" at bounding box center [124, 28] width 33 height 11
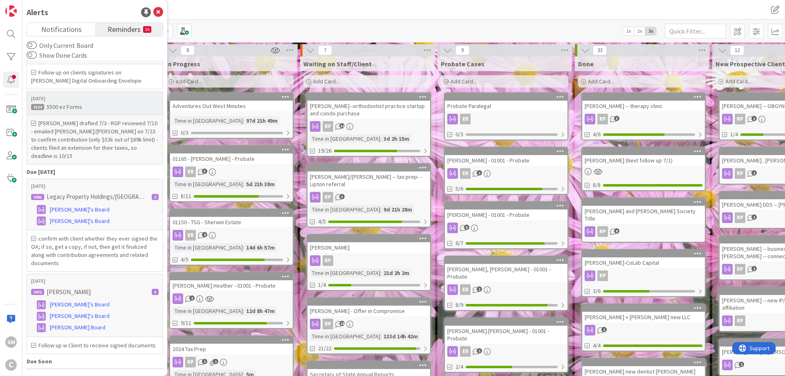
scroll to position [1080, 0]
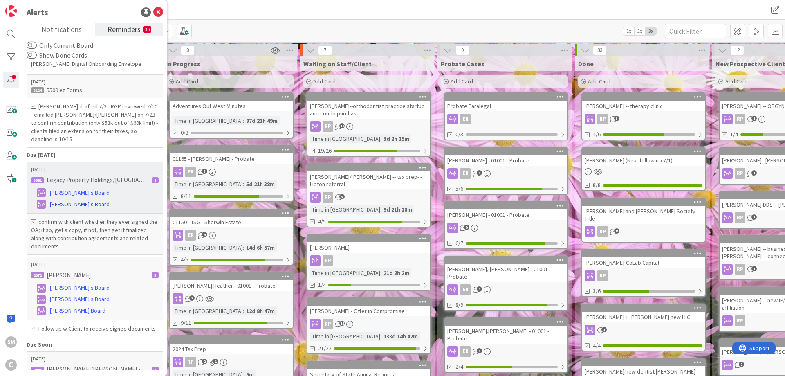
click at [74, 200] on span "[PERSON_NAME]'s Board" at bounding box center [80, 204] width 60 height 9
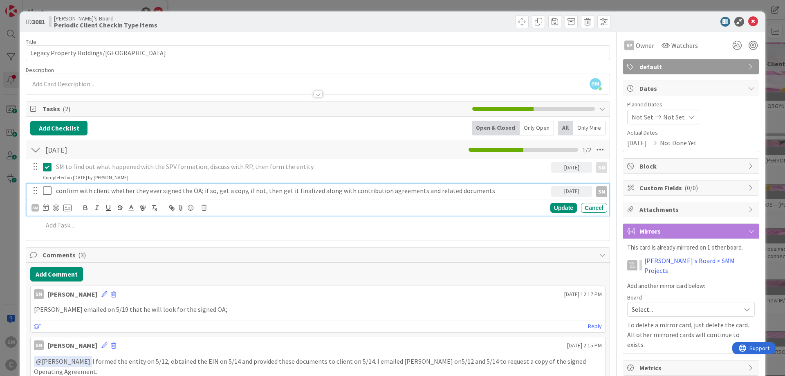
click at [233, 191] on p "confirm with client whether they ever signed the OA; if so, get a copy, if not,…" at bounding box center [302, 190] width 492 height 9
click at [492, 187] on p "confirm with client whether they ever signed the OA; if so, get a copy, if not,…" at bounding box center [302, 190] width 492 height 9
click at [580, 191] on div "[DATE]" at bounding box center [571, 191] width 41 height 11
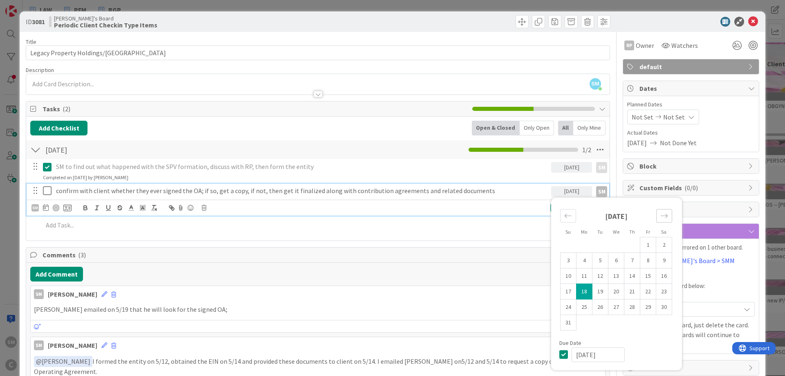
click at [663, 216] on icon "Move forward to switch to the next month." at bounding box center [664, 216] width 8 height 8
click at [584, 240] on td "1" at bounding box center [585, 245] width 16 height 16
type input "[DATE]"
click at [424, 240] on div "Add Checklist Open & Closed Only Open All Only Mine [DATE] Checklist Name 8 / 6…" at bounding box center [318, 179] width 584 height 124
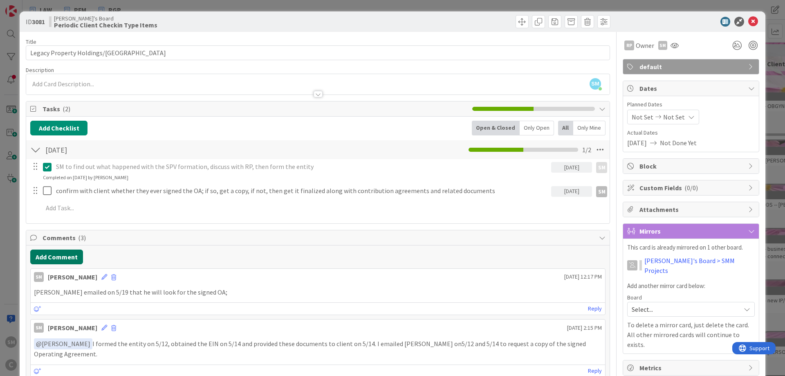
click at [75, 251] on button "Add Comment" at bounding box center [56, 256] width 53 height 15
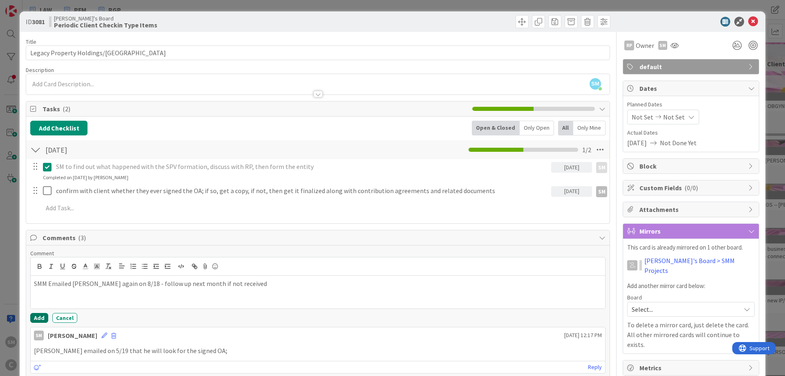
click at [39, 318] on button "Add" at bounding box center [39, 318] width 18 height 10
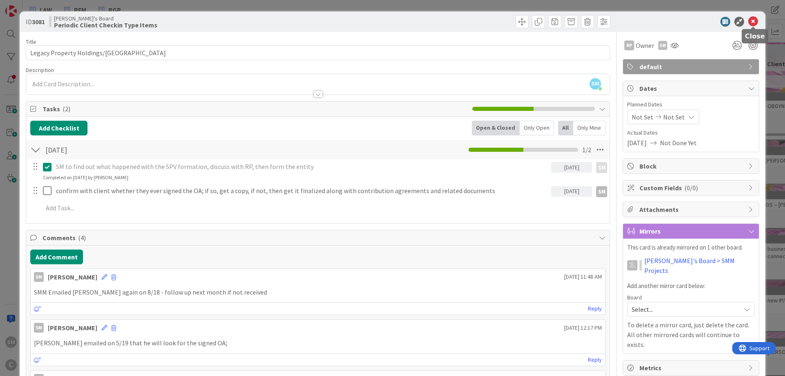
click at [753, 19] on icon at bounding box center [753, 22] width 10 height 10
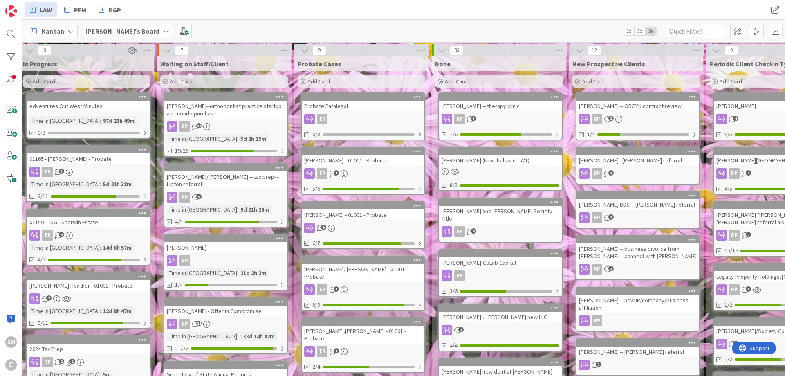
scroll to position [0, 383]
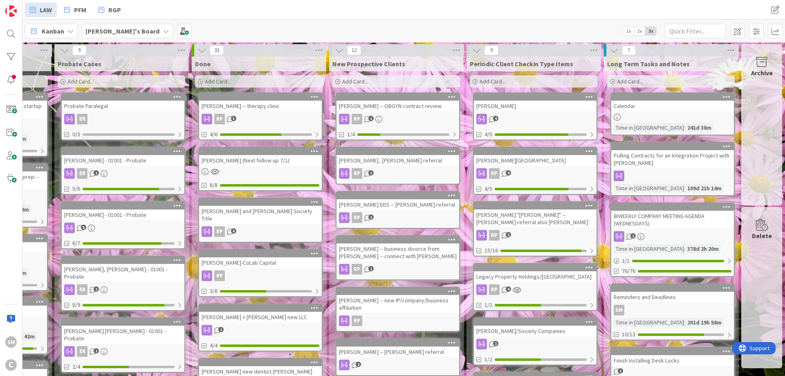
drag, startPoint x: 108, startPoint y: 193, endPoint x: 398, endPoint y: 193, distance: 289.5
click at [531, 109] on div "[PERSON_NAME]" at bounding box center [535, 106] width 123 height 11
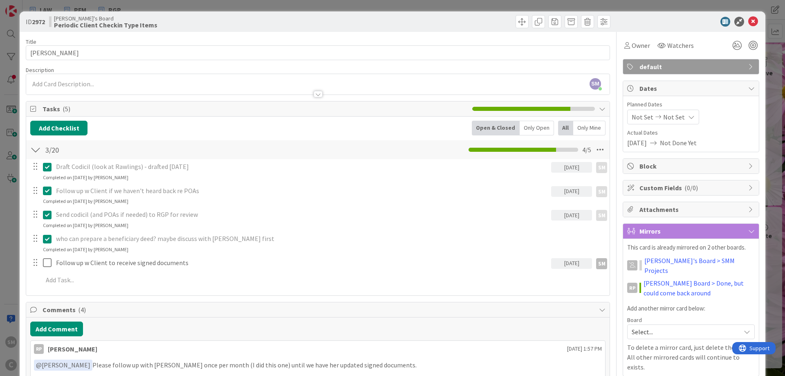
click at [577, 265] on div "[DATE]" at bounding box center [571, 263] width 41 height 11
click at [660, 283] on div "Move forward to switch to the next month." at bounding box center [664, 287] width 16 height 13
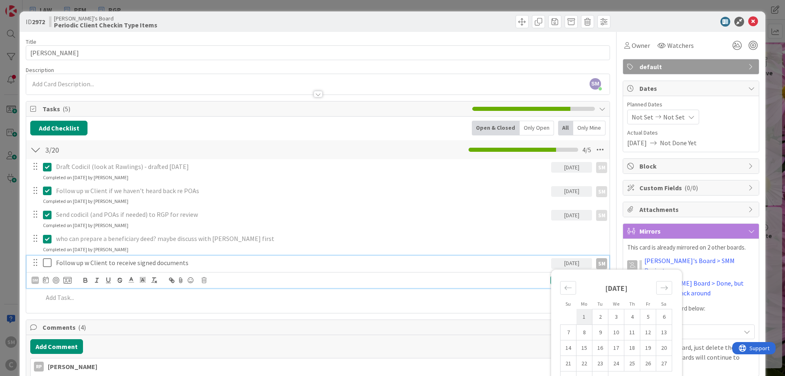
click at [579, 315] on td "1" at bounding box center [585, 317] width 16 height 16
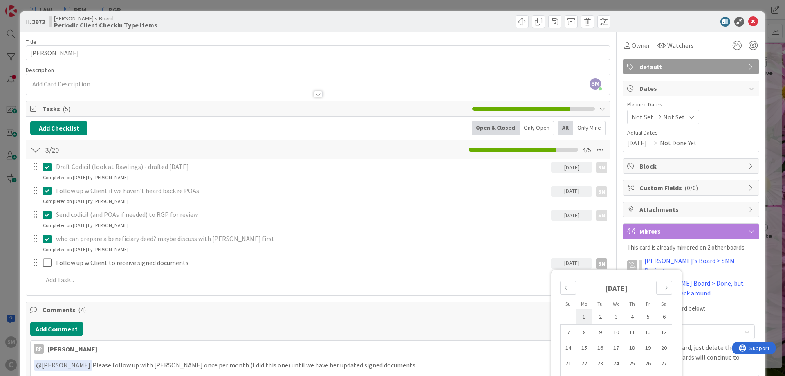
type input "[DATE]"
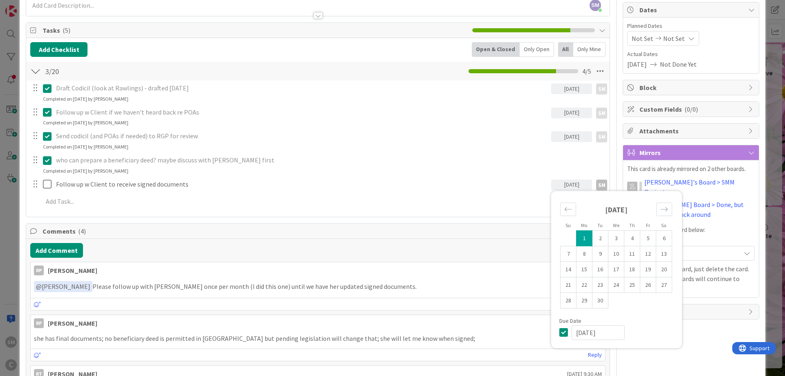
scroll to position [98, 0]
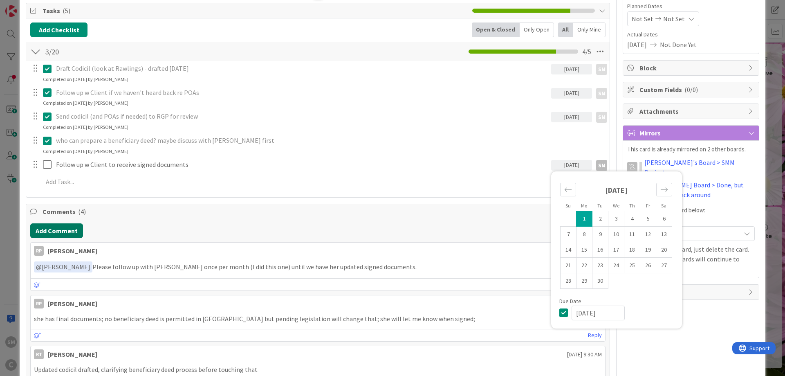
click at [69, 228] on button "Add Comment" at bounding box center [56, 230] width 53 height 15
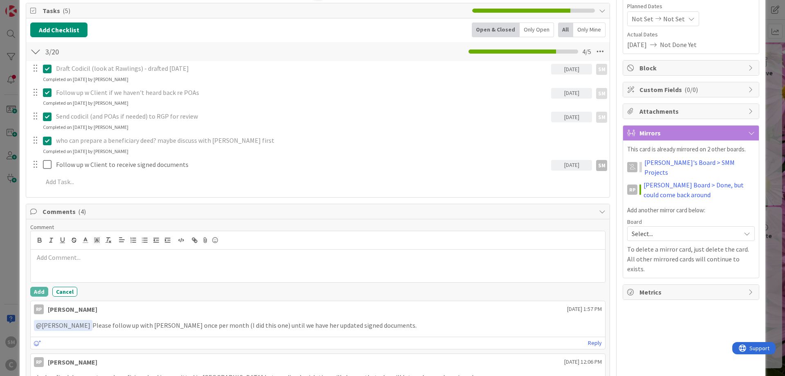
click at [115, 256] on p at bounding box center [318, 257] width 568 height 9
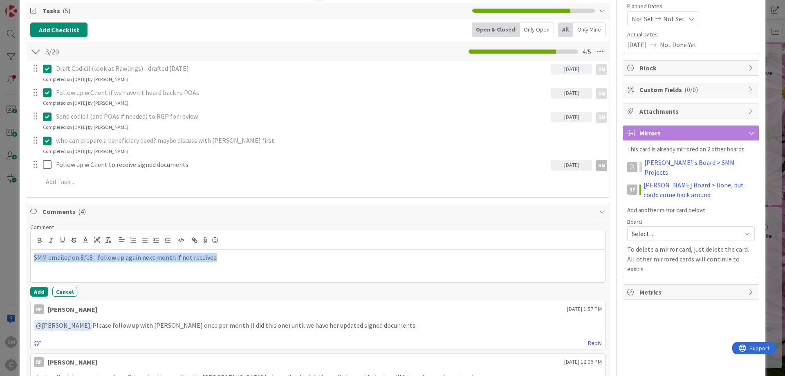
copy p "SMM emailed on 8/18 - follow up again next month if not received"
click at [164, 268] on div "SMM emailed on 8/18 - follow up again next month if not received" at bounding box center [318, 265] width 575 height 33
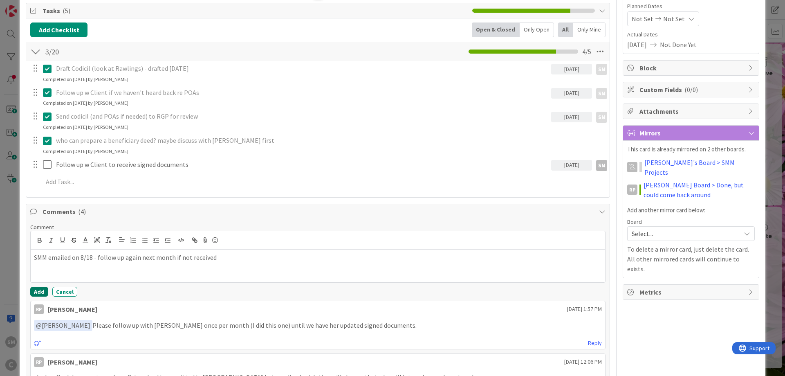
click at [41, 287] on button "Add" at bounding box center [39, 292] width 18 height 10
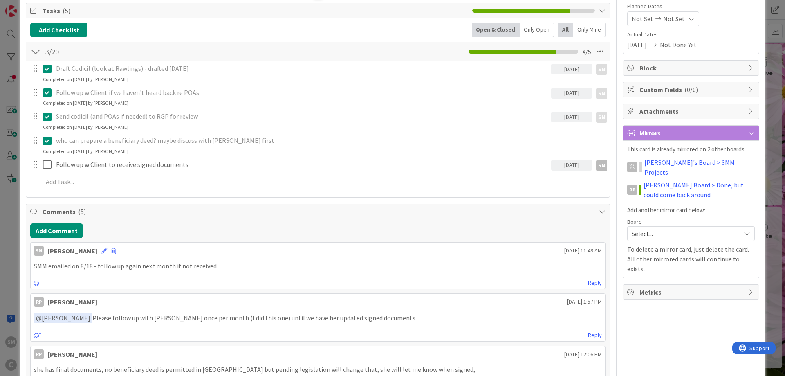
scroll to position [0, 0]
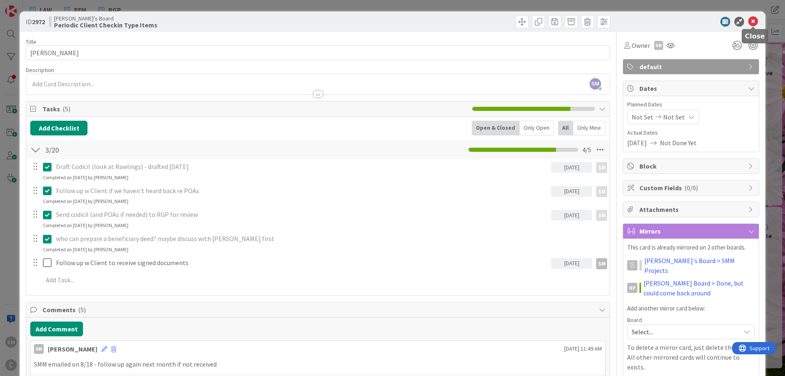
click at [754, 20] on icon at bounding box center [753, 22] width 10 height 10
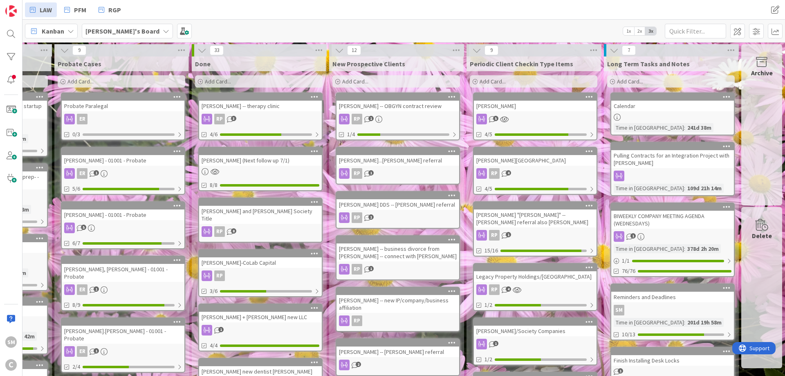
click at [512, 163] on div "[PERSON_NAME][GEOGRAPHIC_DATA]" at bounding box center [535, 160] width 123 height 11
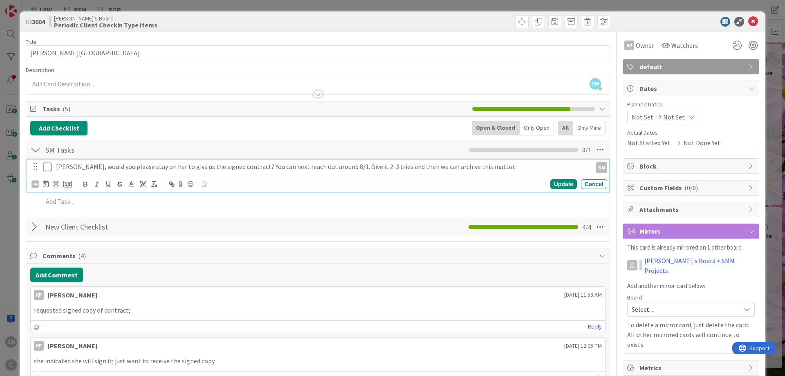
click at [471, 166] on p "[PERSON_NAME], would you please stay on her to give us the signed contract? You…" at bounding box center [322, 166] width 533 height 9
click at [46, 183] on icon at bounding box center [46, 183] width 6 height 7
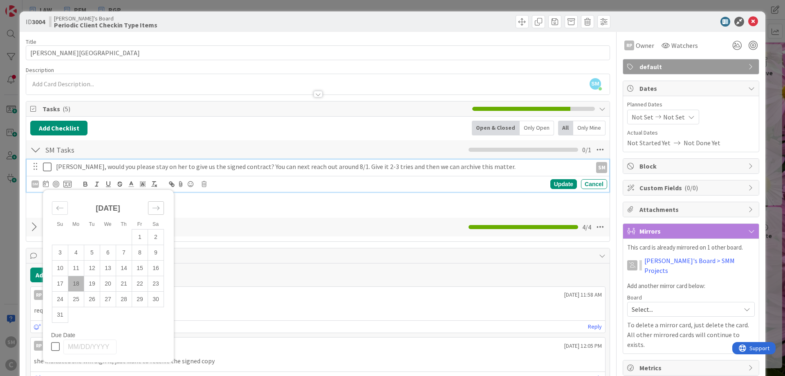
click at [161, 208] on div "Move forward to switch to the next month." at bounding box center [156, 207] width 16 height 13
drag, startPoint x: 74, startPoint y: 230, endPoint x: 109, endPoint y: 231, distance: 34.8
click at [74, 231] on td "1" at bounding box center [76, 237] width 16 height 16
type input "[DATE]"
click at [569, 183] on div "Update" at bounding box center [563, 184] width 27 height 10
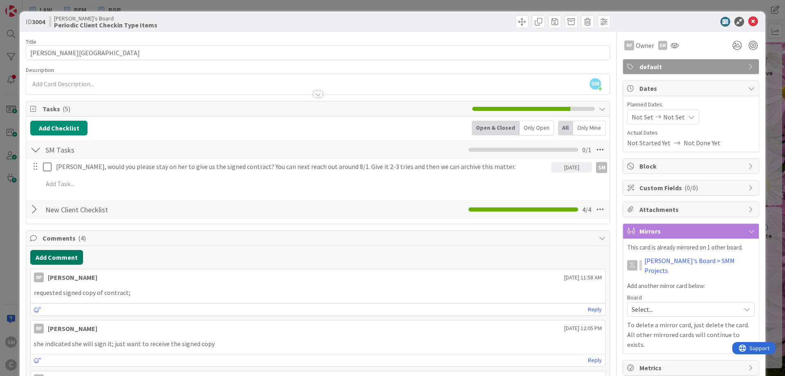
click at [53, 256] on button "Add Comment" at bounding box center [56, 257] width 53 height 15
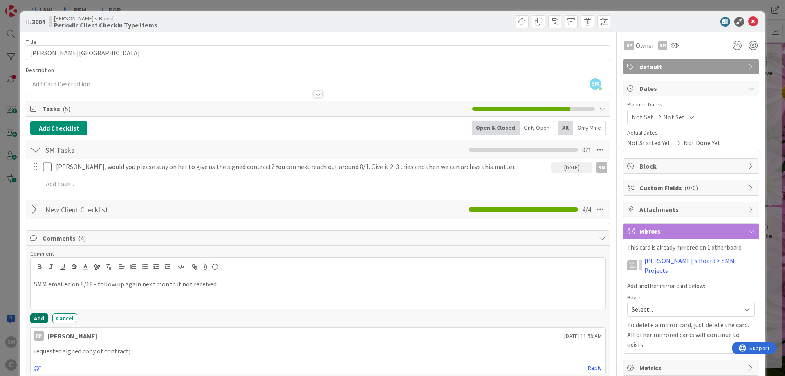
click at [36, 317] on button "Add" at bounding box center [39, 318] width 18 height 10
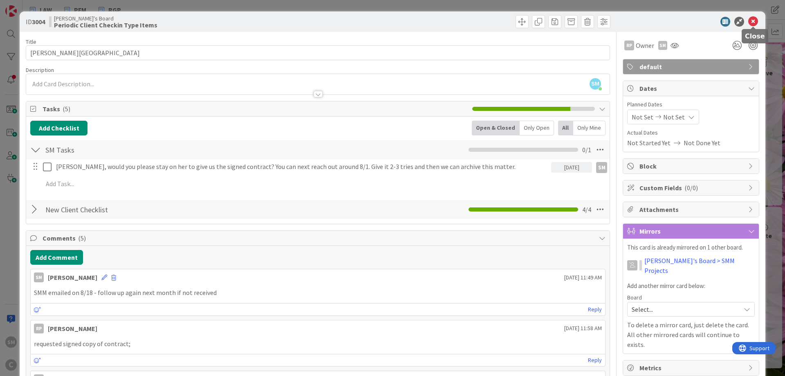
drag, startPoint x: 753, startPoint y: 22, endPoint x: 355, endPoint y: 179, distance: 427.4
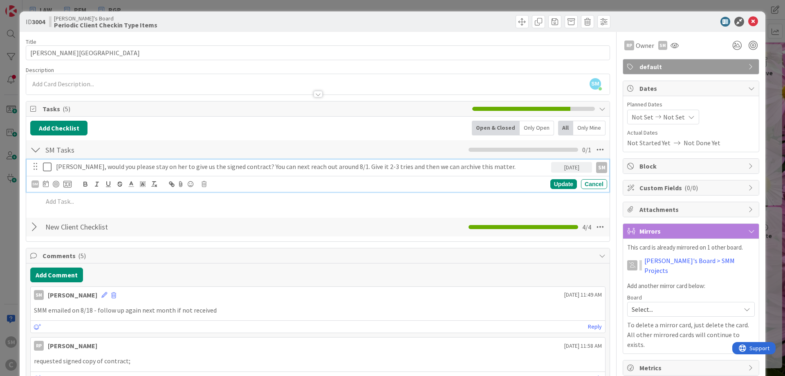
click at [286, 170] on p "[PERSON_NAME], would you please stay on her to give us the signed contract? You…" at bounding box center [302, 166] width 492 height 9
click at [254, 168] on p "[PERSON_NAME], would you please stay on her to give us the signed contract? You…" at bounding box center [302, 166] width 492 height 9
click at [251, 166] on p "[PERSON_NAME], would you please stay on her to give us the signed contract? You…" at bounding box center [302, 166] width 492 height 9
click at [57, 166] on p "[PERSON_NAME], would you please stay on her to give us the signed contract? You…" at bounding box center [302, 166] width 492 height 9
click at [249, 165] on p "Request signed contract? - requested again on 8/18. Give it 2 more tries in Sep…" at bounding box center [302, 166] width 492 height 9
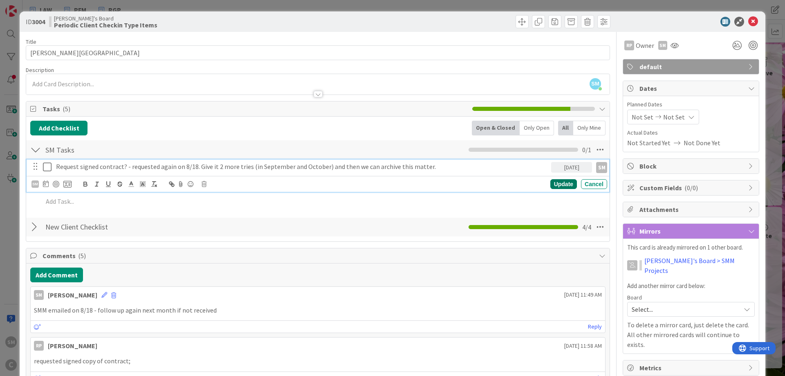
click at [566, 182] on div "Update" at bounding box center [563, 184] width 27 height 10
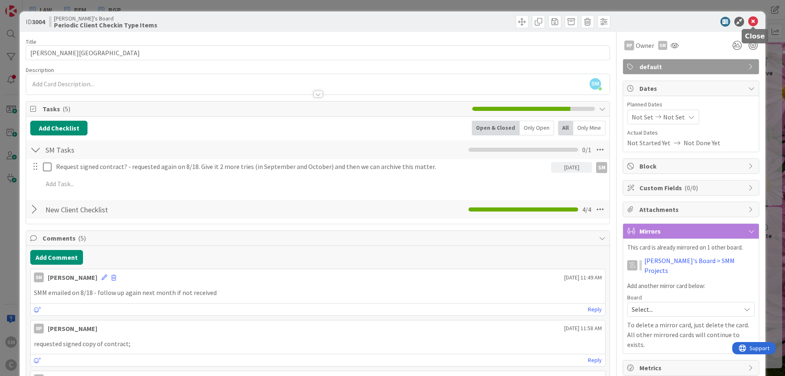
click at [754, 22] on icon at bounding box center [753, 22] width 10 height 10
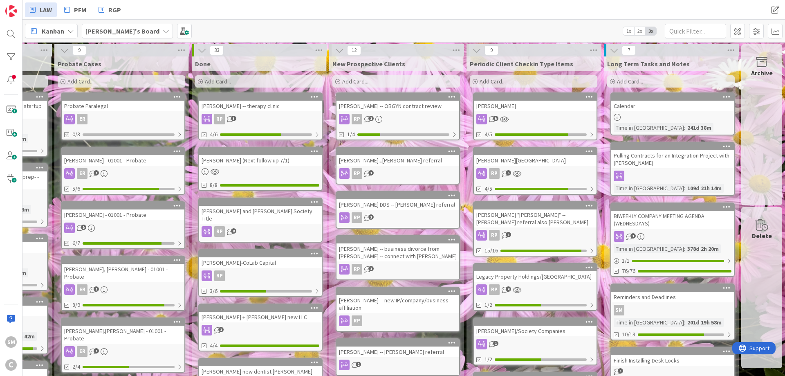
click at [514, 282] on link "Legacy Property Holdings/[PERSON_NAME] 4 1/2" at bounding box center [535, 287] width 124 height 48
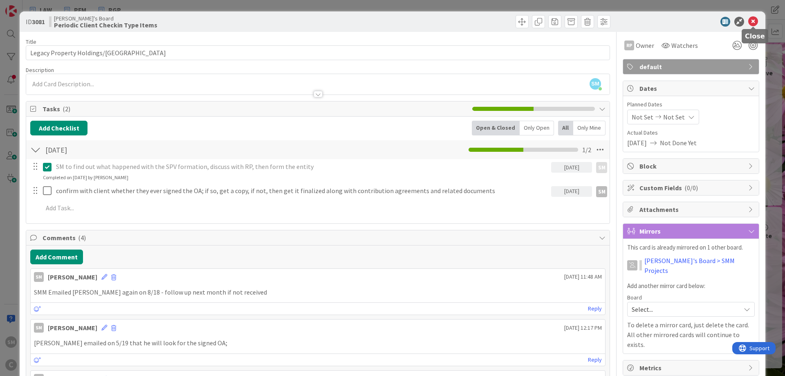
click at [756, 20] on icon at bounding box center [753, 22] width 10 height 10
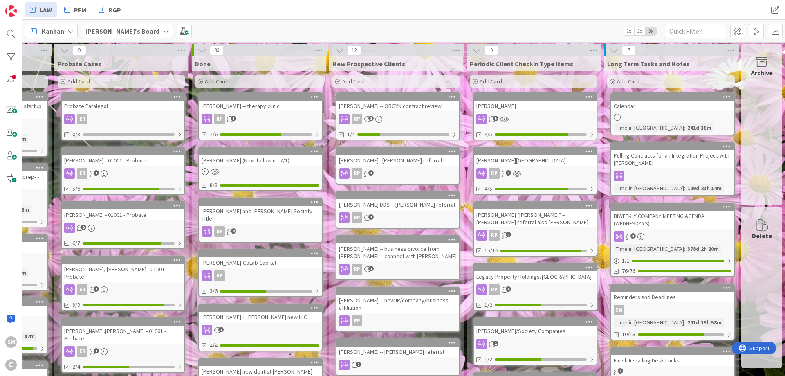
click at [525, 338] on link "[PERSON_NAME]/Society Companies 1 1/2" at bounding box center [535, 341] width 124 height 48
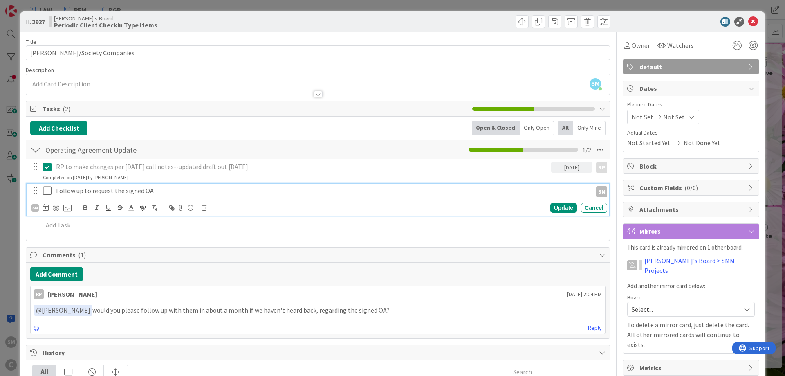
click at [97, 193] on p "Follow up to request the signed OA" at bounding box center [322, 190] width 533 height 9
click at [45, 209] on icon at bounding box center [46, 207] width 6 height 7
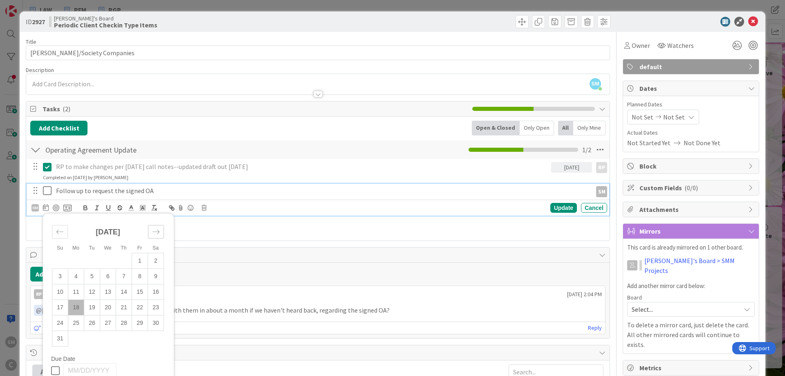
click at [157, 236] on div "Move forward to switch to the next month." at bounding box center [156, 231] width 16 height 13
click at [78, 262] on td "1" at bounding box center [76, 261] width 16 height 16
type input "[DATE]"
click at [570, 209] on div "Update" at bounding box center [563, 208] width 27 height 10
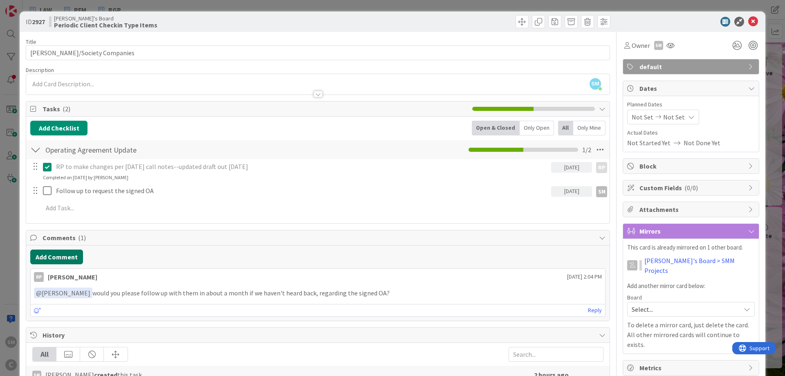
click at [66, 258] on button "Add Comment" at bounding box center [56, 256] width 53 height 15
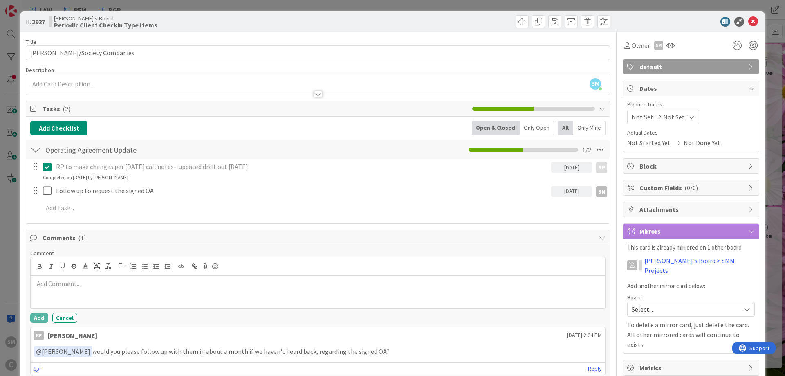
click at [84, 288] on div at bounding box center [318, 292] width 575 height 33
click at [36, 318] on button "Add" at bounding box center [39, 318] width 18 height 10
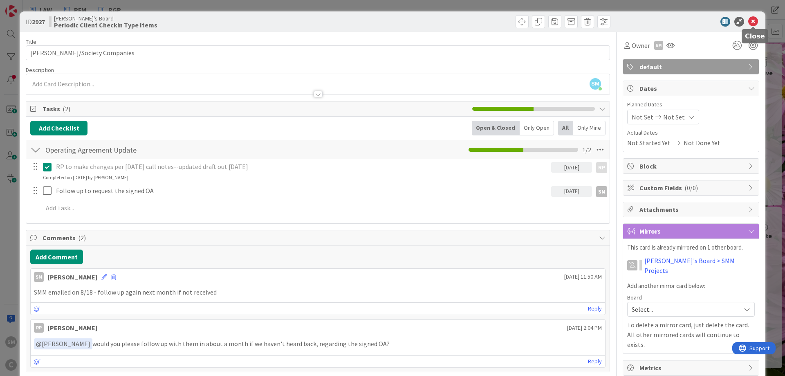
click at [753, 22] on icon at bounding box center [753, 22] width 10 height 10
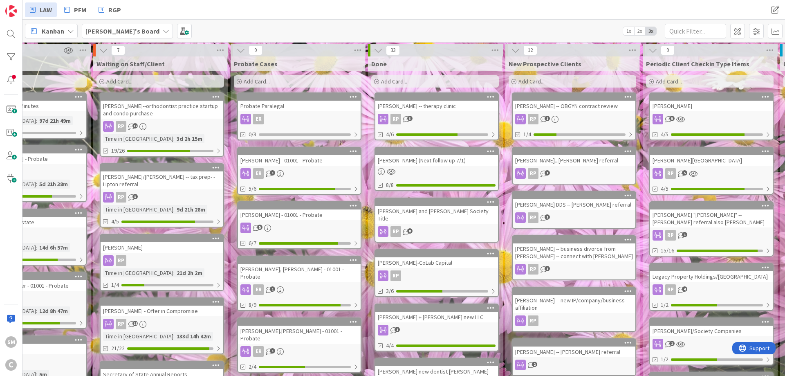
scroll to position [0, 45]
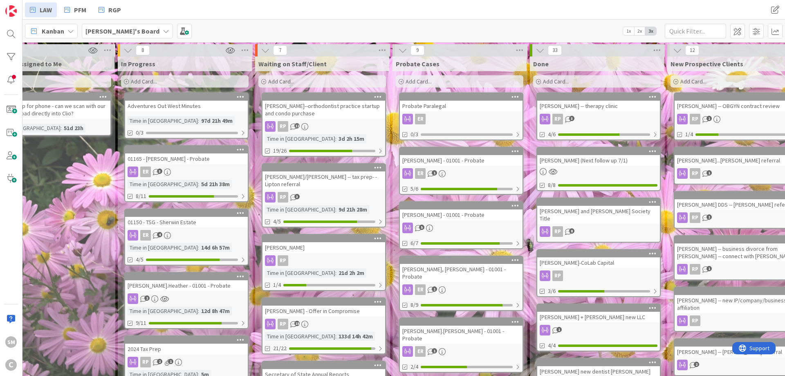
drag, startPoint x: 191, startPoint y: 89, endPoint x: 104, endPoint y: 89, distance: 87.5
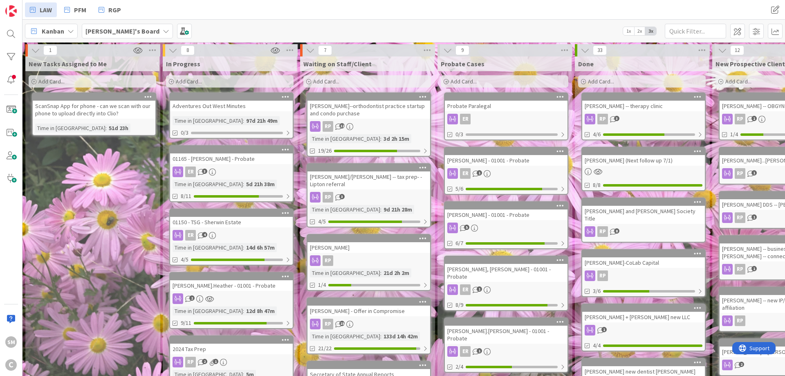
click at [146, 211] on div "New Tasks Assigned to Me Add Card... ScanSnap App for phone - can we scan with …" at bounding box center [92, 363] width 134 height 615
click at [12, 81] on div at bounding box center [11, 80] width 16 height 16
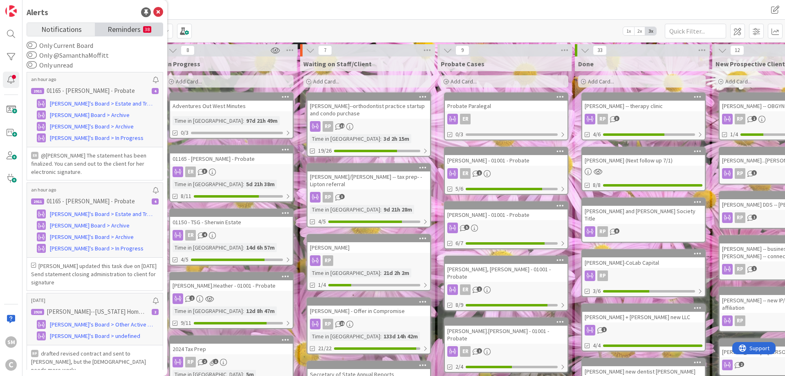
click at [150, 30] on small "38" at bounding box center [147, 29] width 8 height 7
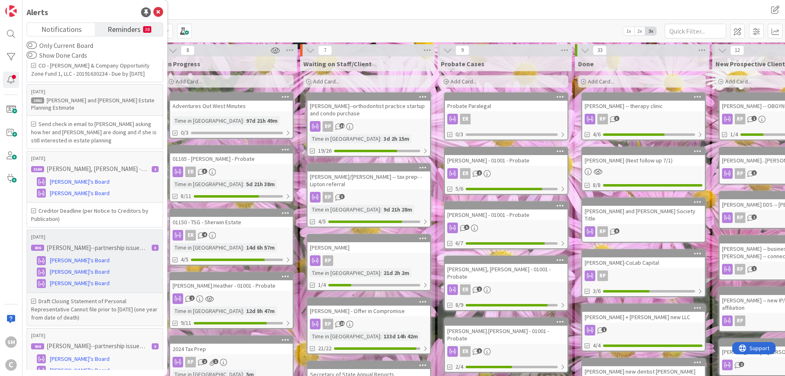
scroll to position [2728, 0]
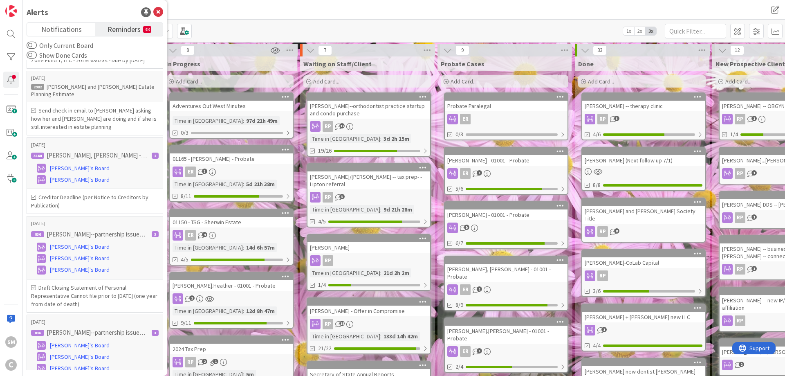
click at [296, 77] on div "In Progress Add Card..." at bounding box center [230, 72] width 134 height 33
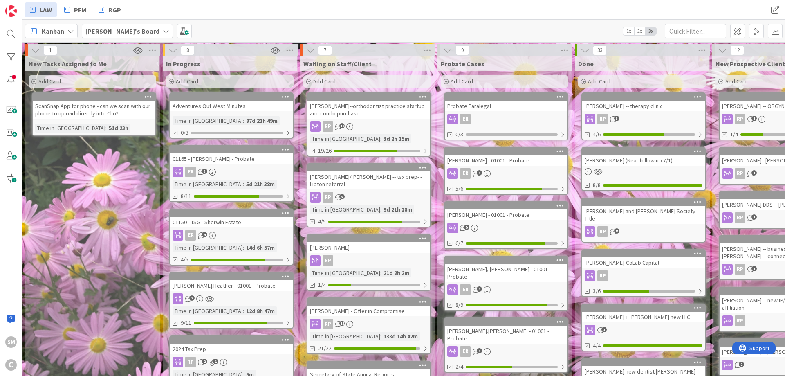
click at [124, 159] on div "New Tasks Assigned to Me Add Card... ScanSnap App for phone - can we scan with …" at bounding box center [92, 363] width 134 height 615
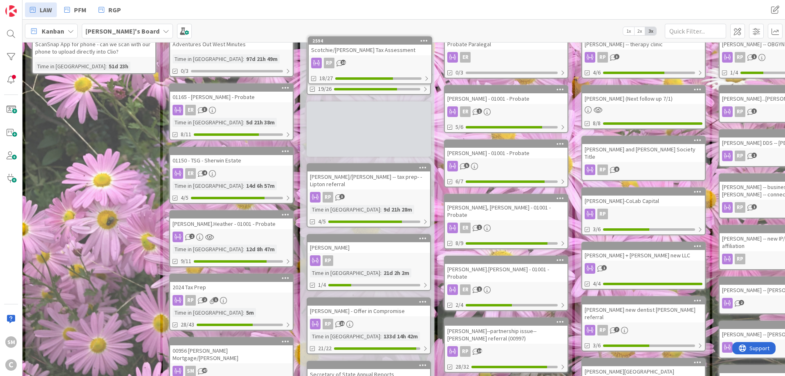
scroll to position [0, 0]
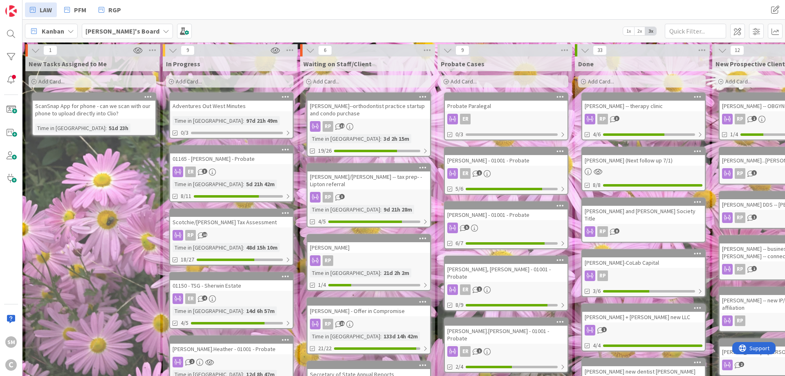
click at [372, 109] on div "[PERSON_NAME]--orthodontist practice startup and condo purchase" at bounding box center [369, 110] width 123 height 18
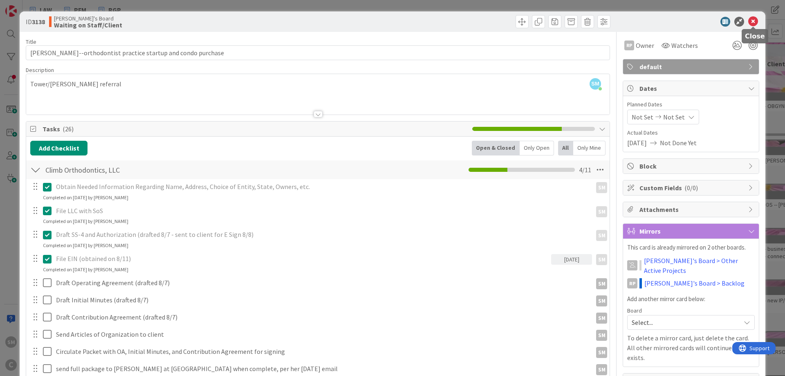
click at [754, 21] on icon at bounding box center [753, 22] width 10 height 10
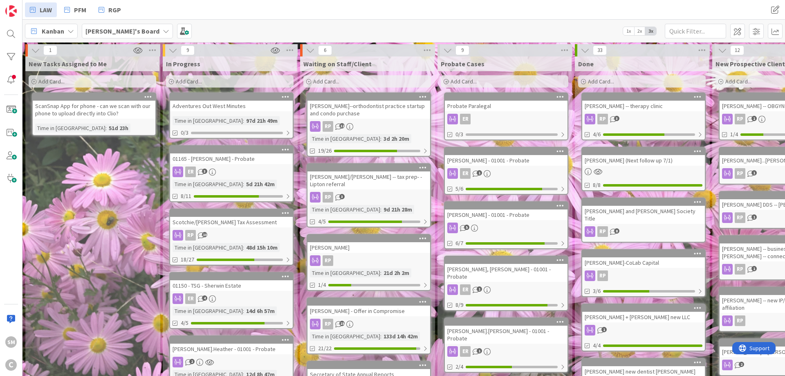
click at [400, 109] on div "[PERSON_NAME]--orthodontist practice startup and condo purchase" at bounding box center [369, 110] width 123 height 18
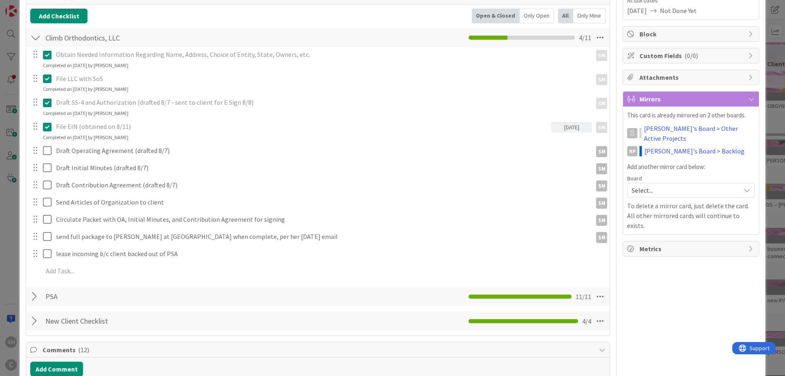
scroll to position [147, 0]
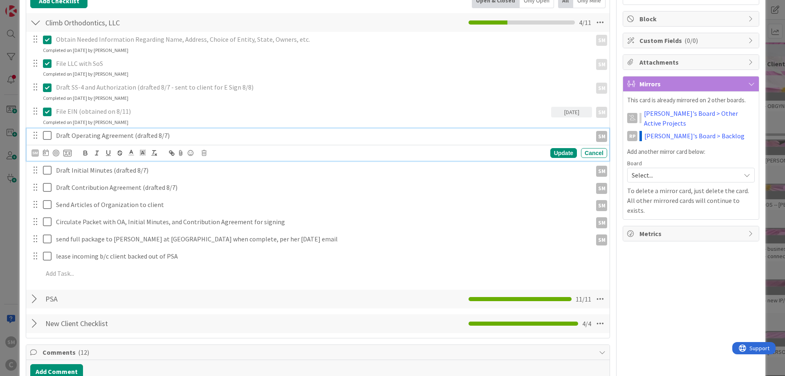
click at [184, 138] on p "Draft Operating Agreement (drafted 8/7)" at bounding box center [322, 135] width 533 height 9
click at [70, 135] on p "Draft Operating Agreement (drafted 8/7)" at bounding box center [322, 135] width 533 height 9
click at [172, 136] on p "Draft Operating Agreement (drafted 8/7)" at bounding box center [322, 135] width 533 height 9
drag, startPoint x: 242, startPoint y: 133, endPoint x: 165, endPoint y: 141, distance: 77.7
click at [165, 141] on div "Draft Operating Agreement (drafted 8/7) - RGP to Review" at bounding box center [322, 135] width 539 height 14
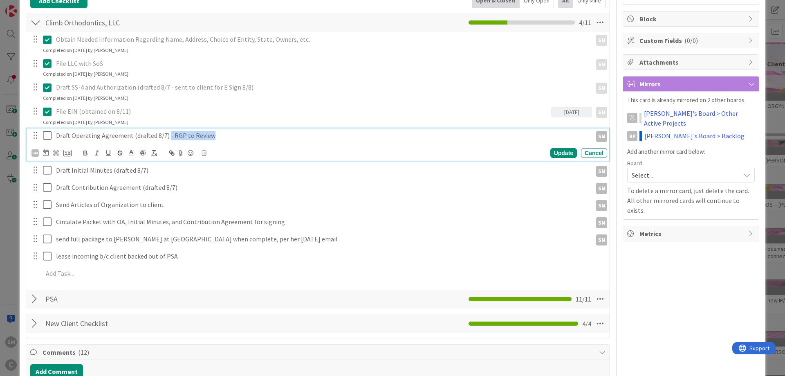
copy p "- RGP to Review"
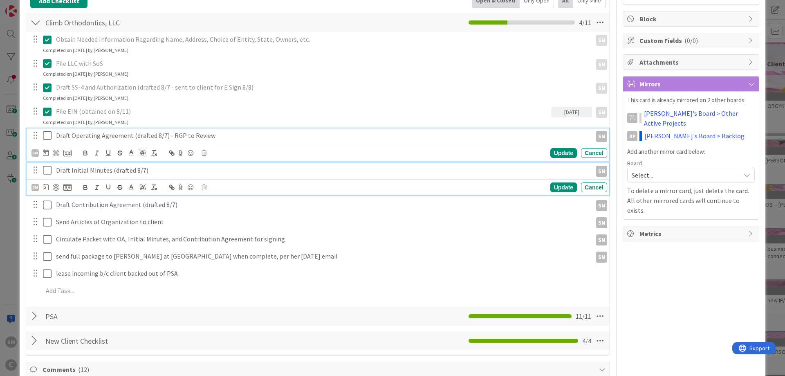
click at [168, 170] on p "Draft Initial Minutes (drafted 8/7)" at bounding box center [322, 170] width 533 height 9
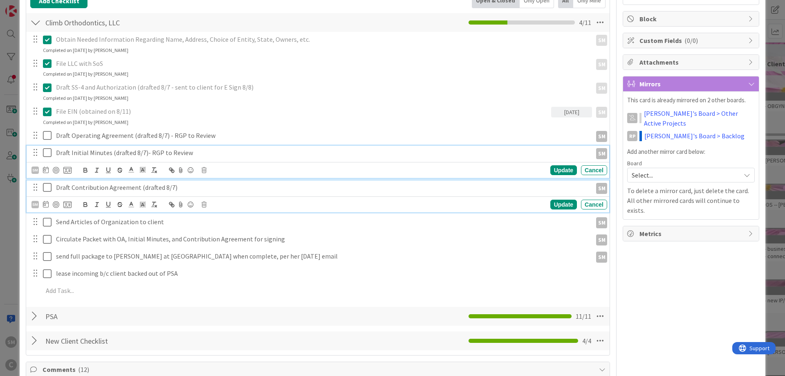
click at [202, 185] on p "Draft Contribution Agreement (drafted 8/7)" at bounding box center [322, 187] width 533 height 9
paste div
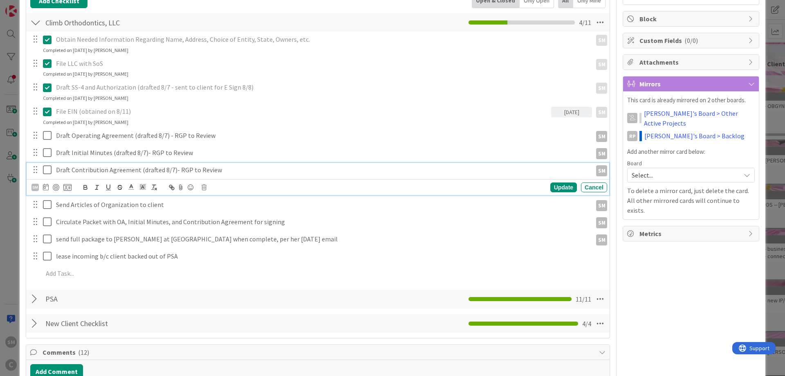
click at [171, 170] on p "Draft Contribution Agreement (drafted 8/7)- RGP to Review" at bounding box center [322, 169] width 533 height 9
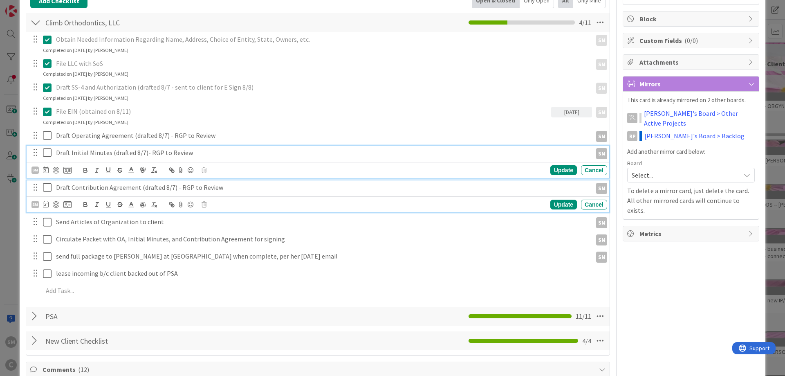
click at [145, 153] on p "Draft Initial Minutes (drafted 8/7)- RGP to Review" at bounding box center [322, 152] width 533 height 9
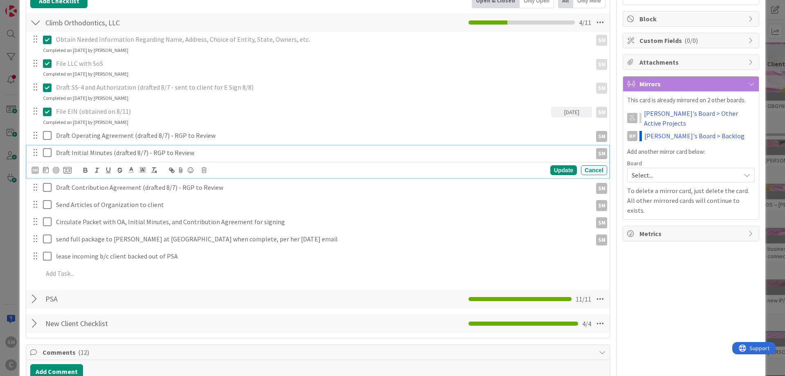
click at [49, 187] on icon at bounding box center [49, 187] width 12 height 10
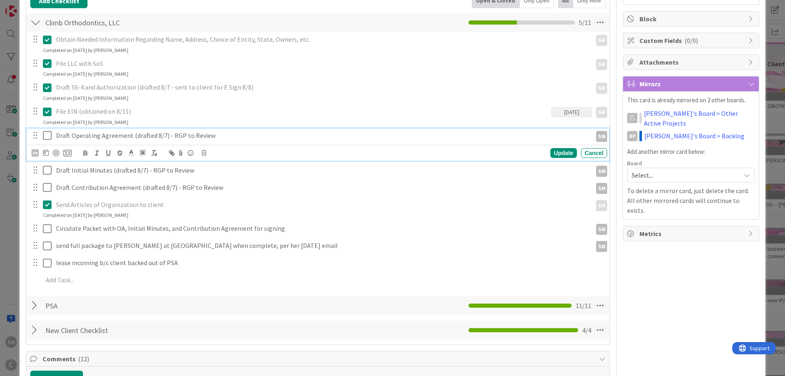
click at [377, 138] on p "Draft Operating Agreement (drafted 8/7) - RGP to Review" at bounding box center [322, 135] width 533 height 9
click at [35, 151] on div "SM" at bounding box center [34, 152] width 7 height 7
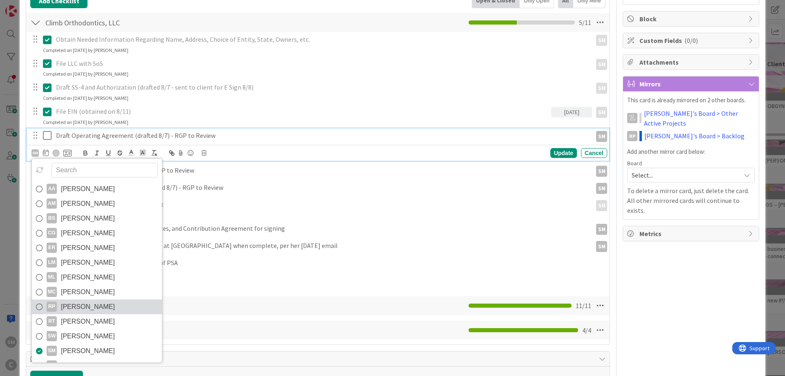
click at [74, 309] on span "[PERSON_NAME]" at bounding box center [88, 307] width 54 height 12
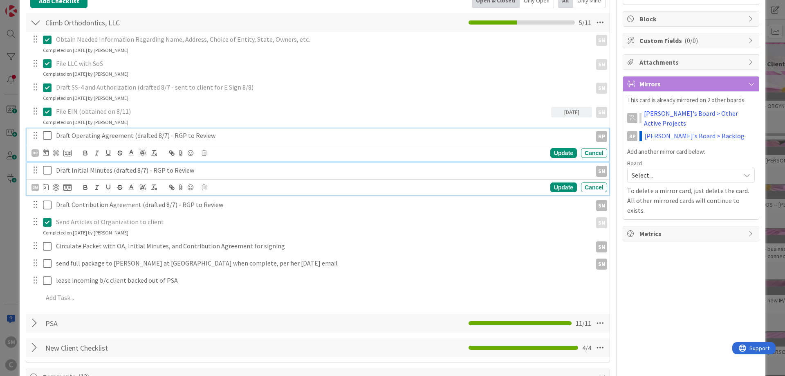
click at [117, 169] on p "Draft Initial Minutes (drafted 8/7) - RGP to Review" at bounding box center [322, 170] width 533 height 9
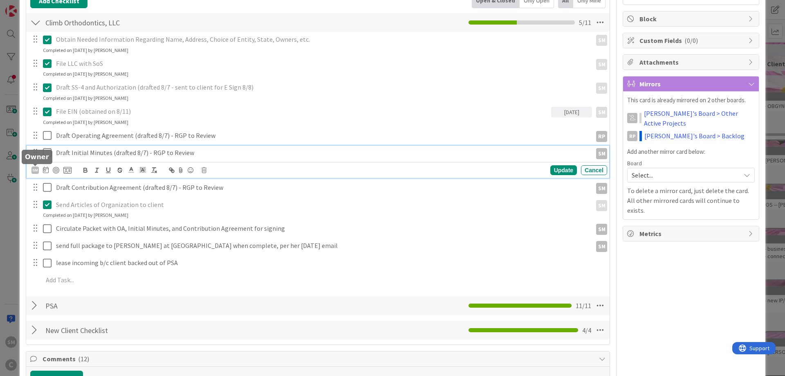
click at [34, 171] on div "SM" at bounding box center [34, 169] width 7 height 7
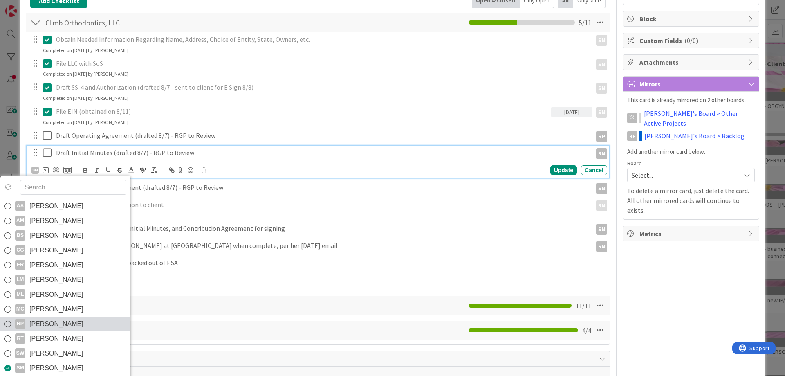
click at [60, 323] on span "[PERSON_NAME]" at bounding box center [56, 324] width 54 height 12
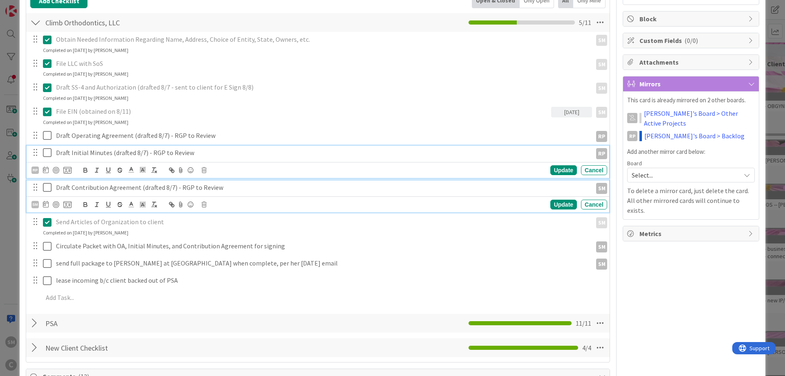
click at [108, 189] on p "Draft Contribution Agreement (drafted 8/7) - RGP to Review" at bounding box center [322, 187] width 533 height 9
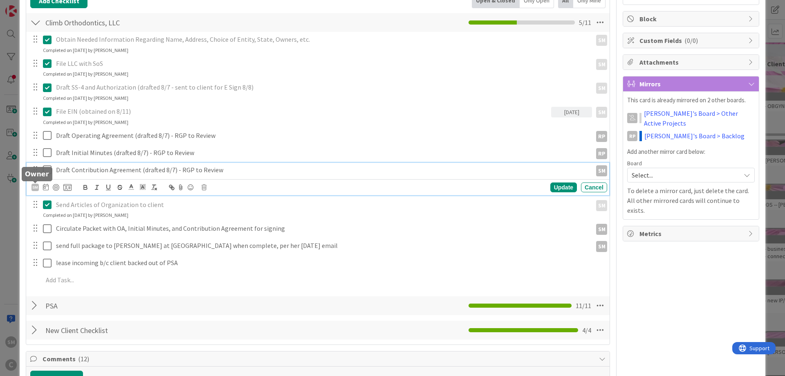
click at [38, 188] on div "SM" at bounding box center [34, 187] width 7 height 7
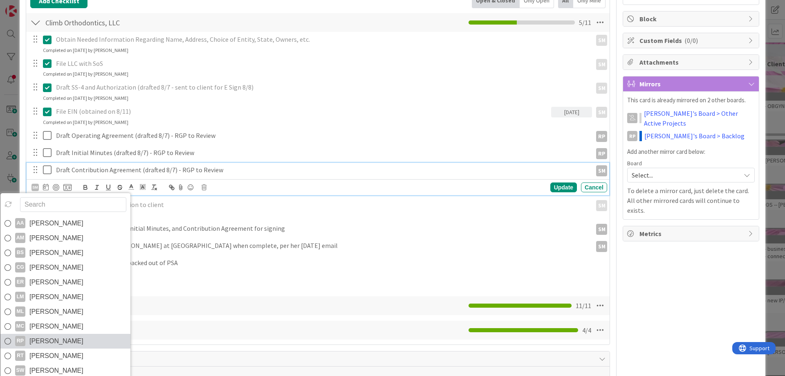
click at [65, 342] on span "[PERSON_NAME]" at bounding box center [56, 341] width 54 height 12
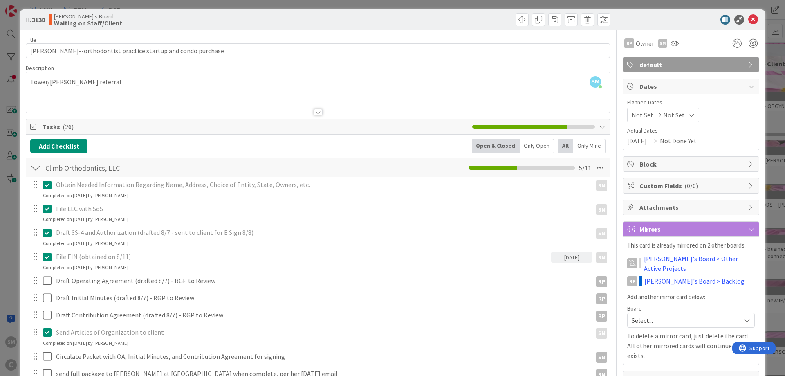
scroll to position [0, 0]
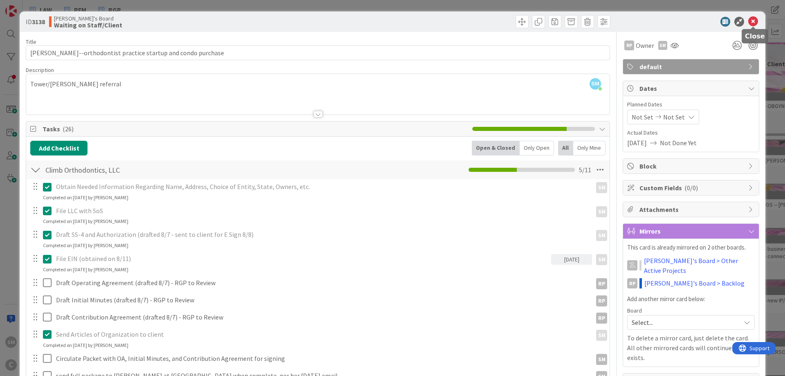
click at [757, 22] on icon at bounding box center [753, 22] width 10 height 10
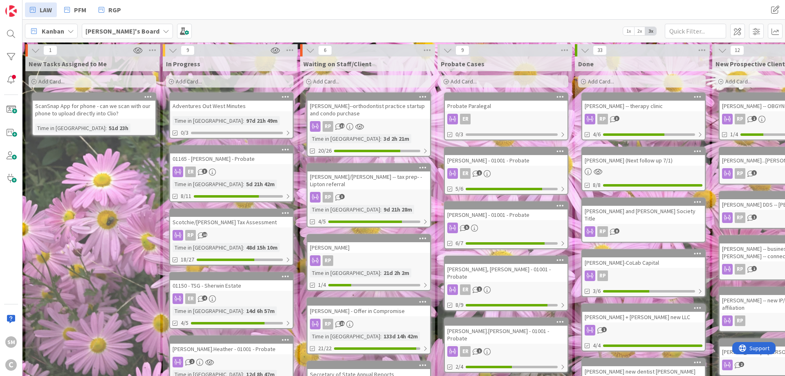
click at [90, 220] on div "New Tasks Assigned to Me Add Card... ScanSnap App for phone - can we scan with …" at bounding box center [92, 363] width 134 height 615
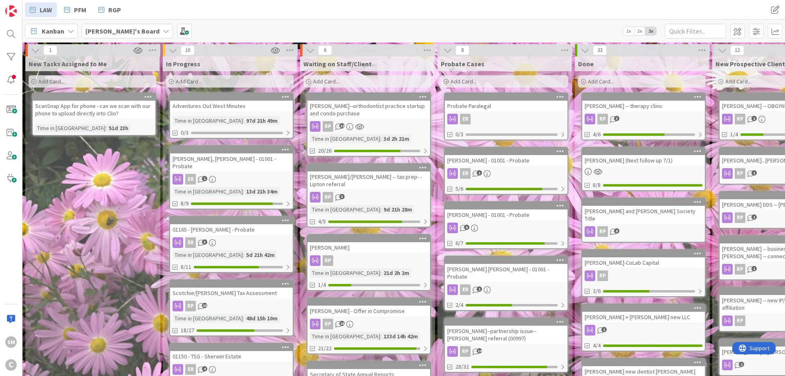
click at [236, 162] on div "[PERSON_NAME], [PERSON_NAME] - 01001 - Probate" at bounding box center [231, 162] width 123 height 18
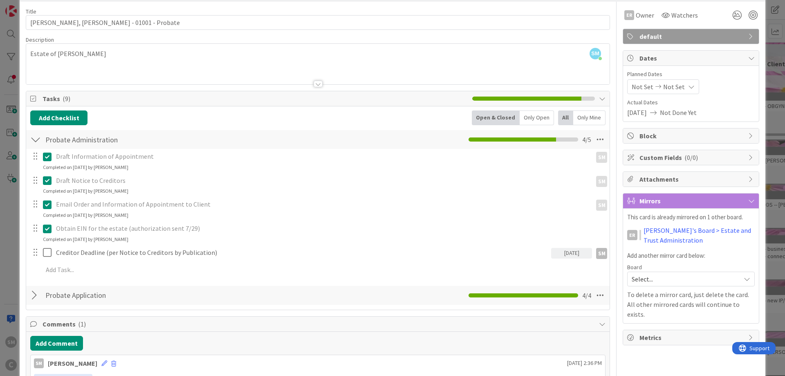
scroll to position [49, 0]
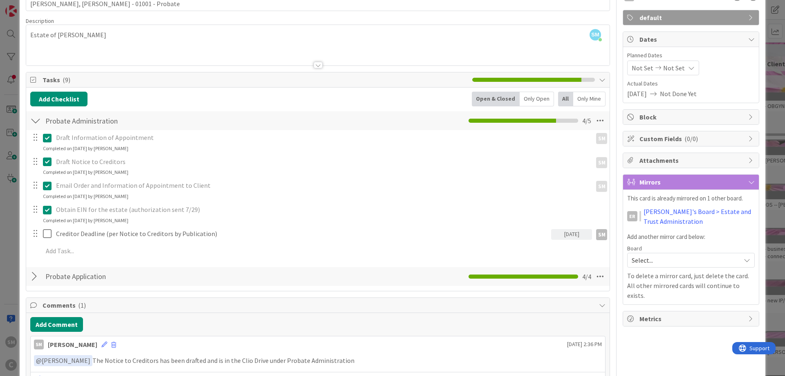
click at [114, 241] on div "Creditor Deadline (per Notice to Creditors by Publication) [DATE] SM SM Update …" at bounding box center [318, 234] width 583 height 15
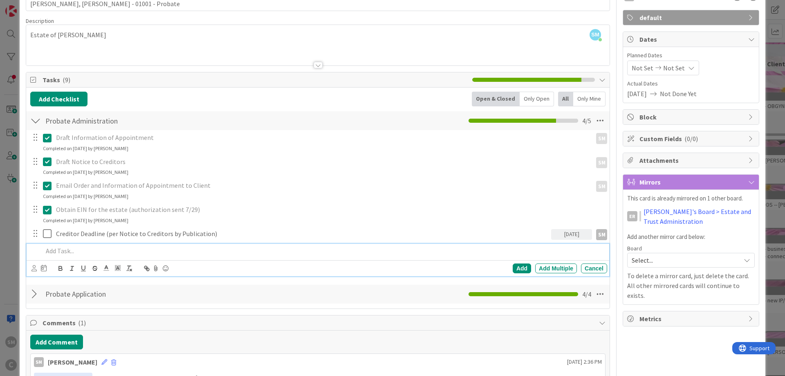
click at [113, 247] on p at bounding box center [323, 250] width 561 height 9
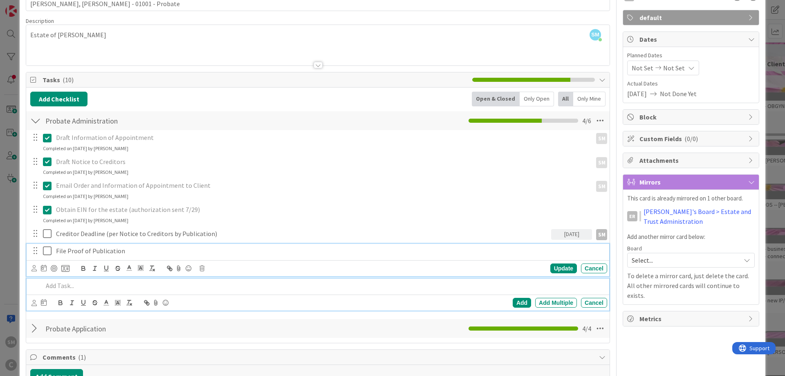
click at [112, 248] on p "File Proof of Publication" at bounding box center [330, 250] width 548 height 9
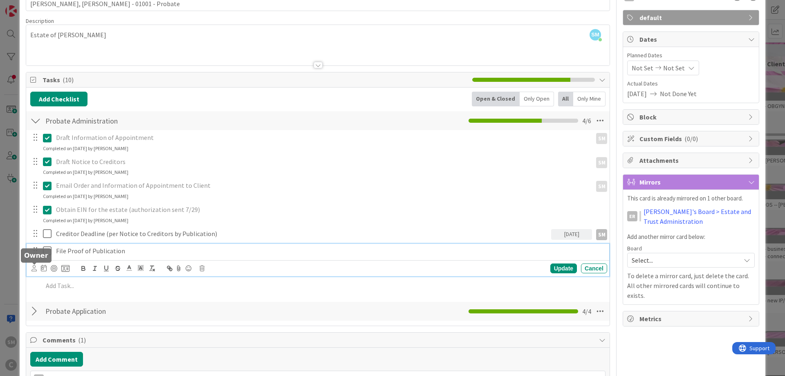
click at [32, 269] on icon at bounding box center [33, 268] width 5 height 6
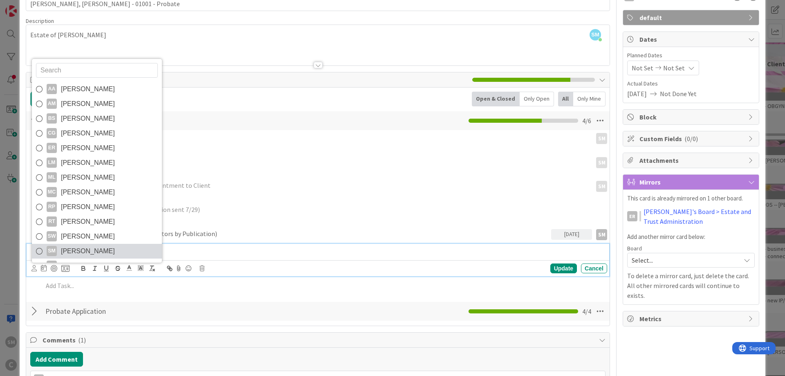
click at [76, 251] on span "[PERSON_NAME]" at bounding box center [88, 251] width 54 height 12
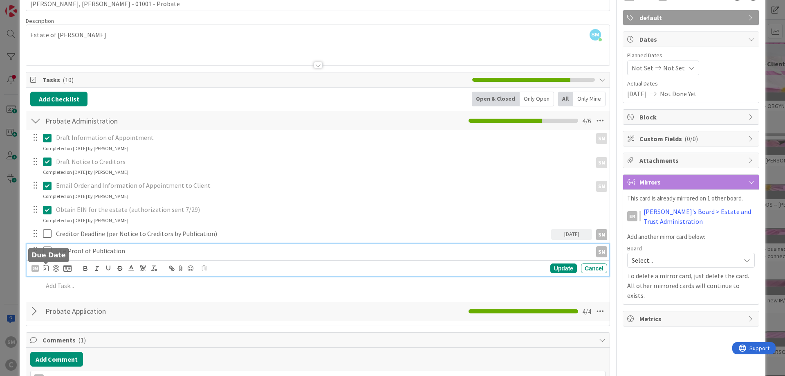
click at [46, 269] on icon at bounding box center [46, 268] width 6 height 7
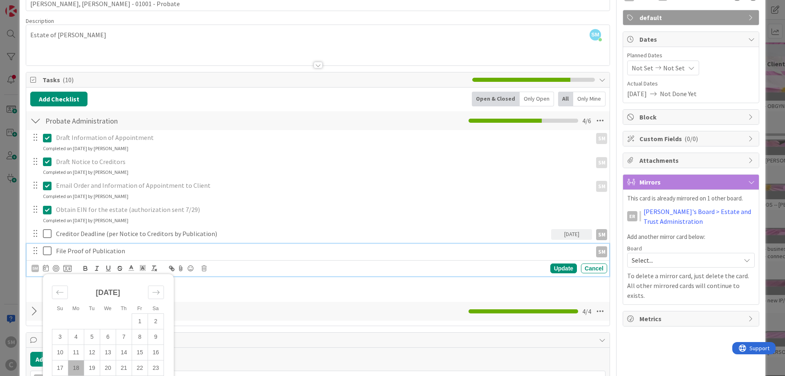
click at [79, 370] on td "18" at bounding box center [76, 368] width 16 height 16
type input "[DATE]"
click at [561, 267] on div "Update" at bounding box center [563, 268] width 27 height 10
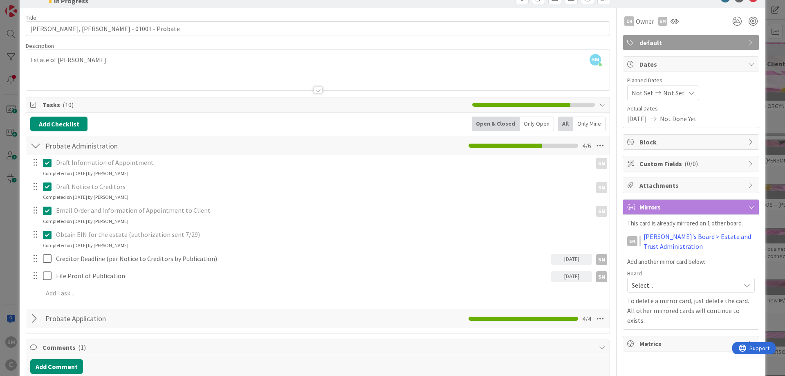
scroll to position [0, 0]
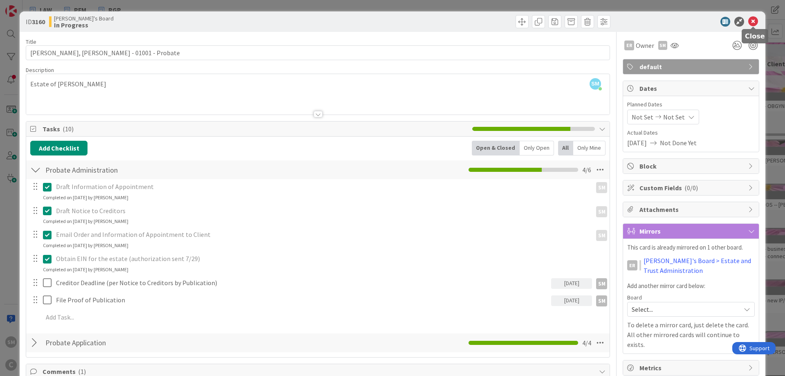
click at [754, 24] on icon at bounding box center [753, 22] width 10 height 10
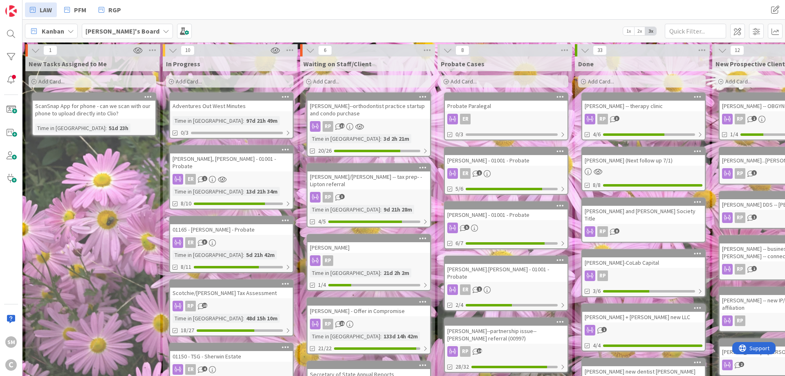
click at [101, 184] on div "New Tasks Assigned to Me Add Card... ScanSnap App for phone - can we scan with …" at bounding box center [92, 381] width 134 height 650
click at [213, 77] on div "Add Card..." at bounding box center [230, 81] width 128 height 12
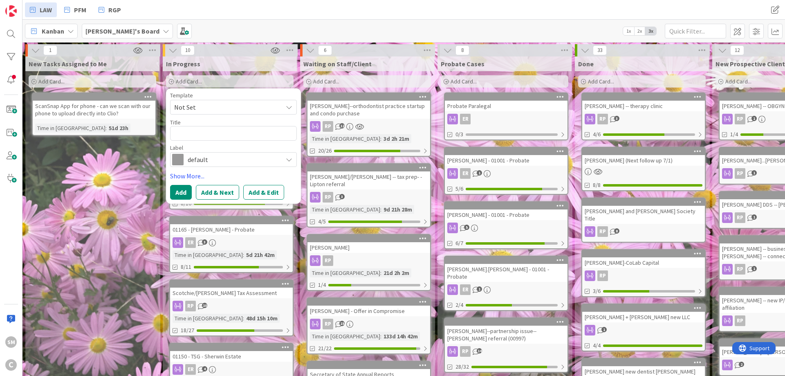
type textarea "x"
type textarea "R"
type textarea "x"
type textarea "Re"
type textarea "x"
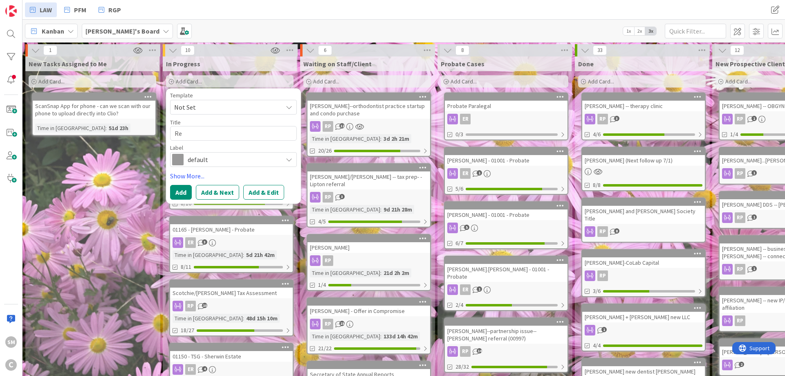
type textarea "Rem"
type textarea "x"
type textarea "Remo"
type textarea "x"
type textarea "Remot"
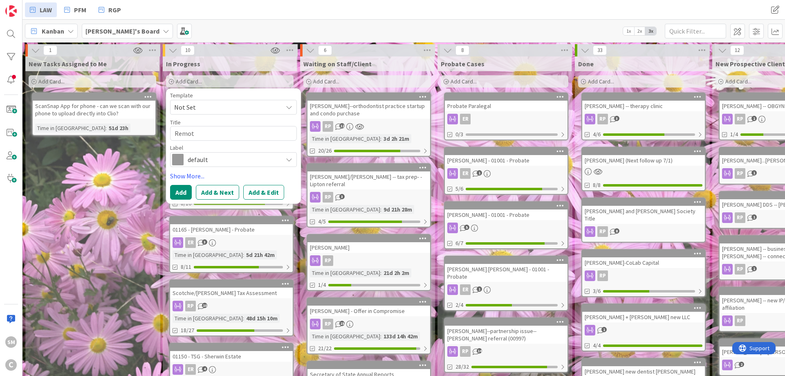
type textarea "x"
type textarea "Remote"
type textarea "x"
type textarea "Remote"
type textarea "x"
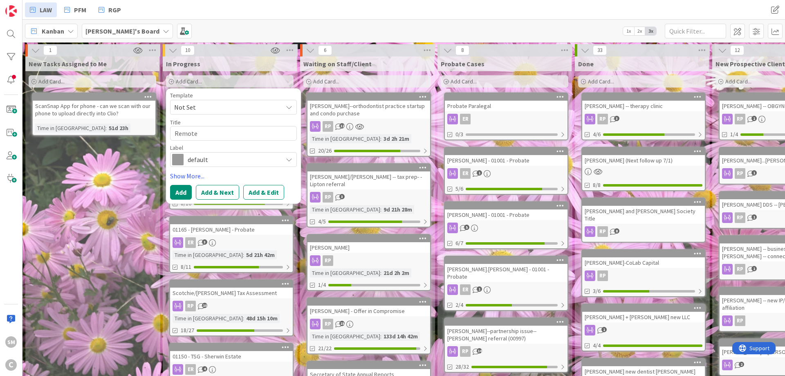
type textarea "Remote A"
type textarea "x"
type textarea "Remote Ac"
type textarea "x"
type textarea "Remote Ace"
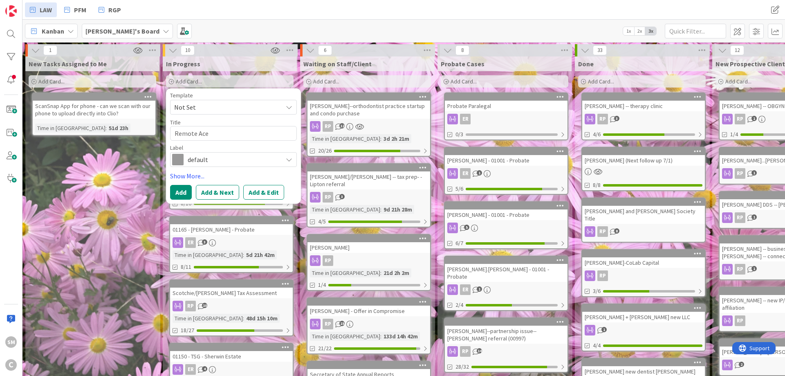
type textarea "x"
type textarea "Remote Ac"
type textarea "x"
type textarea "Remote Acc"
type textarea "x"
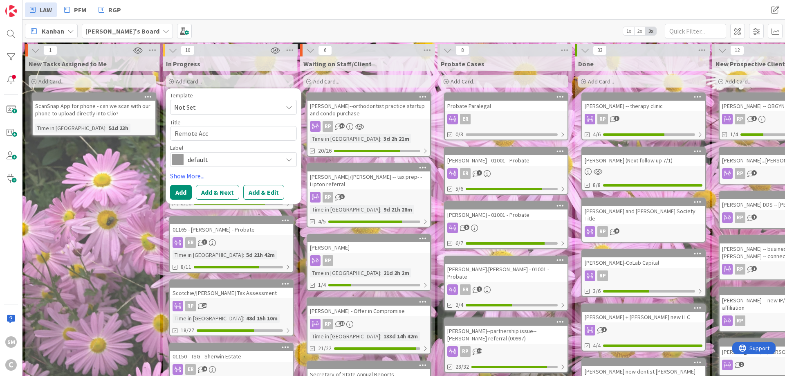
type textarea "Remote Acce"
type textarea "x"
type textarea "Remote Acces"
type textarea "x"
type textarea "Remote Access"
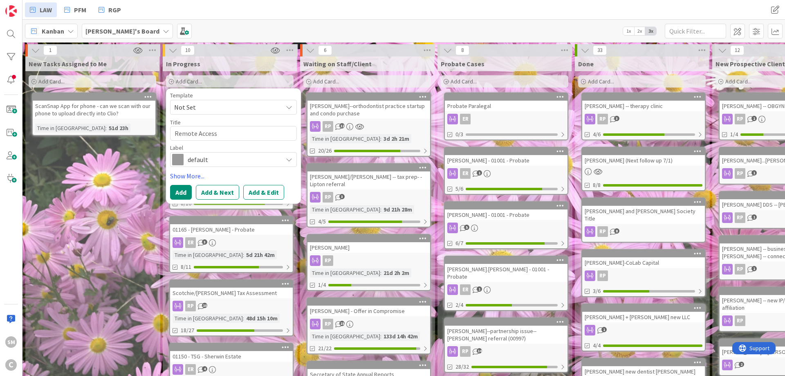
type textarea "x"
type textarea "Remote Access"
type textarea "x"
type textarea "Remote Access A"
type textarea "x"
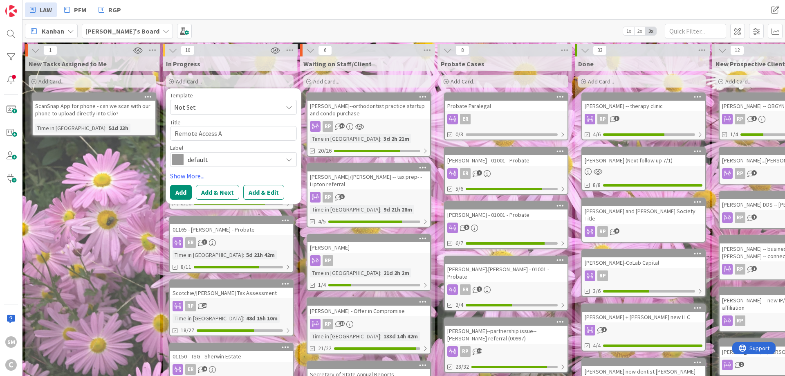
type textarea "Remote Access Ap"
type textarea "x"
type textarea "Remote Access App"
type textarea "x"
type textarea "Remote Access Appl"
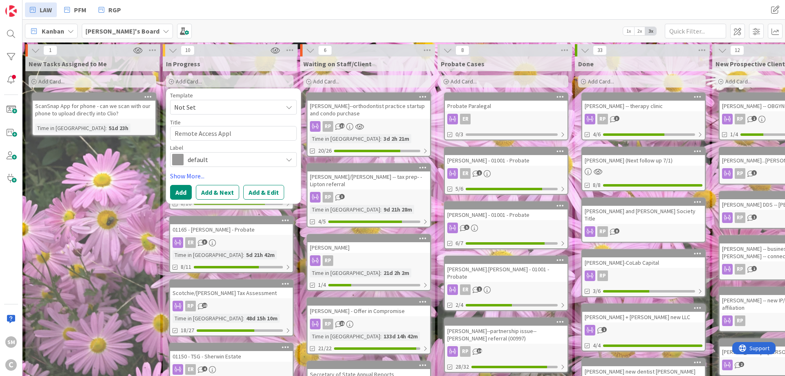
type textarea "x"
type textarea "Remote Access Appli"
type textarea "x"
type textarea "Remote Access Applic"
type textarea "x"
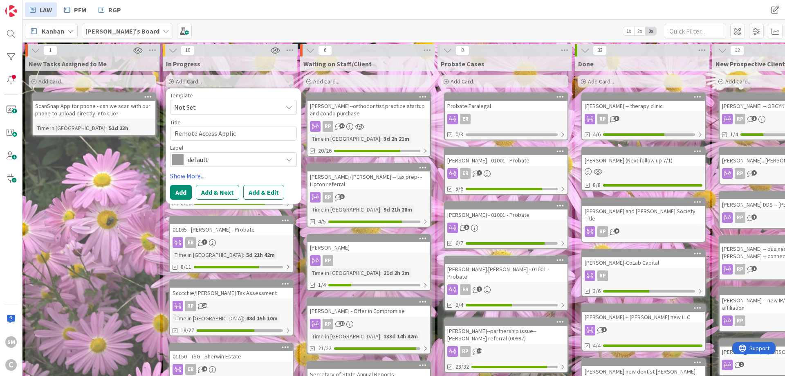
type textarea "Remote Access Applica"
type textarea "x"
type textarea "Remote Access Applicat"
type textarea "x"
type textarea "Remote Access Applicati"
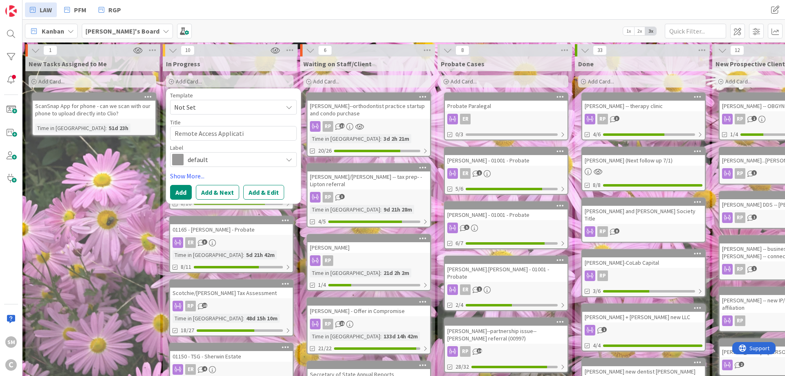
type textarea "x"
type textarea "Remote Access Applicatio"
type textarea "x"
type textarea "Remote Access Application"
type textarea "x"
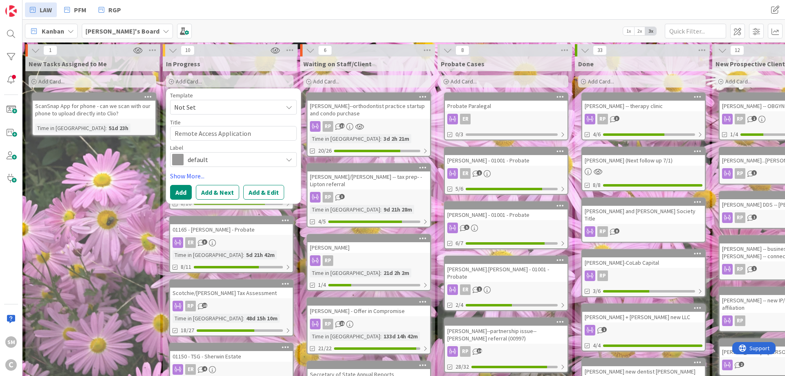
type textarea "Remote Access Applications"
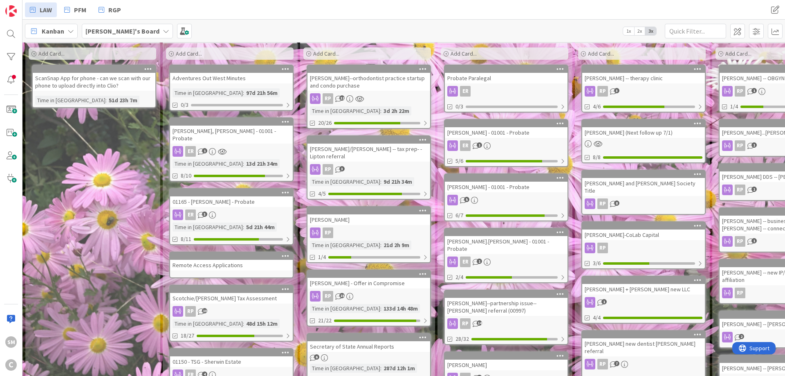
scroll to position [29, 0]
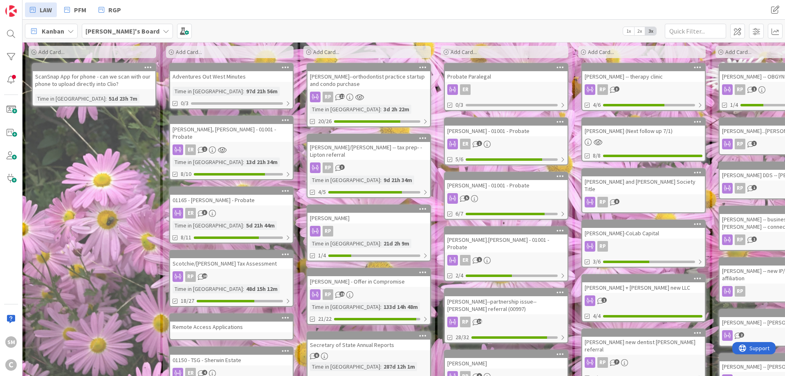
click at [750, 79] on div "[PERSON_NAME] -- OBGYN contract review" at bounding box center [781, 76] width 123 height 11
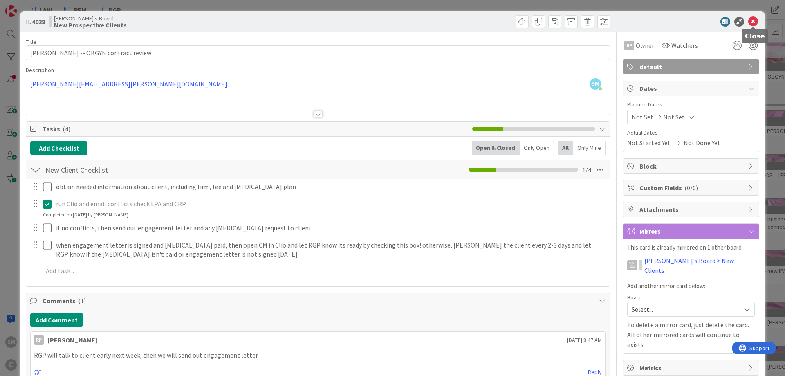
click at [754, 20] on icon at bounding box center [753, 22] width 10 height 10
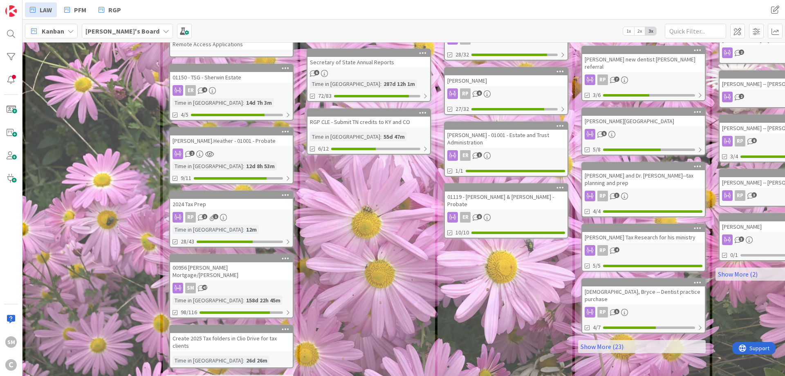
scroll to position [312, 0]
click at [230, 374] on link "Show More (1)" at bounding box center [230, 380] width 128 height 13
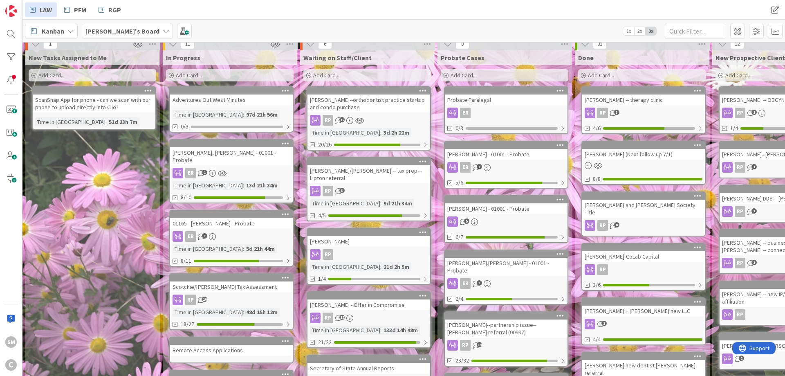
scroll to position [0, 0]
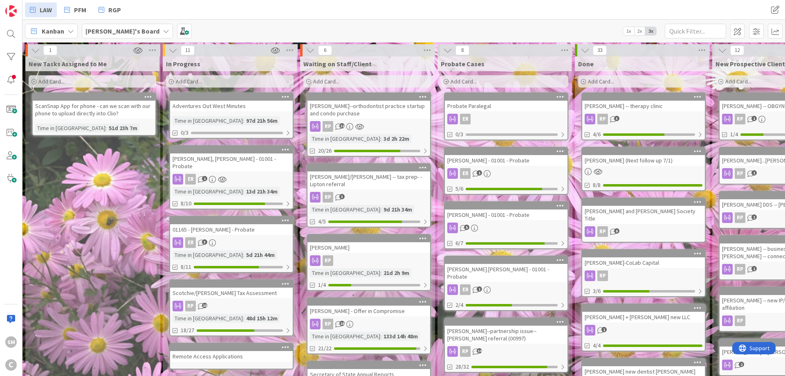
drag, startPoint x: 89, startPoint y: 171, endPoint x: 83, endPoint y: 106, distance: 64.8
